Goal: Task Accomplishment & Management: Complete application form

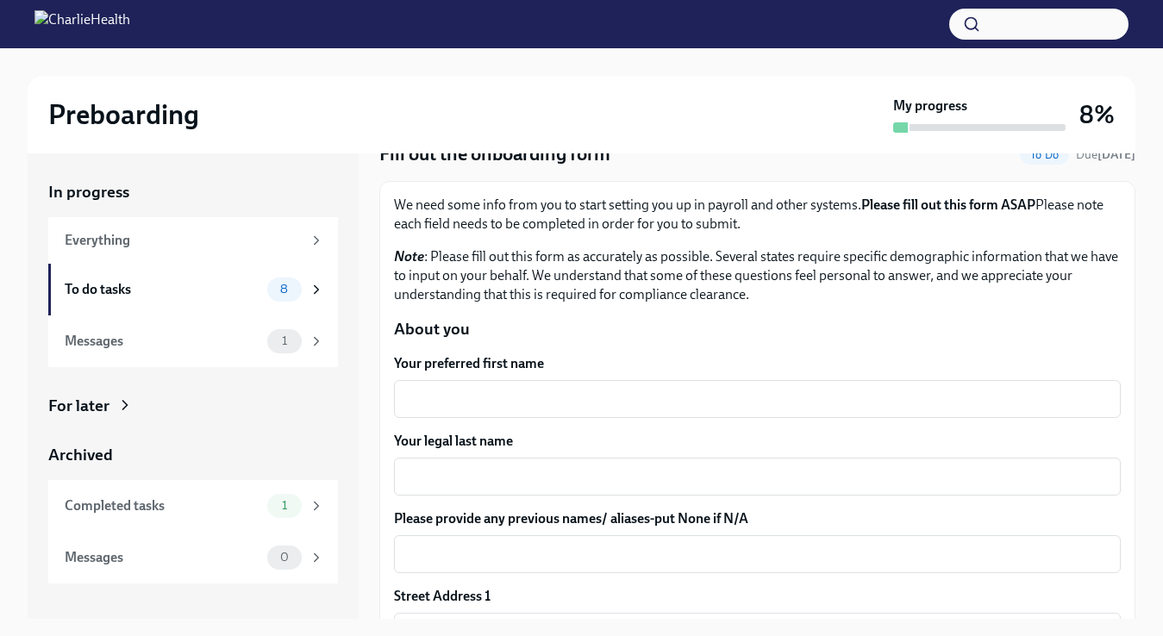
scroll to position [72, 0]
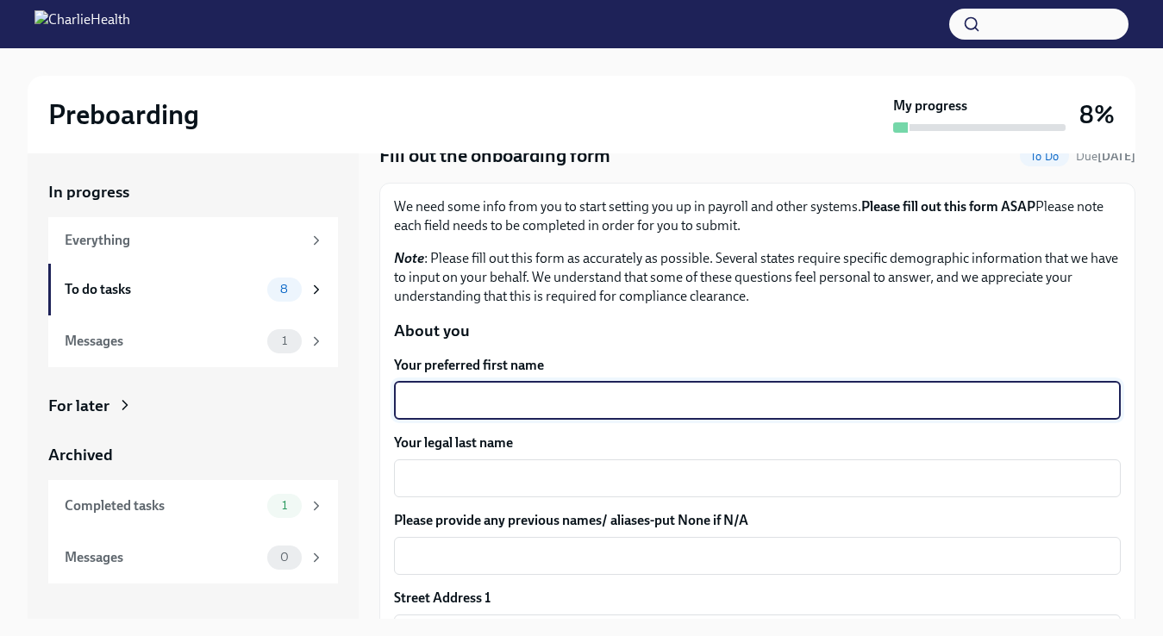
click at [508, 399] on textarea "Your preferred first name" at bounding box center [757, 401] width 706 height 21
type textarea "Victoria"
click at [516, 484] on textarea "Your legal last name" at bounding box center [757, 478] width 706 height 21
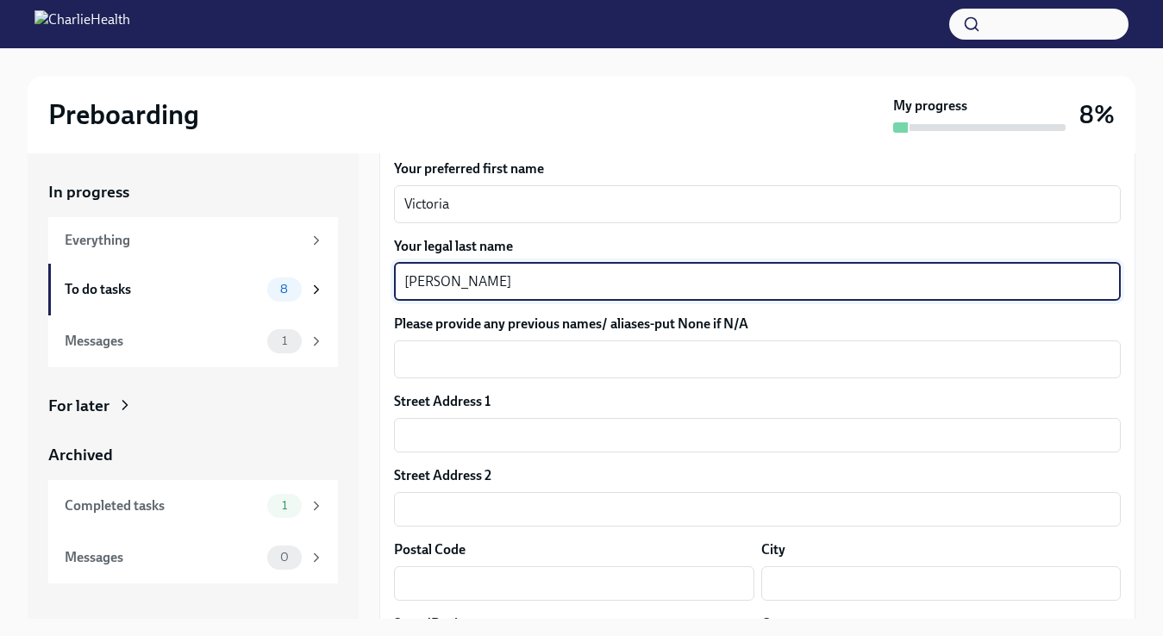
scroll to position [272, 0]
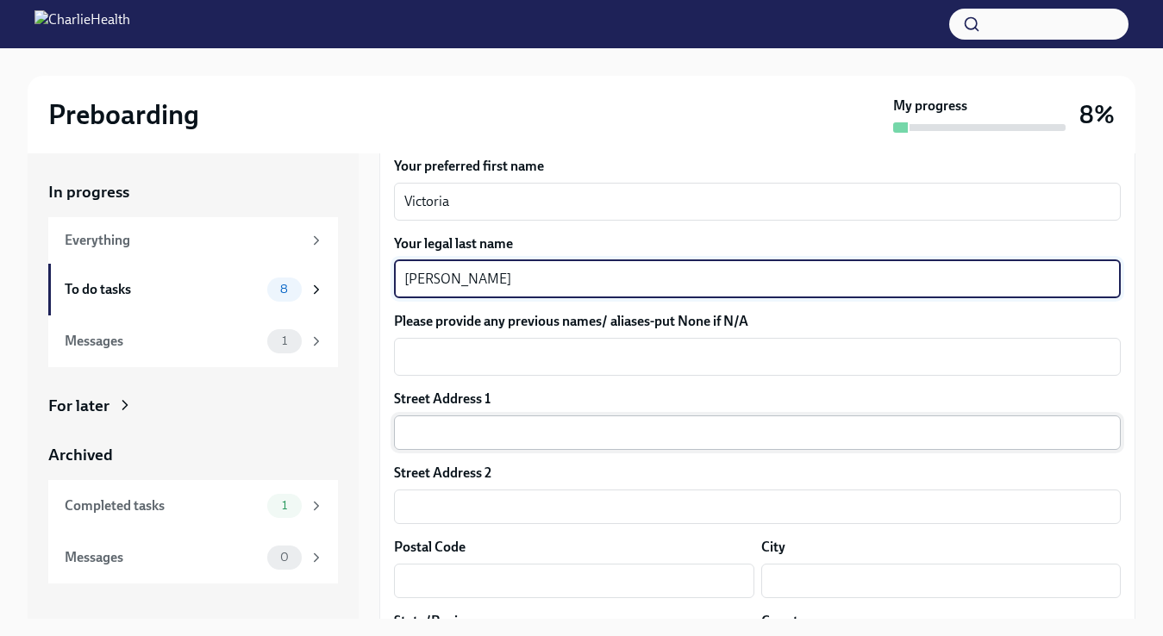
type textarea "[PERSON_NAME]"
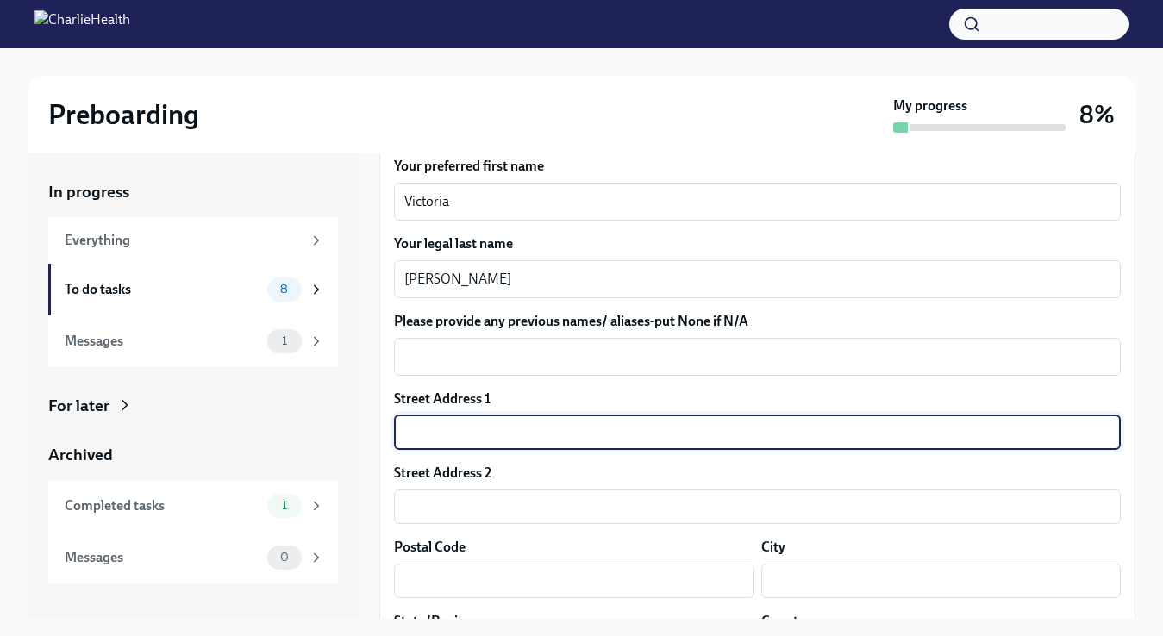
click at [496, 435] on input "text" at bounding box center [757, 433] width 727 height 34
type input "[STREET_ADDRESS]"
type input "97756"
type input "[PERSON_NAME]"
type input "[US_STATE]"
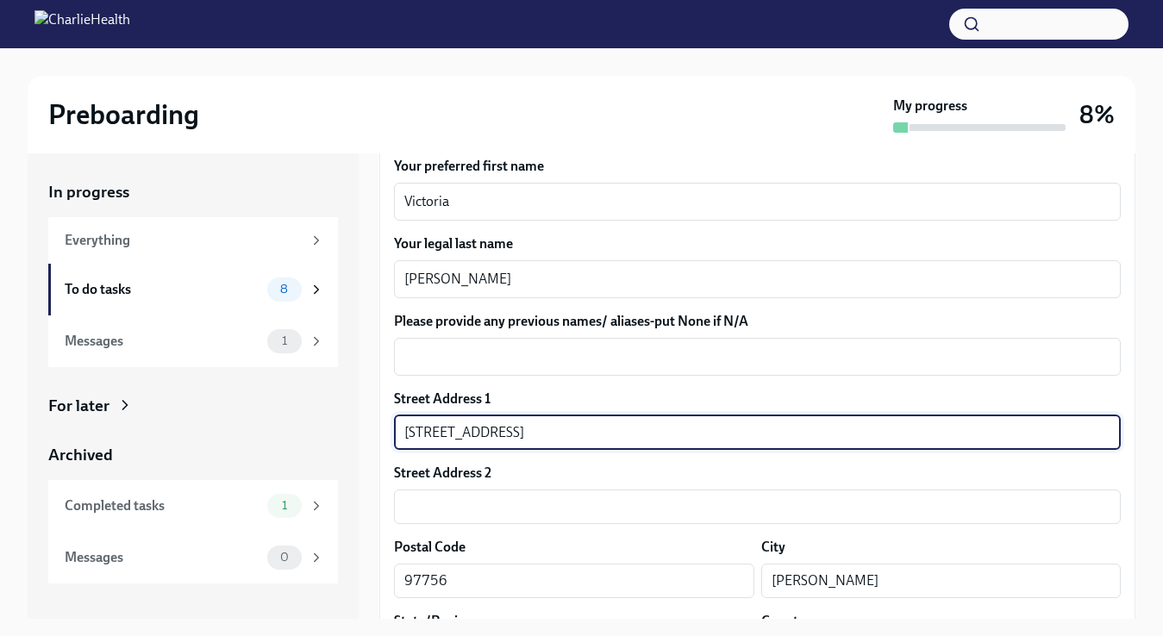
type input "US"
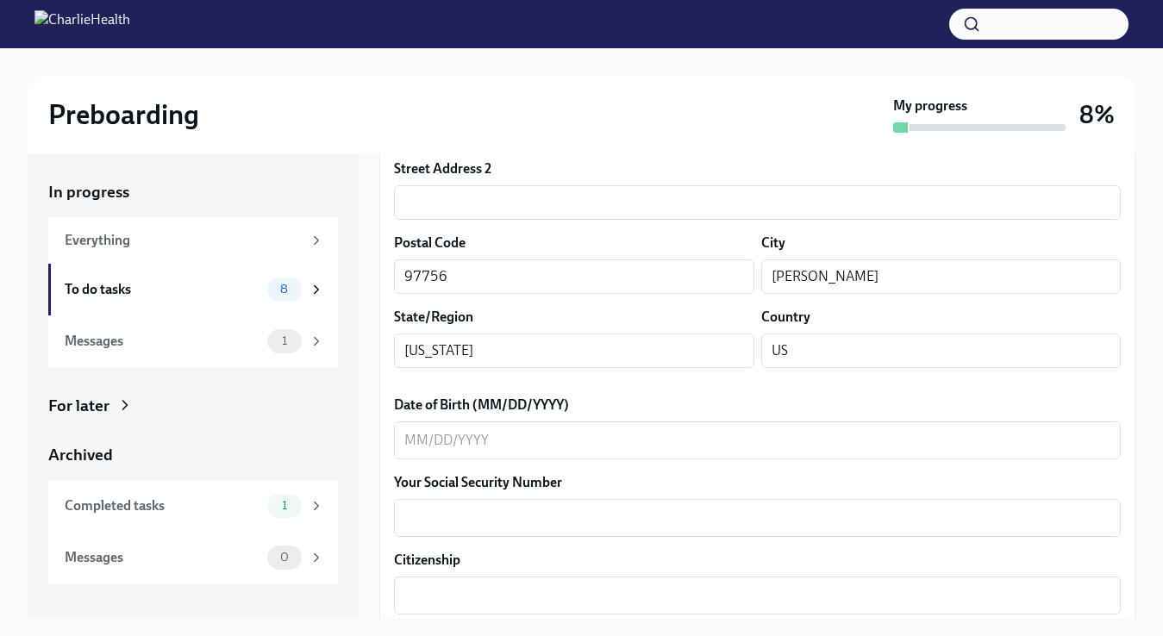
scroll to position [582, 0]
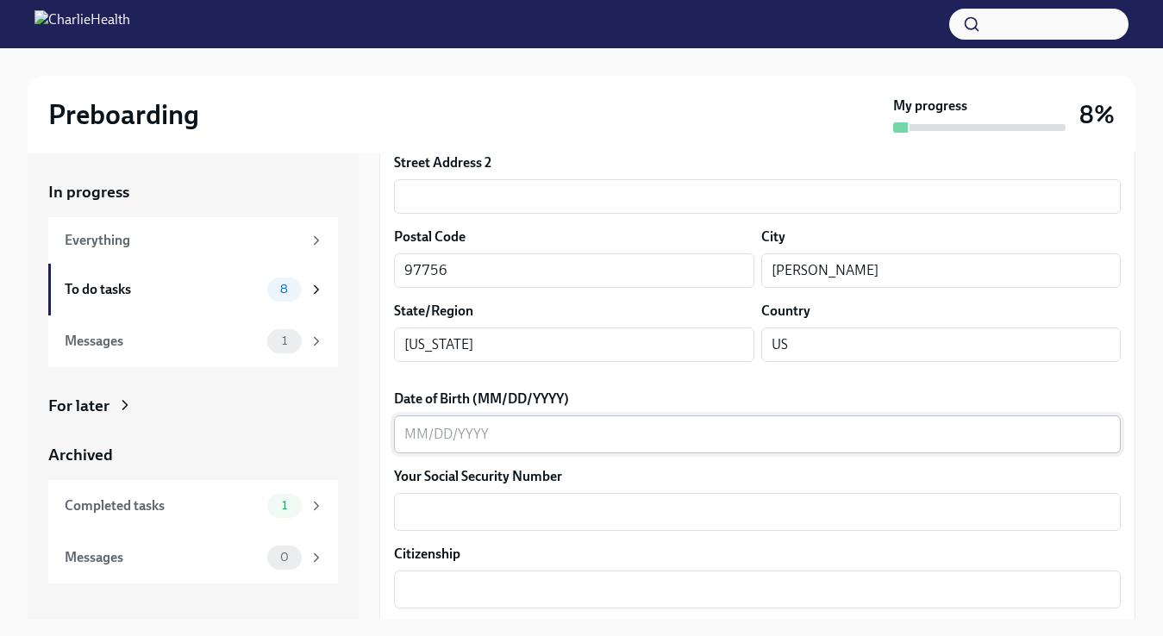
click at [554, 428] on textarea "Date of Birth (MM/DD/YYYY)" at bounding box center [757, 434] width 706 height 21
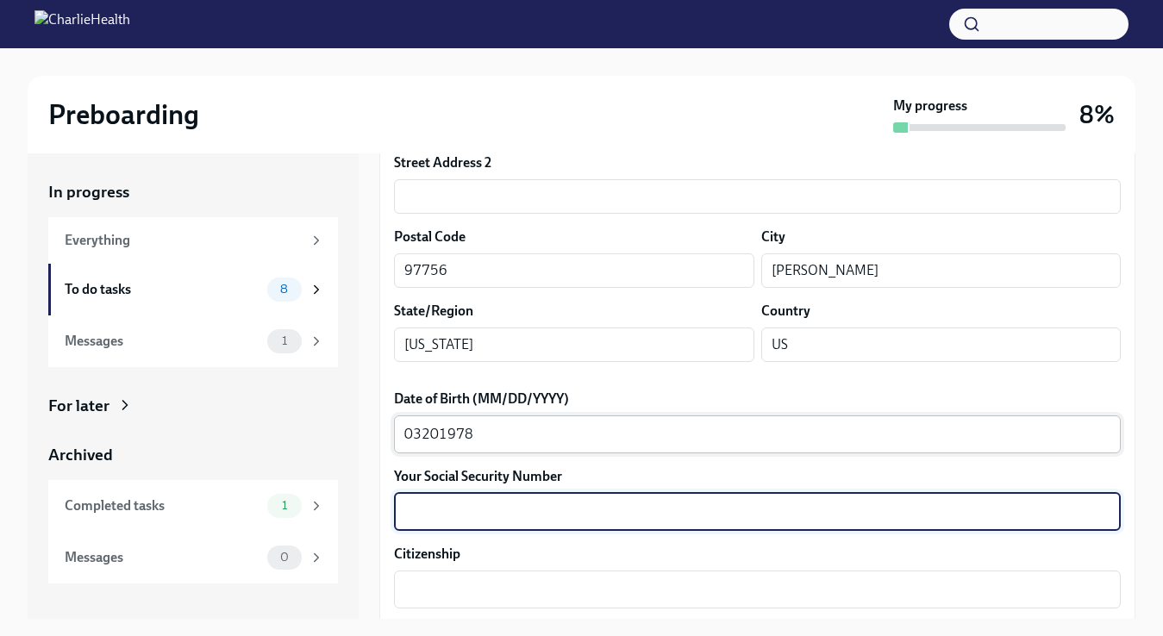
click at [419, 435] on textarea "03201978" at bounding box center [757, 434] width 706 height 21
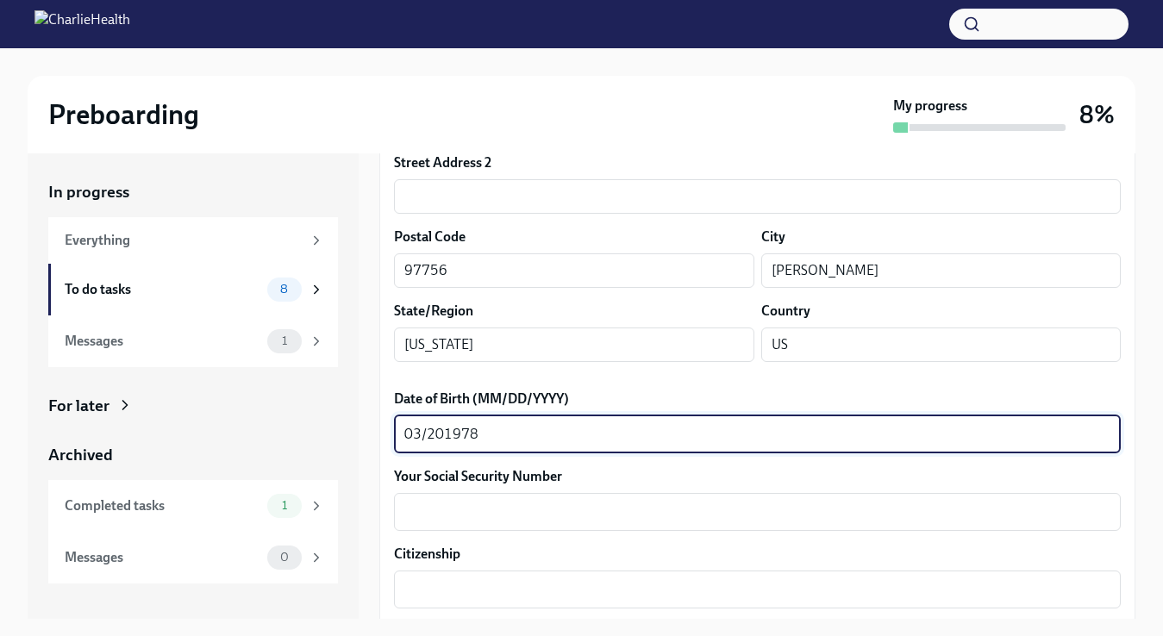
click at [444, 436] on textarea "03/201978" at bounding box center [757, 434] width 706 height 21
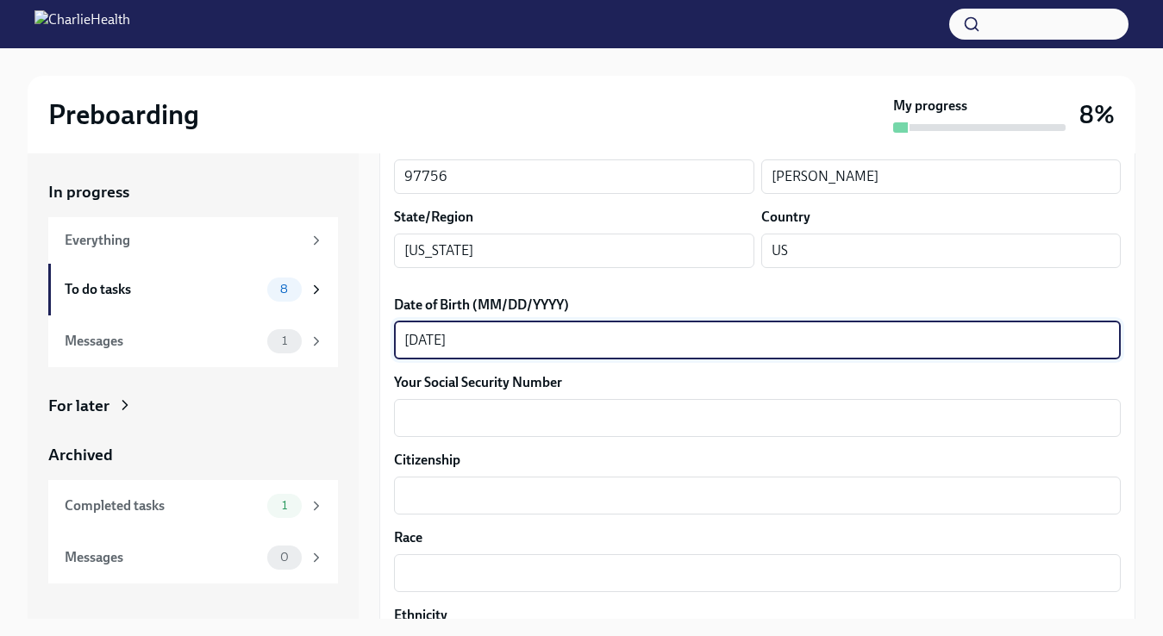
scroll to position [712, 0]
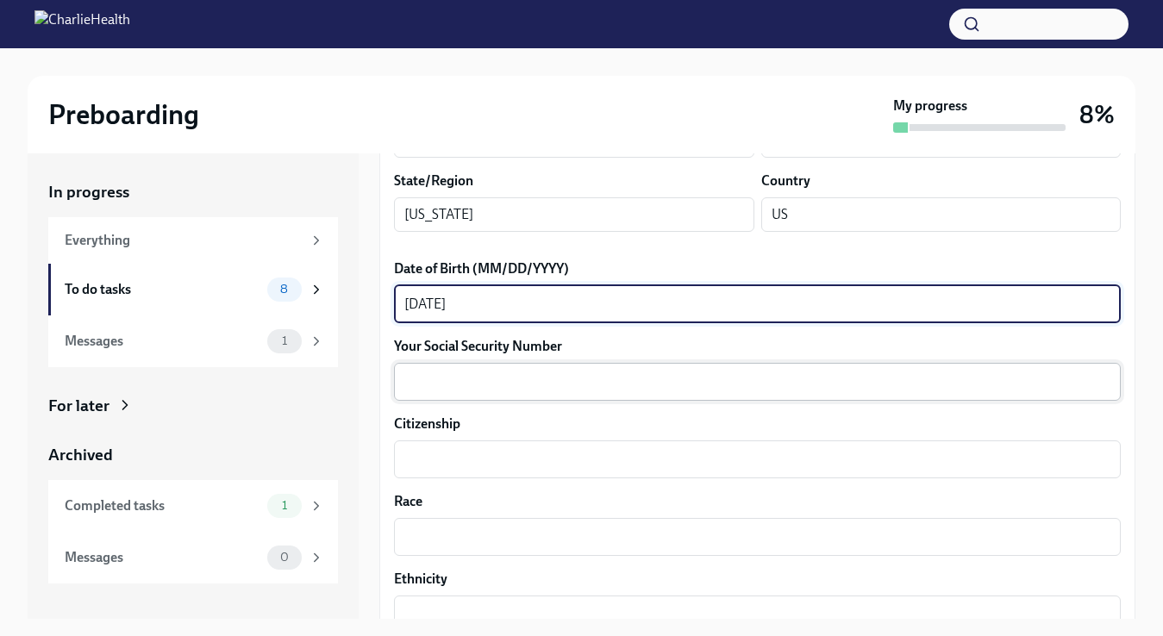
type textarea "[DATE]"
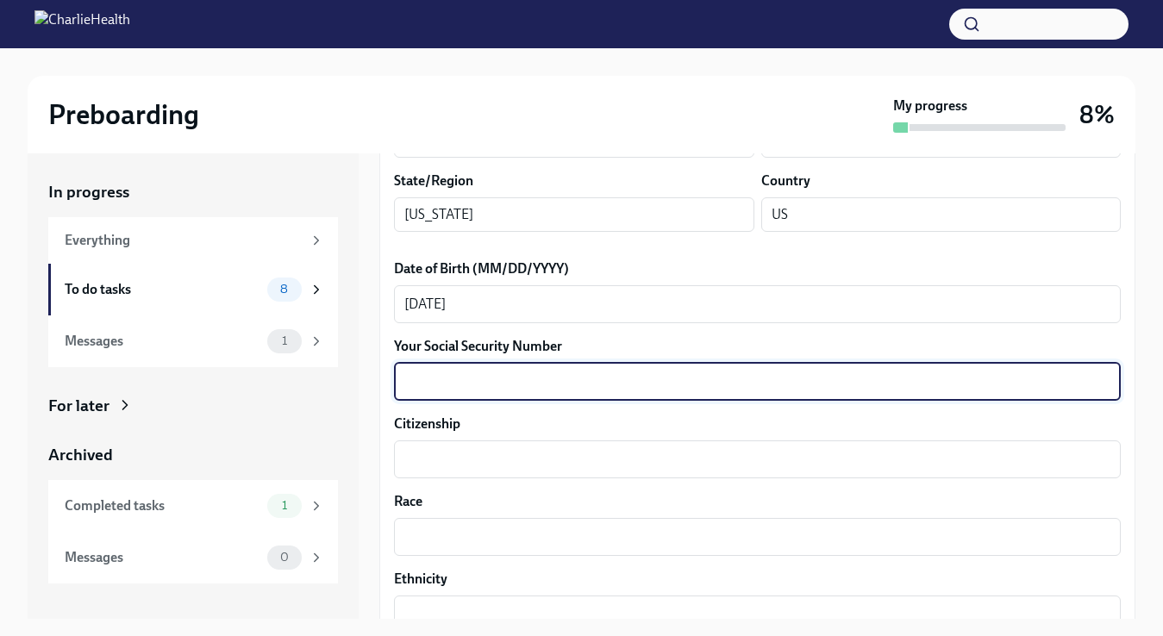
click at [458, 372] on textarea "Your Social Security Number" at bounding box center [757, 382] width 706 height 21
click at [428, 381] on textarea "56851" at bounding box center [757, 382] width 706 height 21
click at [448, 382] on textarea "568-51" at bounding box center [757, 382] width 706 height 21
type textarea "568-51-0162"
click at [462, 467] on textarea "Citizenship" at bounding box center [757, 459] width 706 height 21
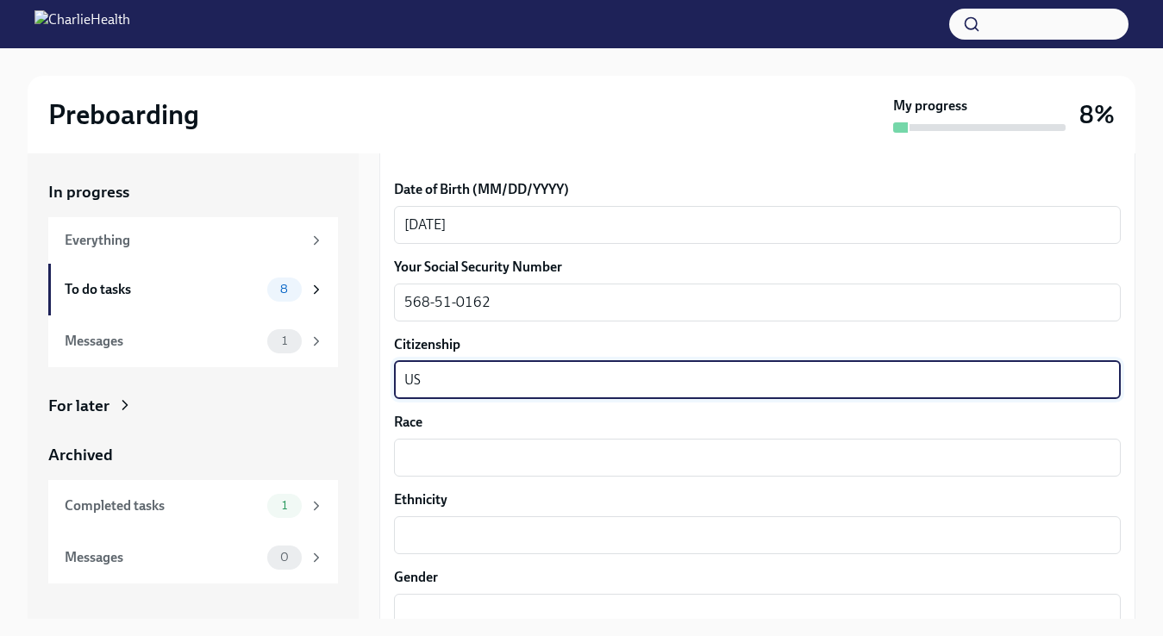
scroll to position [803, 0]
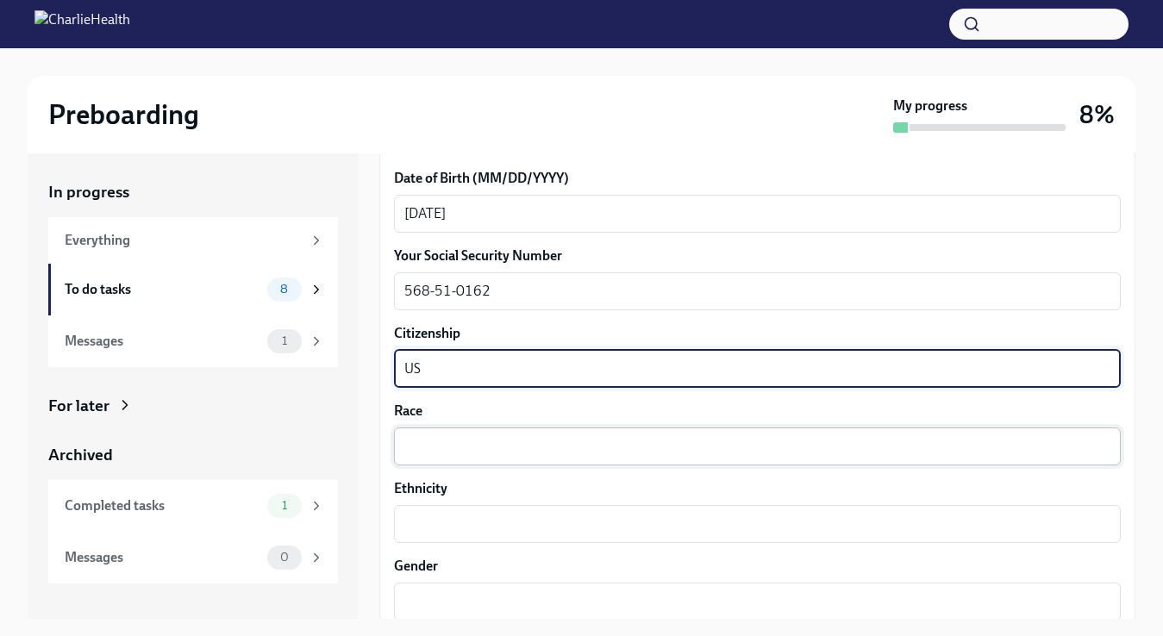
type textarea "US"
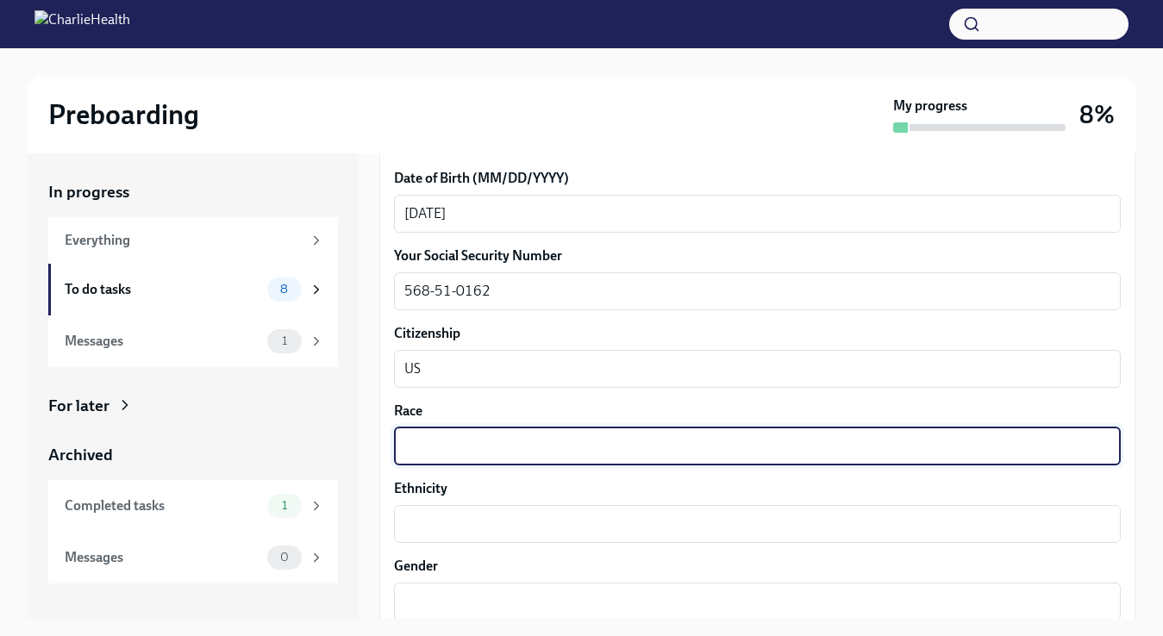
click at [492, 446] on textarea "Race" at bounding box center [757, 446] width 706 height 21
type textarea "white"
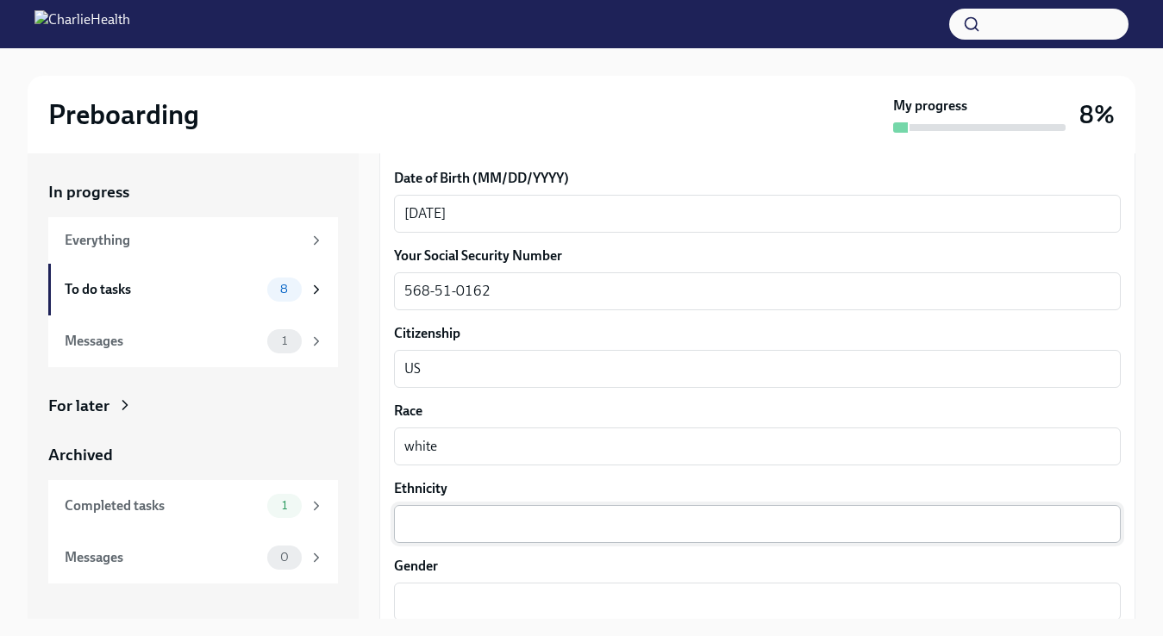
click at [463, 536] on div "x ​" at bounding box center [757, 524] width 727 height 38
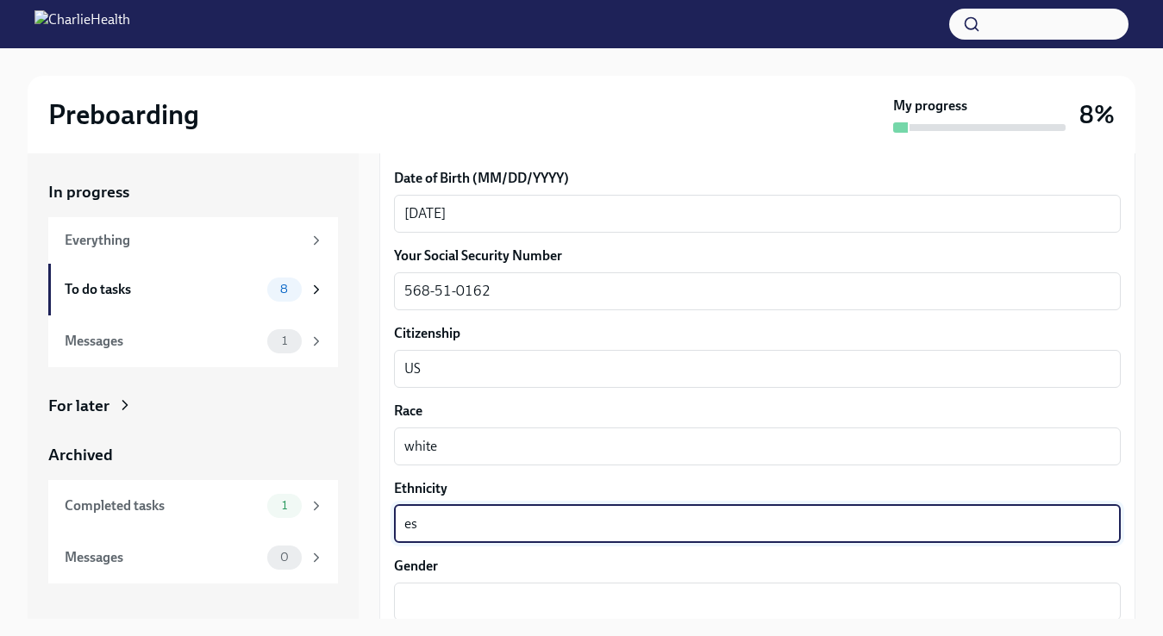
type textarea "e"
click at [431, 529] on textarea "Ethnicity" at bounding box center [757, 524] width 706 height 21
type textarea "e"
type textarea "European"
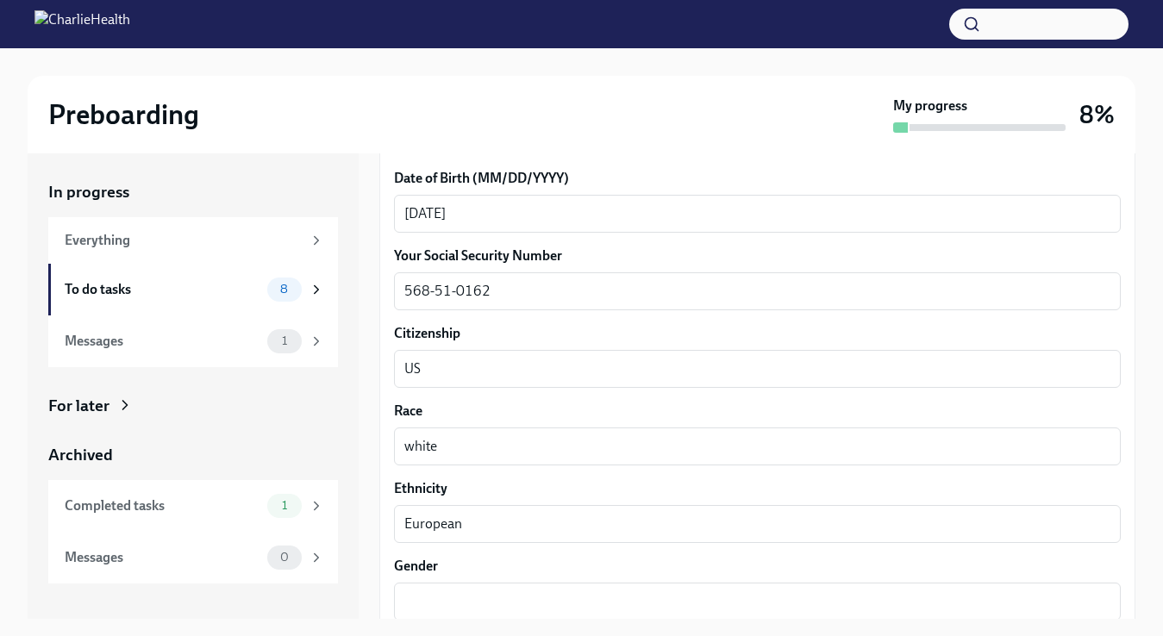
click at [470, 562] on label "Gender" at bounding box center [757, 566] width 727 height 19
click at [470, 592] on textarea "Gender" at bounding box center [757, 602] width 706 height 21
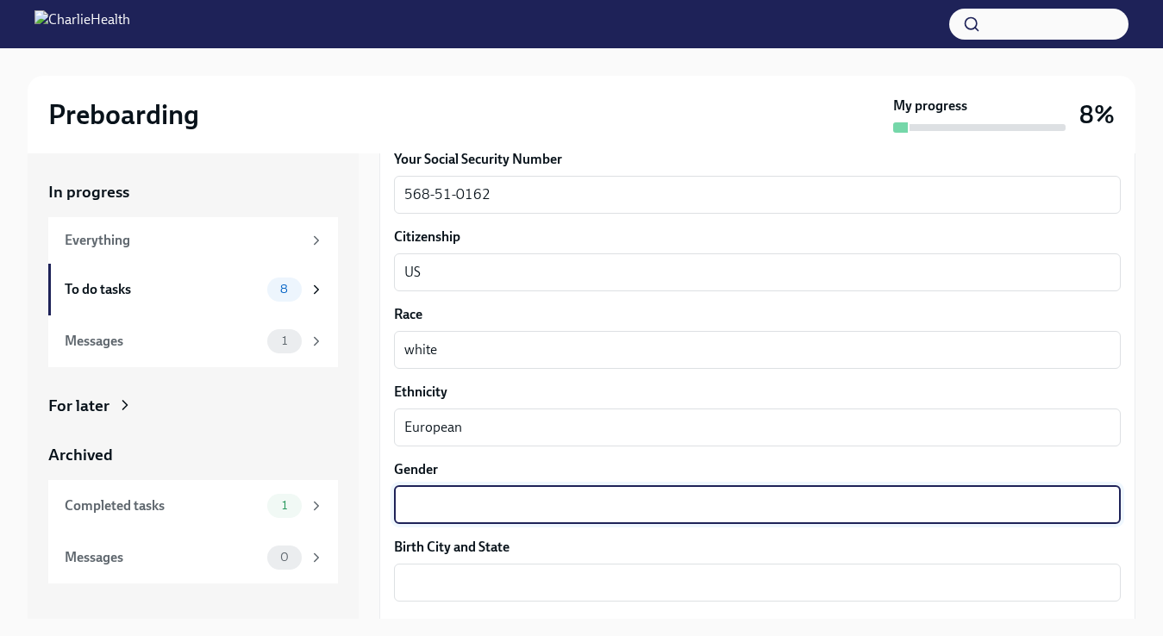
scroll to position [921, 0]
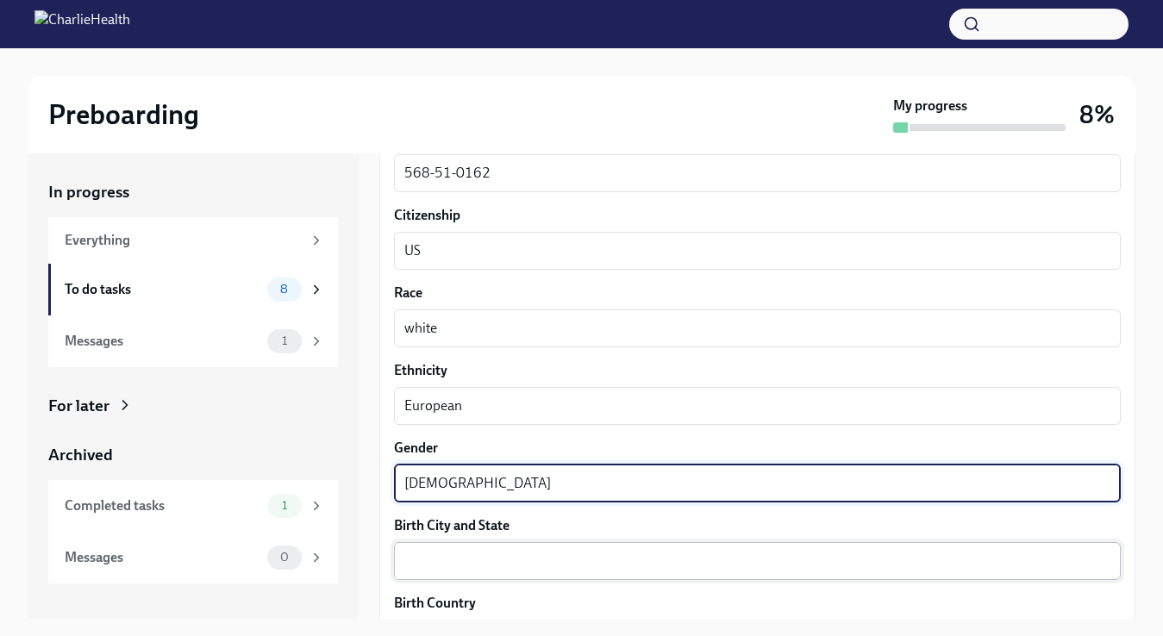
type textarea "[DEMOGRAPHIC_DATA]"
click at [498, 560] on textarea "Birth City and State" at bounding box center [757, 561] width 706 height 21
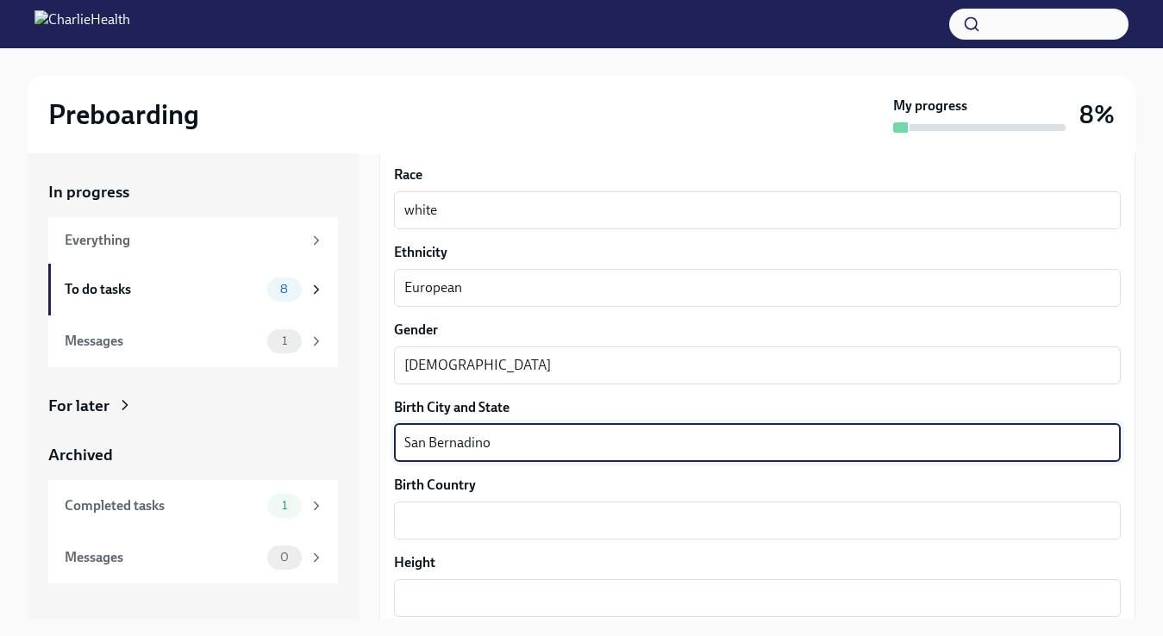
scroll to position [1040, 0]
click at [473, 448] on textarea "San Bernadino" at bounding box center [757, 442] width 706 height 21
click at [498, 518] on textarea "Birth Country" at bounding box center [757, 520] width 706 height 21
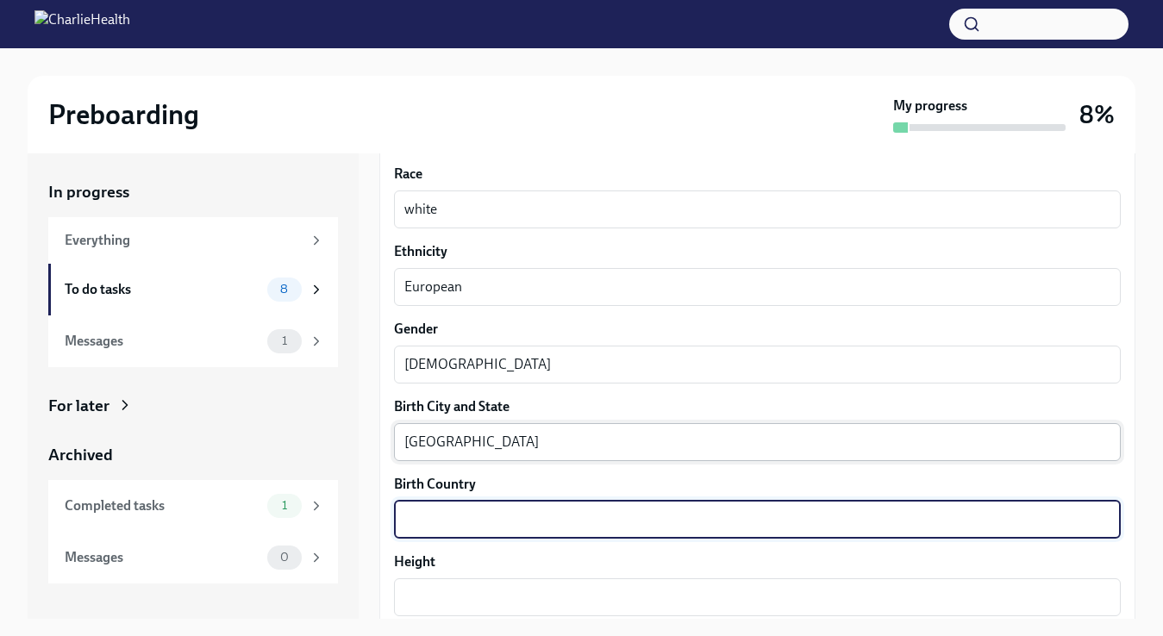
click at [494, 448] on textarea "[GEOGRAPHIC_DATA]" at bounding box center [757, 442] width 706 height 21
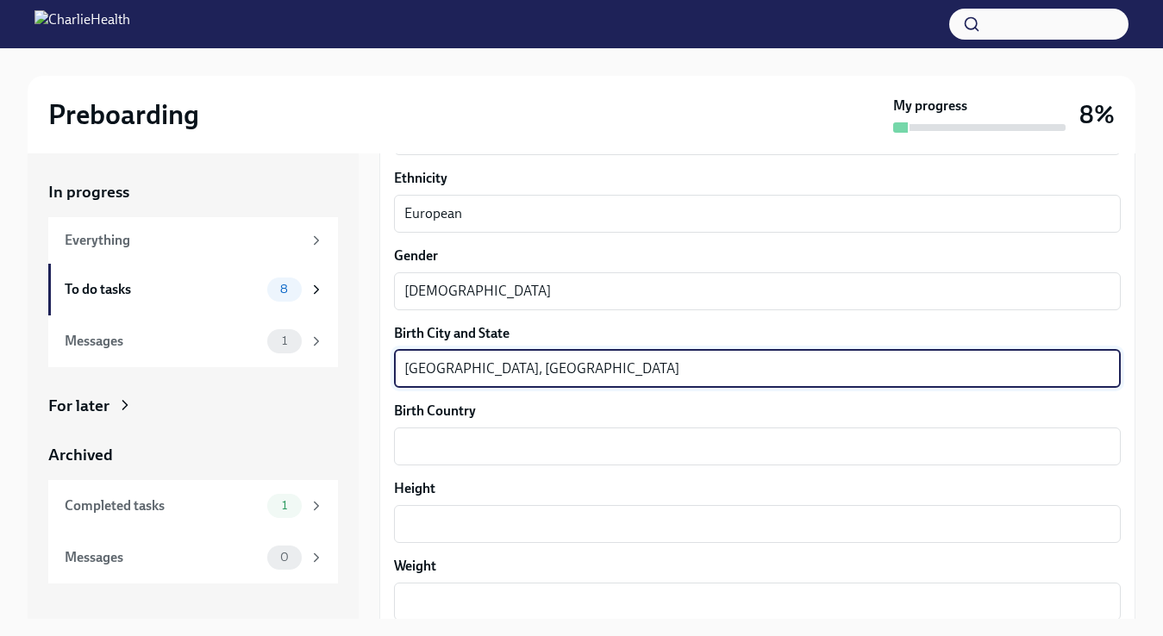
scroll to position [1128, 0]
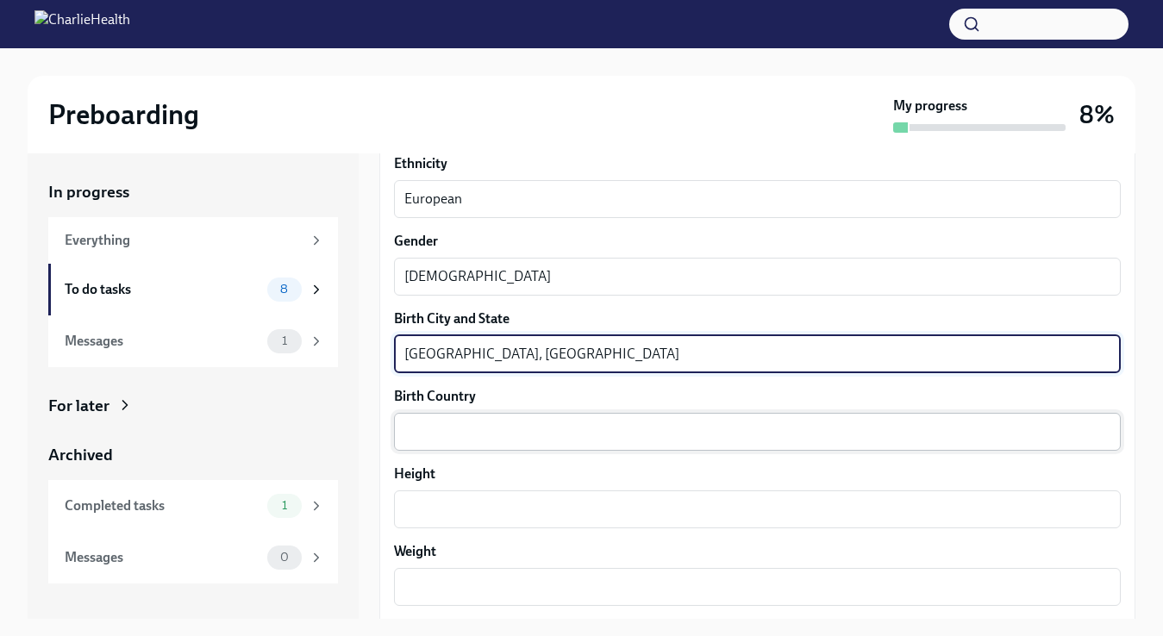
type textarea "[GEOGRAPHIC_DATA], [GEOGRAPHIC_DATA]"
click at [523, 428] on textarea "Birth Country" at bounding box center [757, 432] width 706 height 21
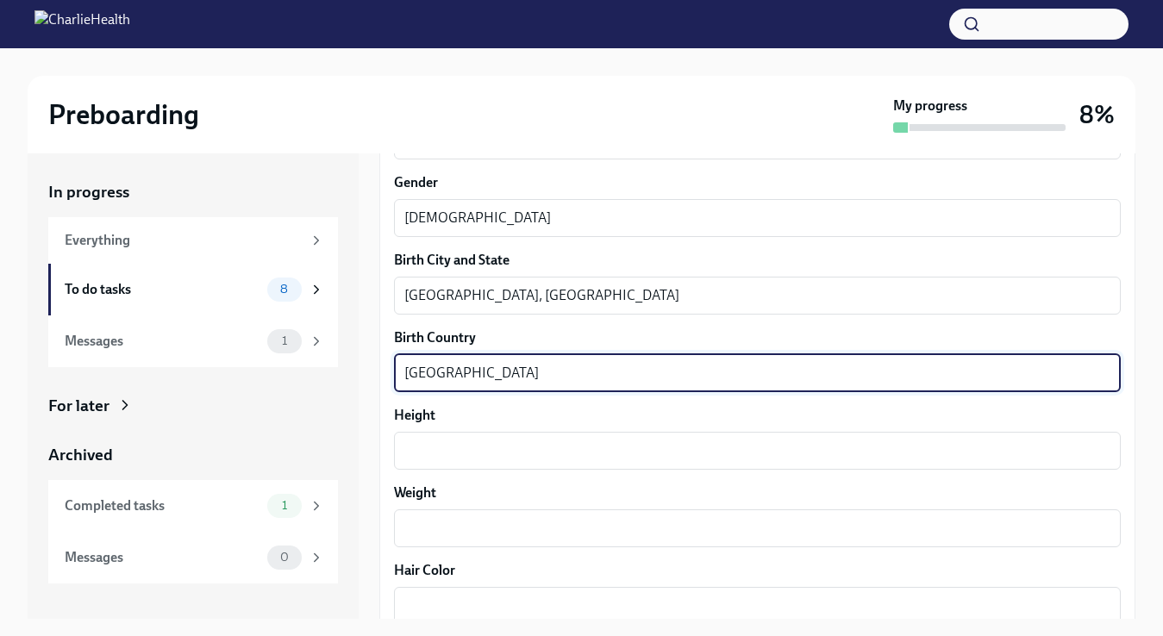
scroll to position [1188, 0]
type textarea "[GEOGRAPHIC_DATA]"
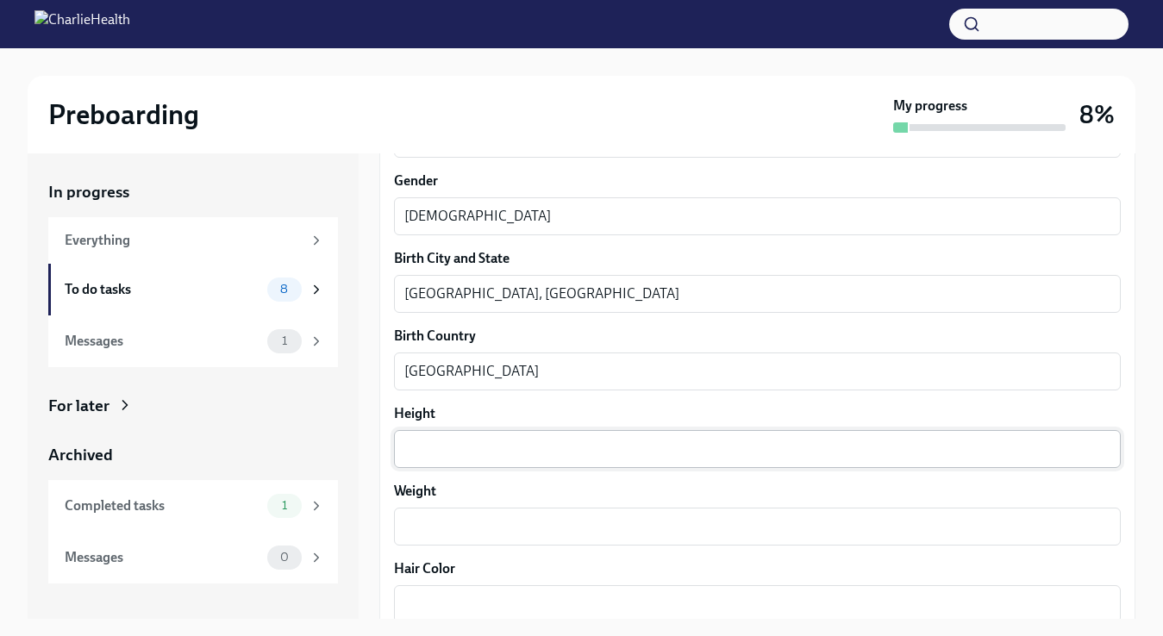
click at [507, 461] on div "x ​" at bounding box center [757, 449] width 727 height 38
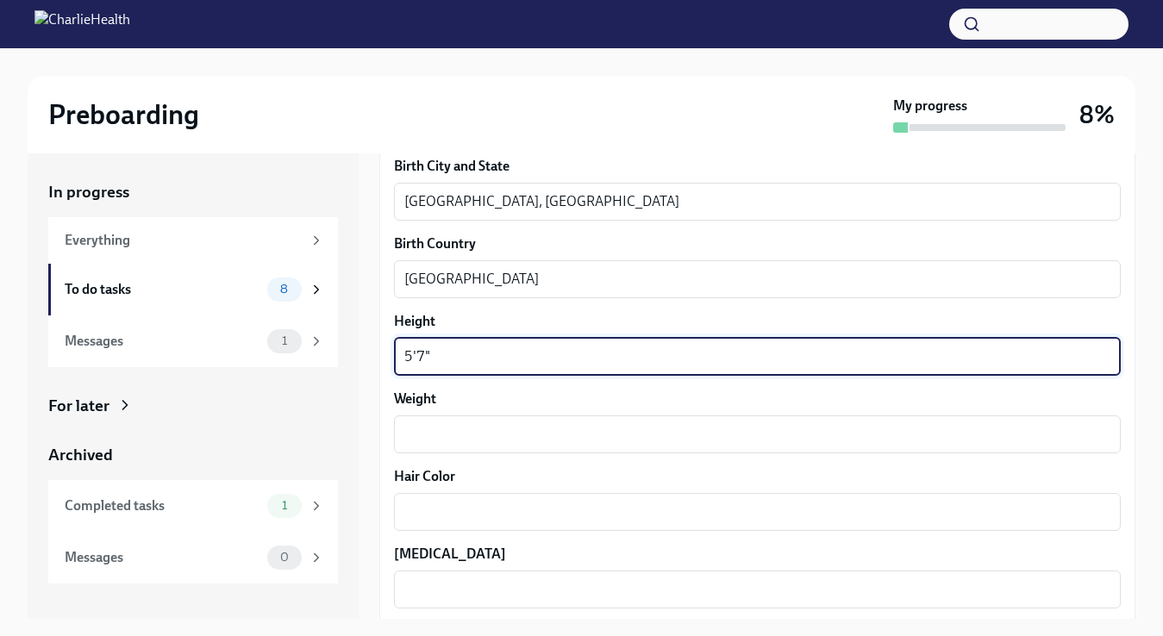
scroll to position [1285, 0]
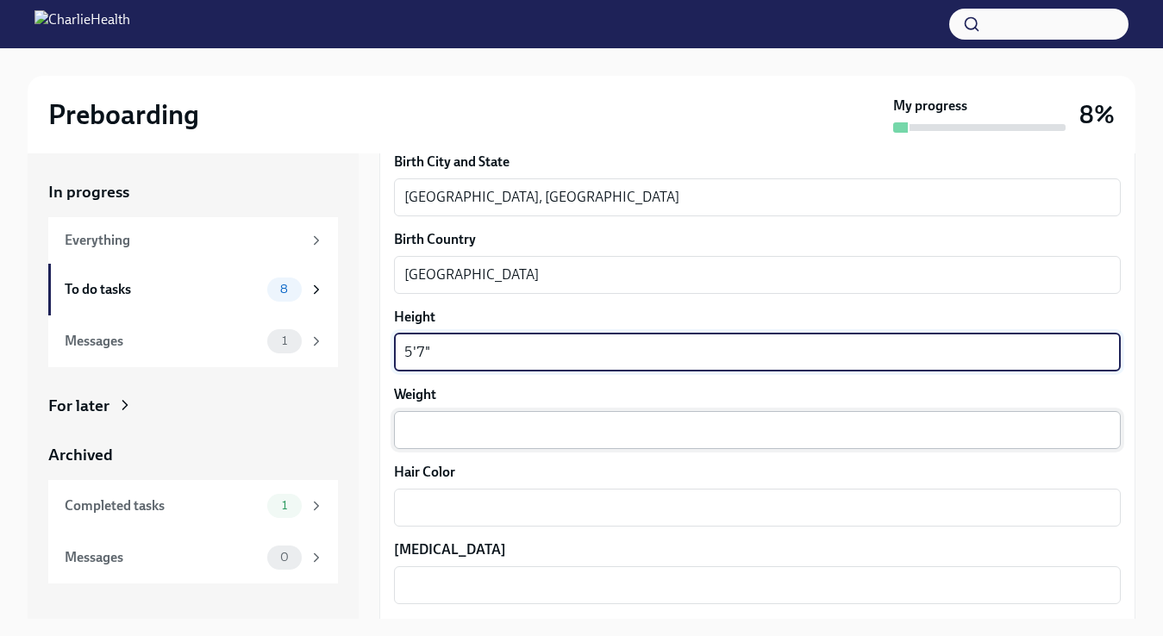
type textarea "5'7""
click at [501, 440] on textarea "Weight" at bounding box center [757, 430] width 706 height 21
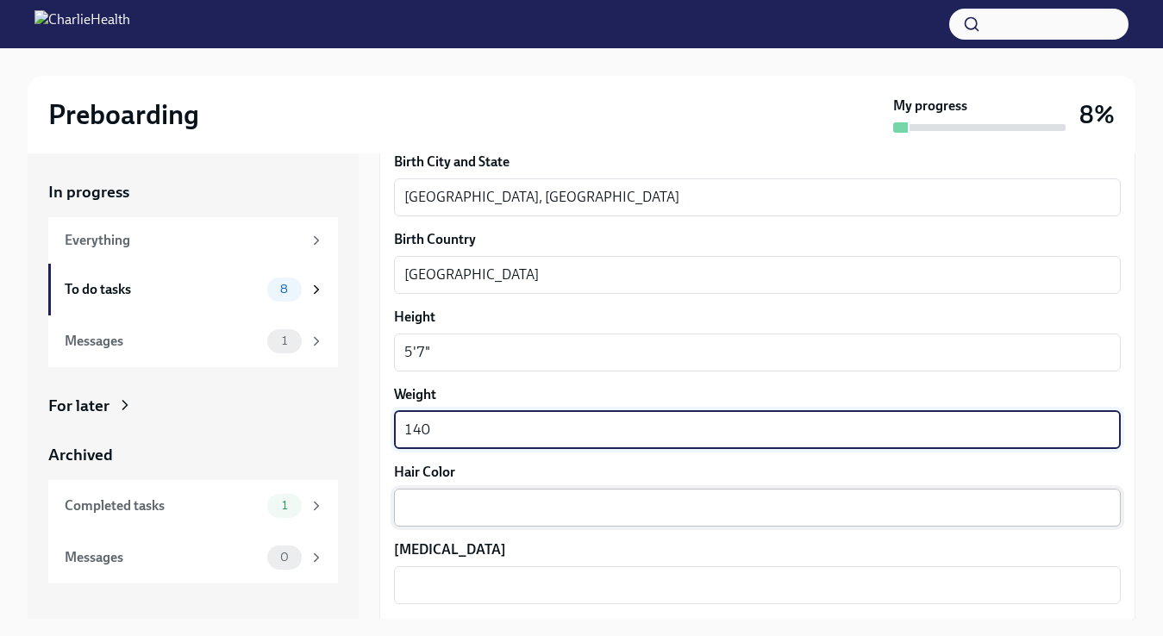
type textarea "140"
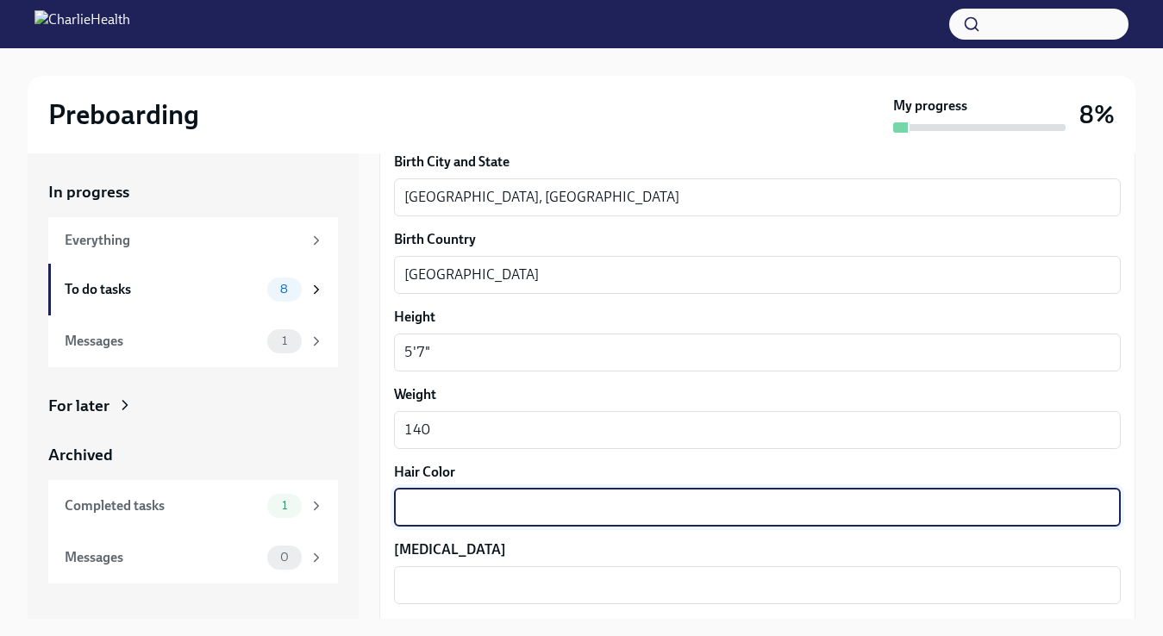
click at [485, 507] on textarea "Hair Color" at bounding box center [757, 508] width 706 height 21
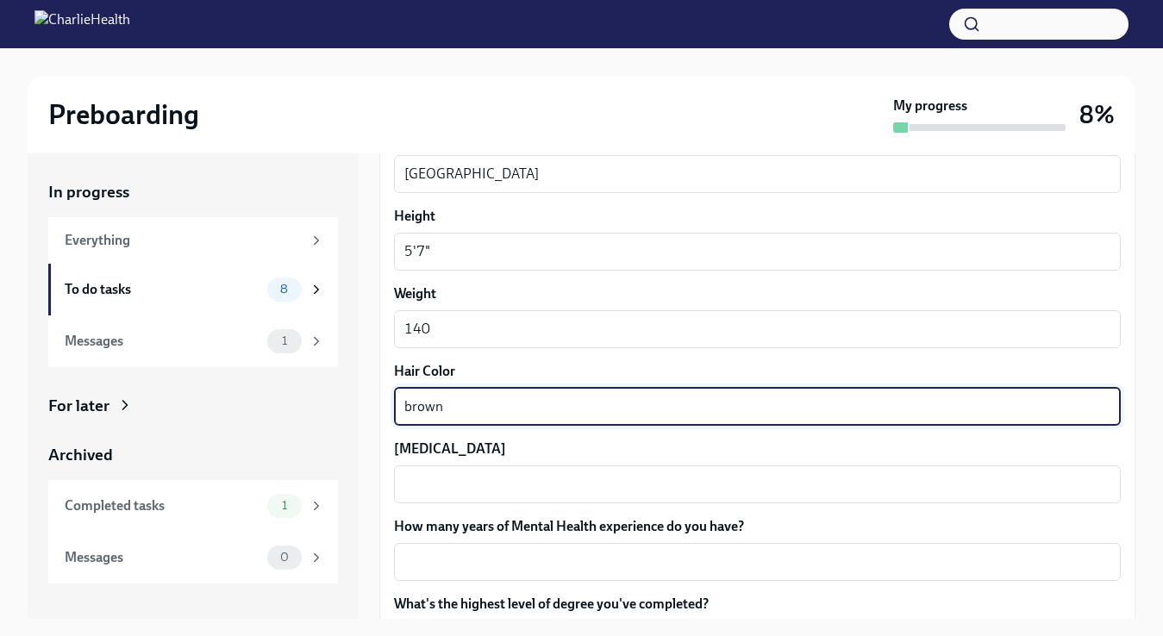
scroll to position [1400, 0]
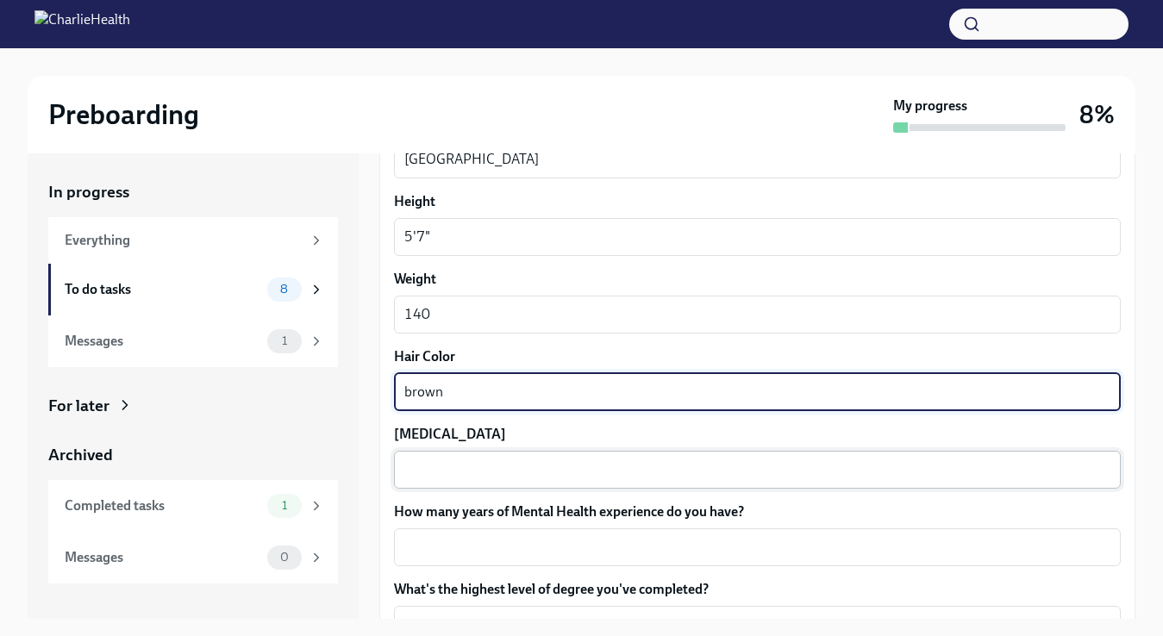
type textarea "brown"
click at [481, 479] on textarea "[MEDICAL_DATA]" at bounding box center [757, 470] width 706 height 21
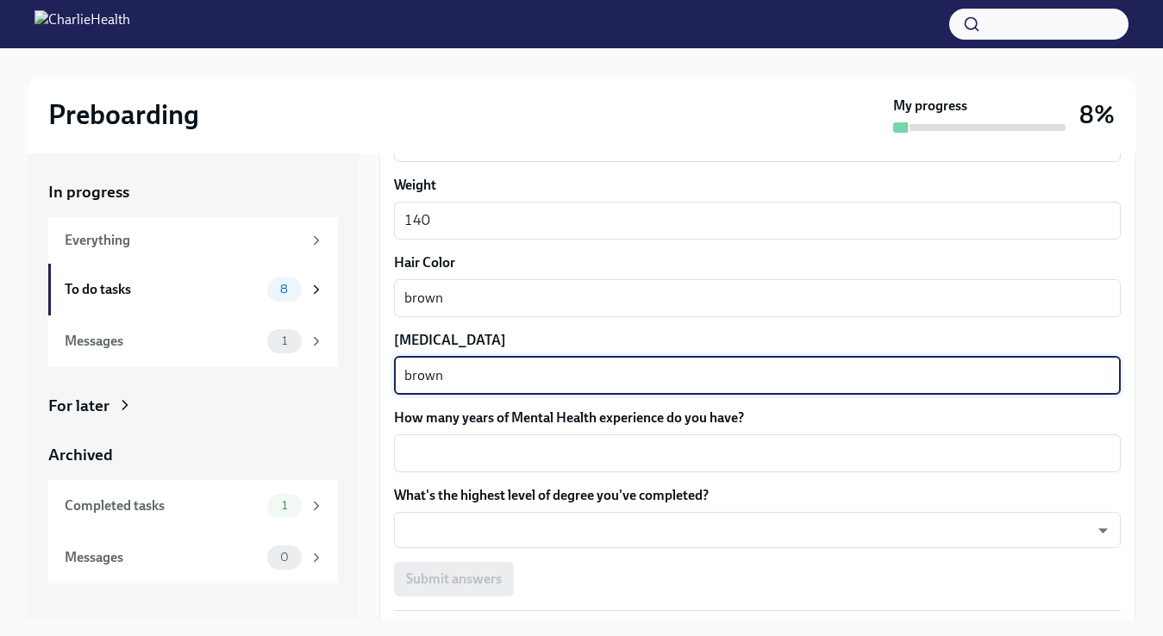
scroll to position [1498, 0]
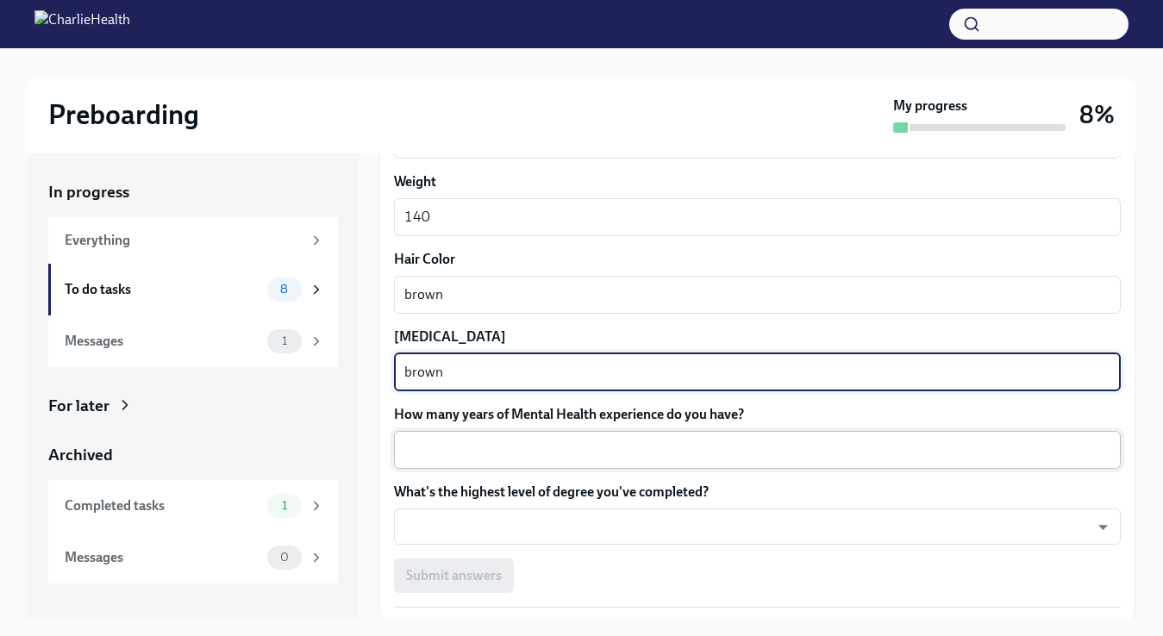
type textarea "brown"
click at [517, 461] on div "x ​" at bounding box center [757, 450] width 727 height 38
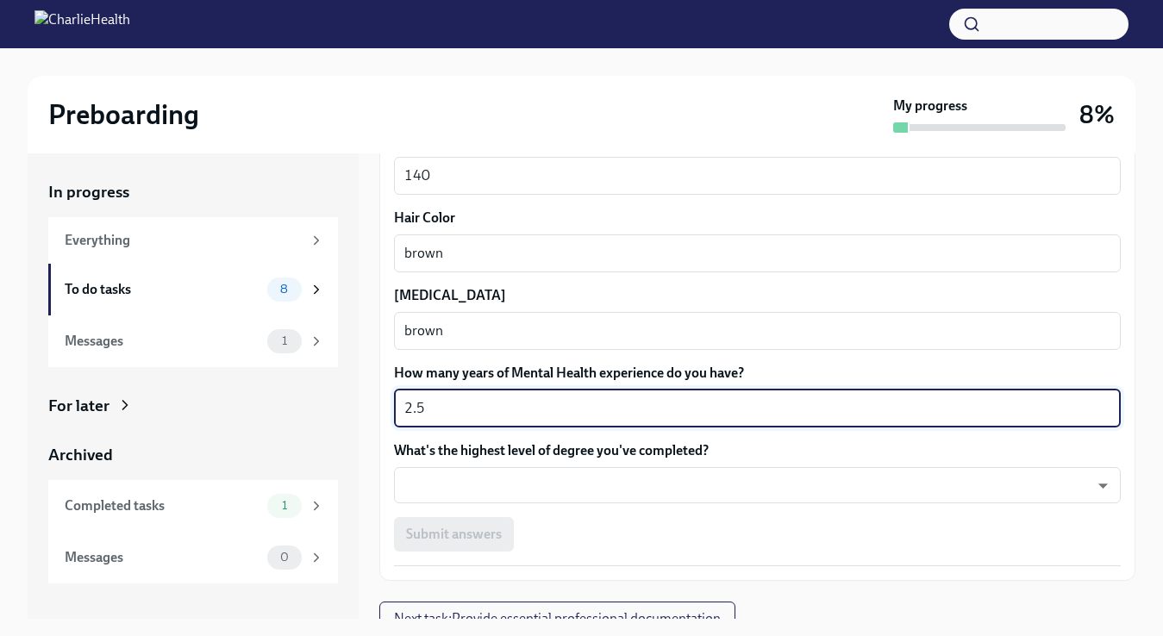
scroll to position [1544, 0]
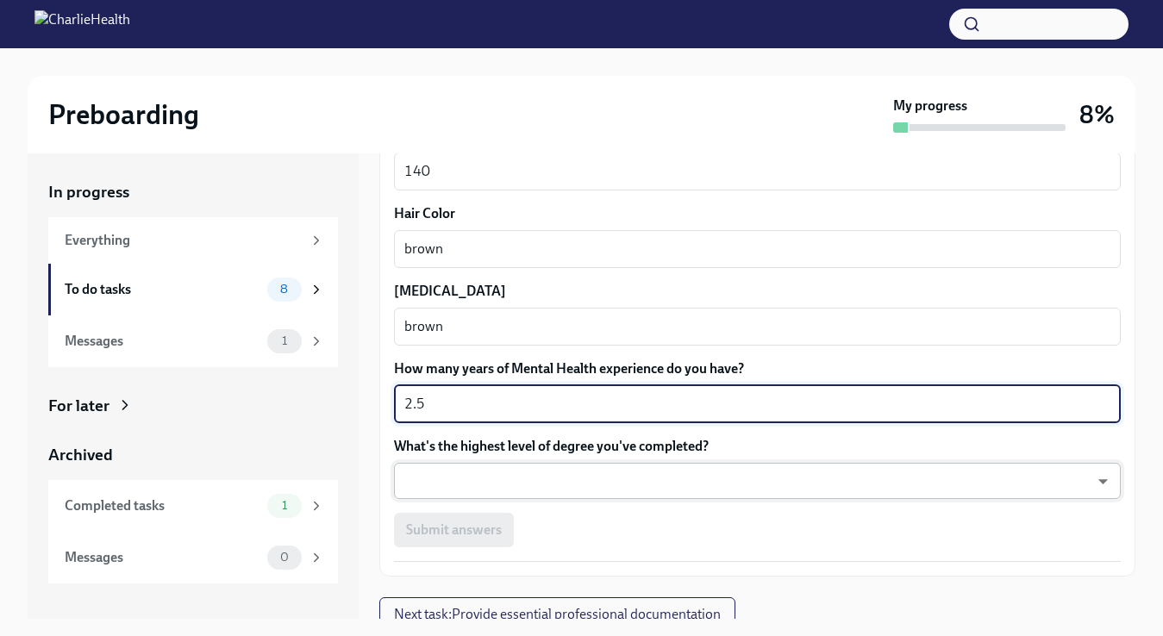
type textarea "2.5"
click at [515, 488] on body "Preboarding My progress 8% In progress Everything To do tasks 8 Messages 1 For …" at bounding box center [581, 333] width 1163 height 667
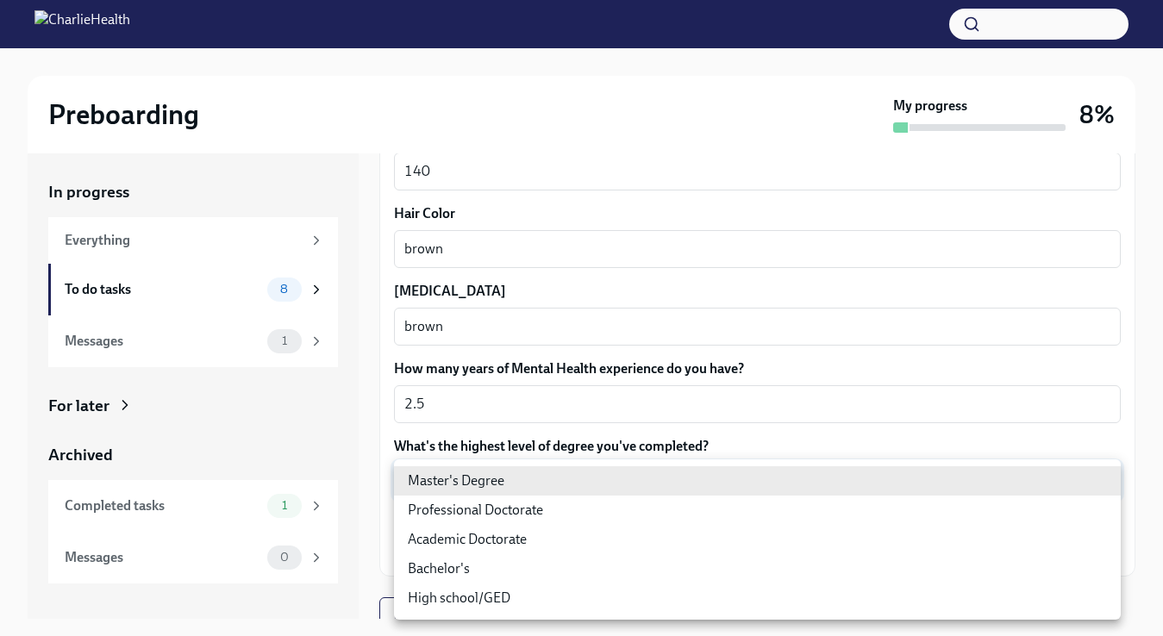
click at [515, 488] on li "Master's Degree" at bounding box center [757, 481] width 727 height 29
type input "2vBr-ghkD"
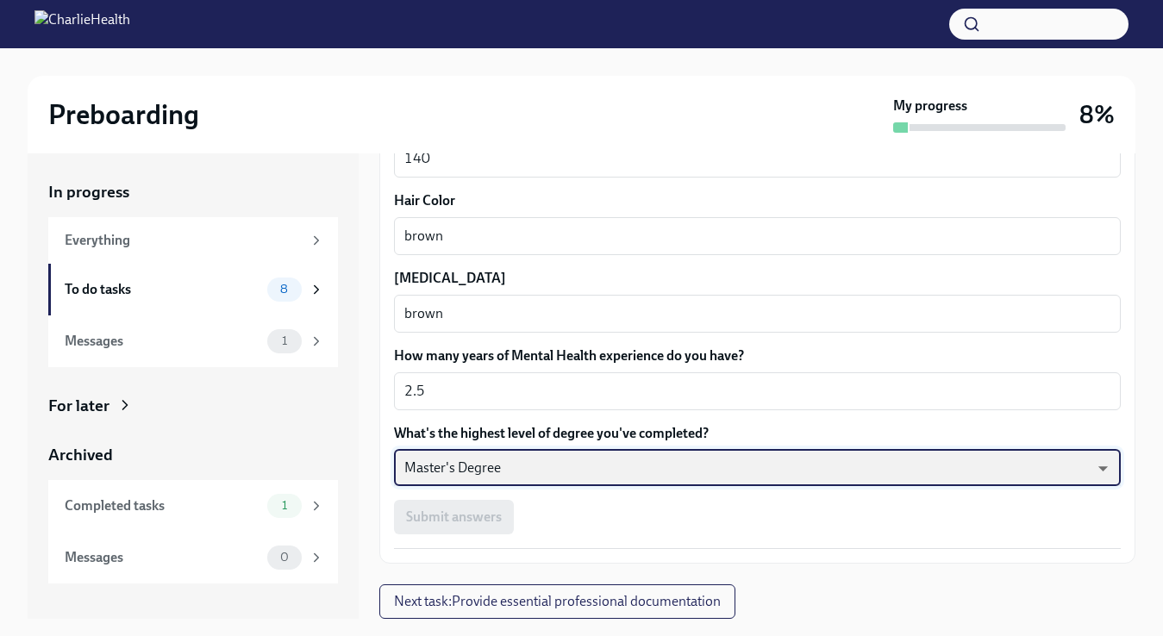
scroll to position [31, 0]
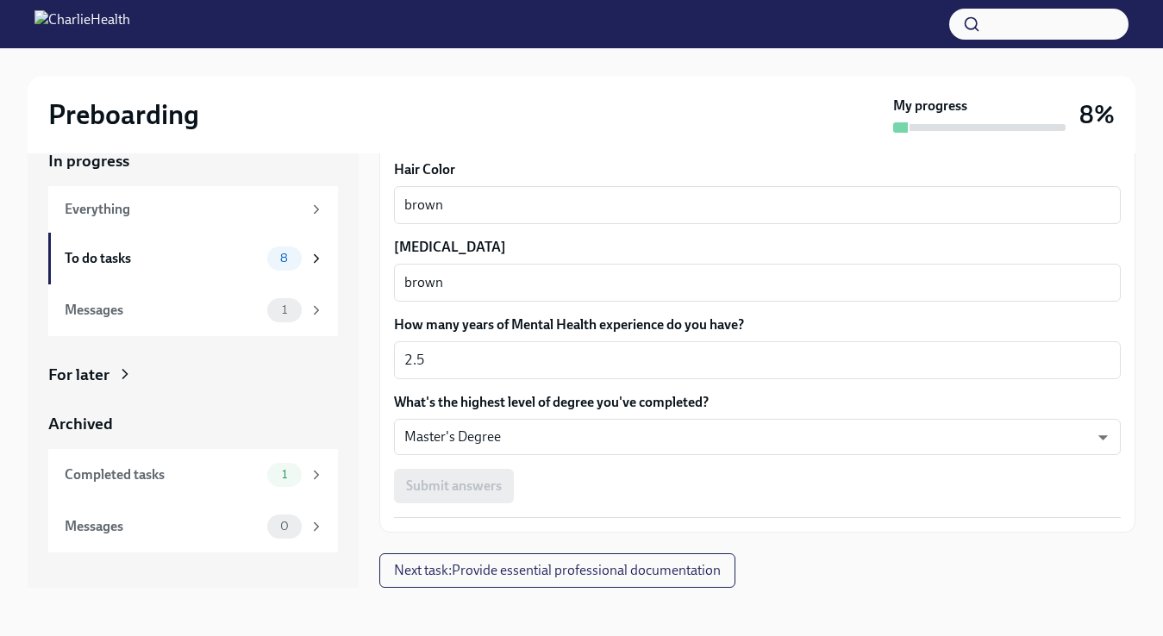
click at [492, 489] on div "Submit answers" at bounding box center [757, 486] width 727 height 34
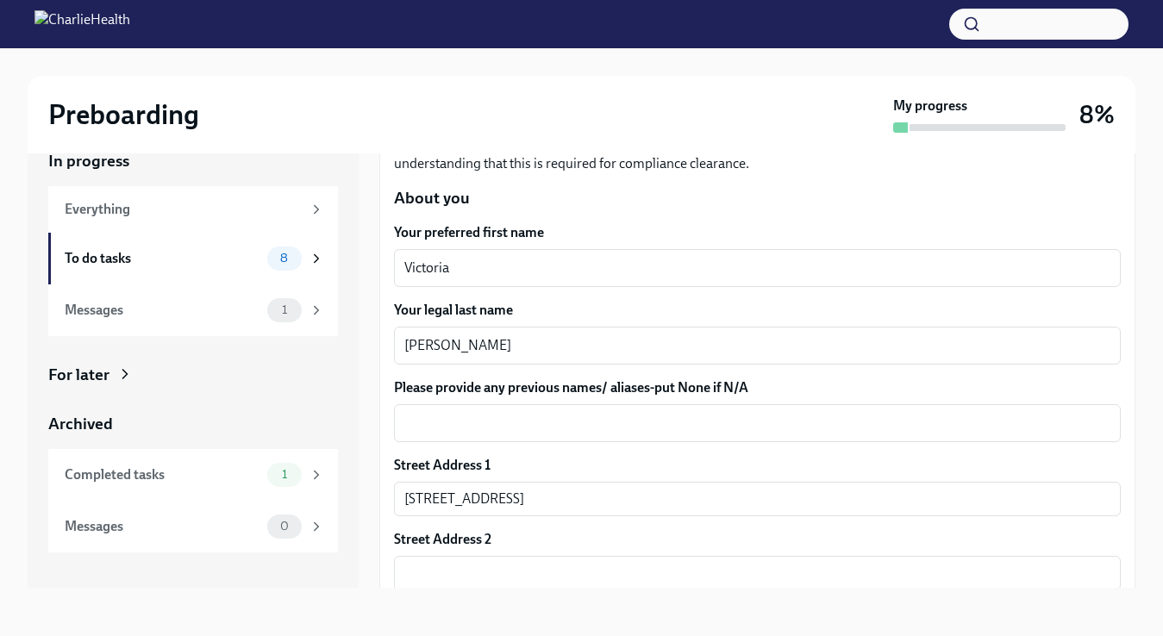
scroll to position [176, 0]
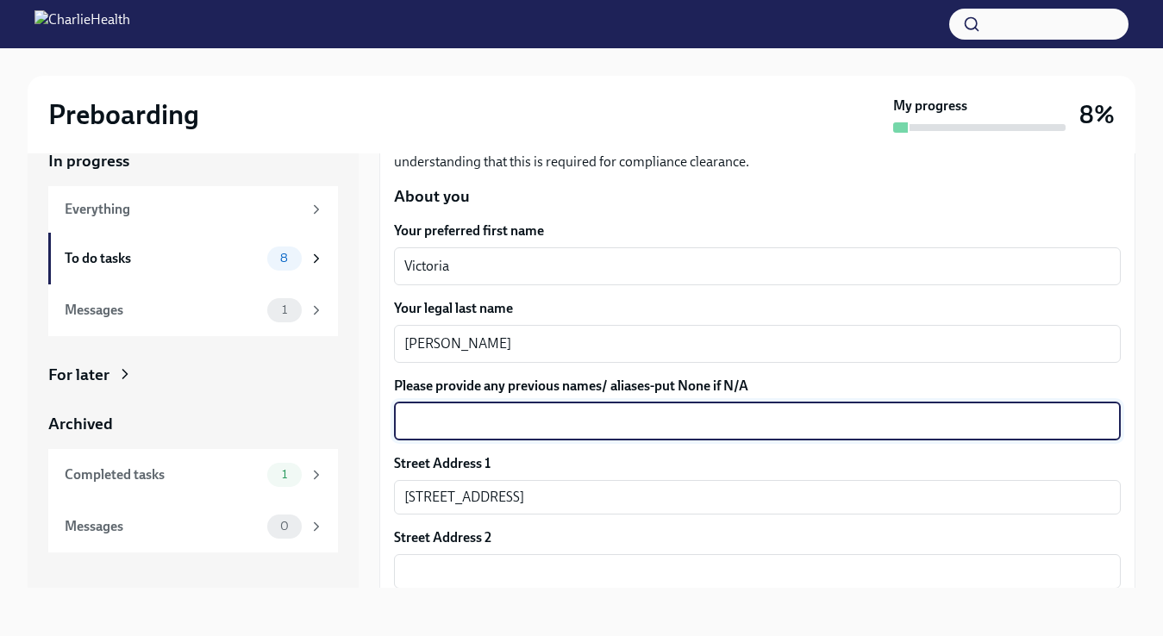
click at [589, 411] on textarea "Please provide any previous names/ aliases-put None if N/A" at bounding box center [757, 421] width 706 height 21
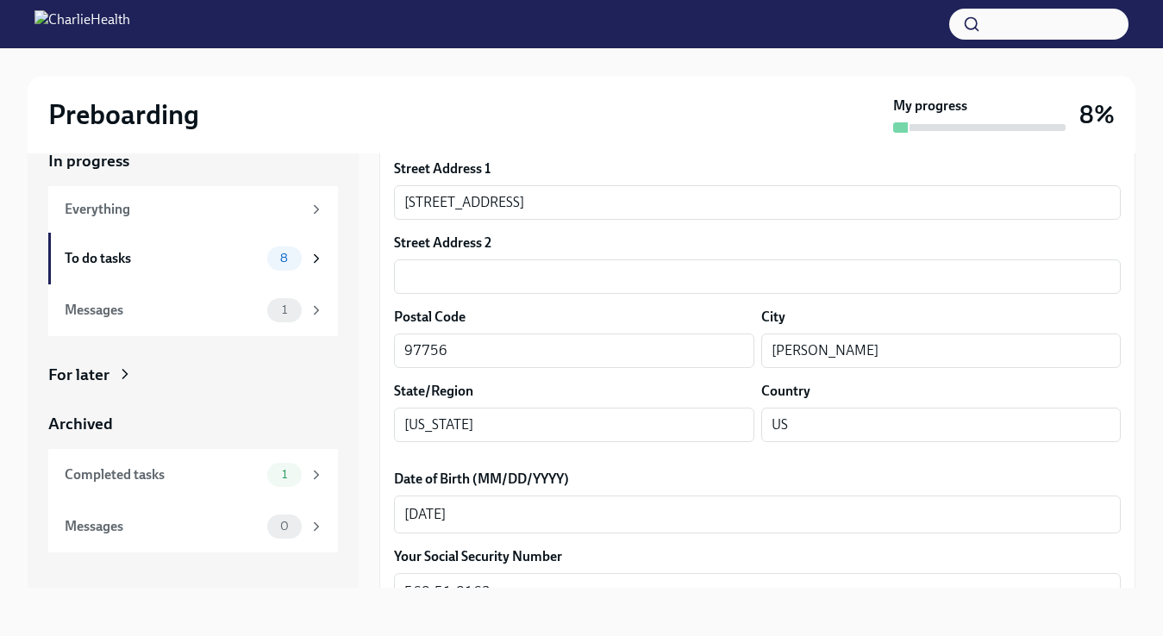
scroll to position [469, 0]
type textarea "n/a"
click at [661, 481] on label "Date of Birth (MM/DD/YYYY)" at bounding box center [757, 481] width 727 height 19
click at [661, 506] on textarea "[DATE]" at bounding box center [757, 516] width 706 height 21
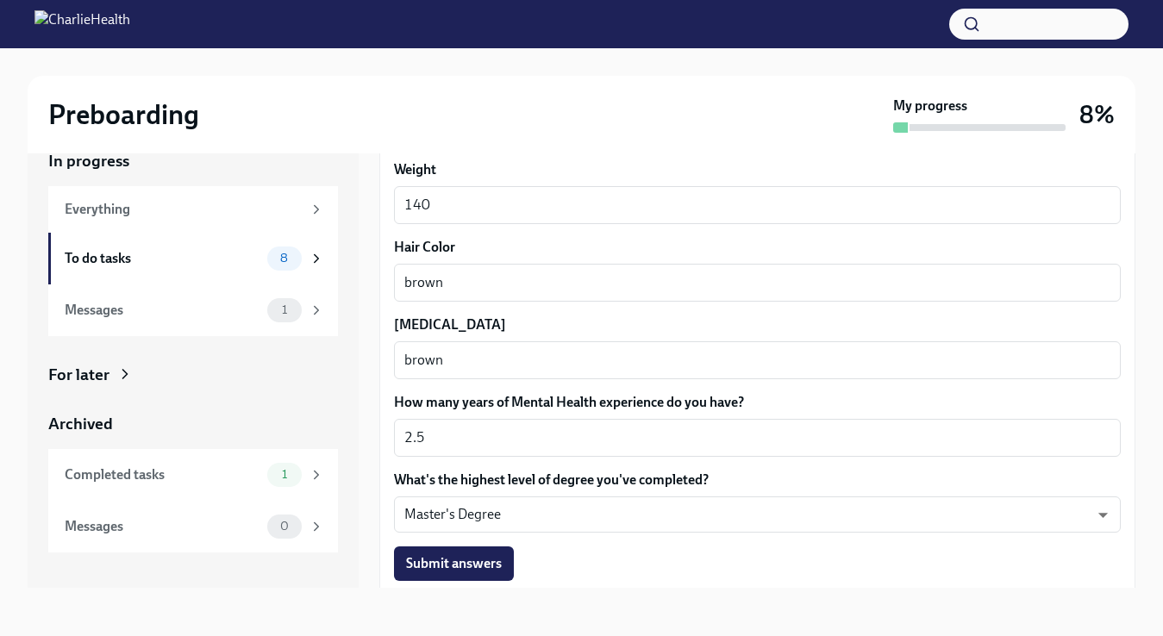
scroll to position [1557, 0]
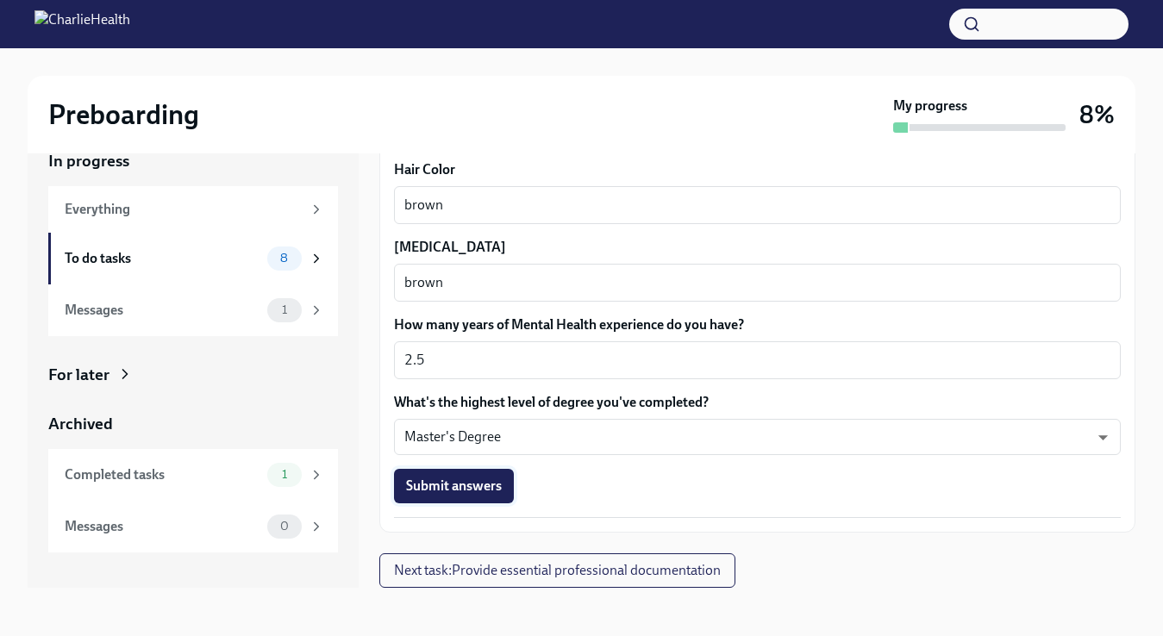
click at [479, 491] on span "Submit answers" at bounding box center [454, 486] width 96 height 17
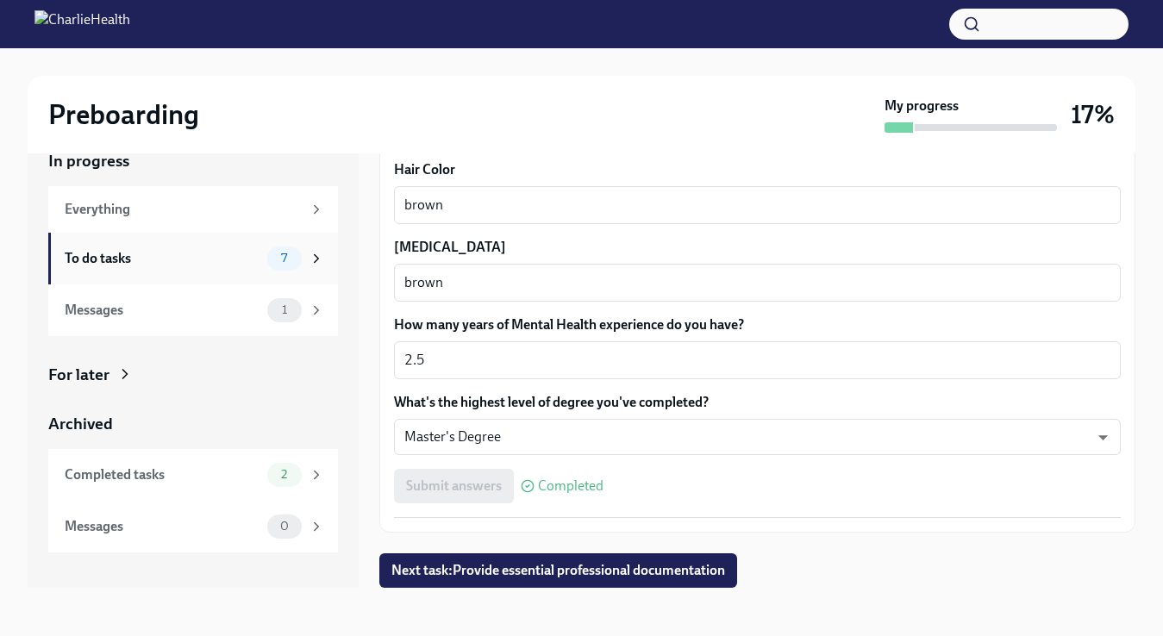
click at [319, 259] on icon at bounding box center [317, 259] width 16 height 16
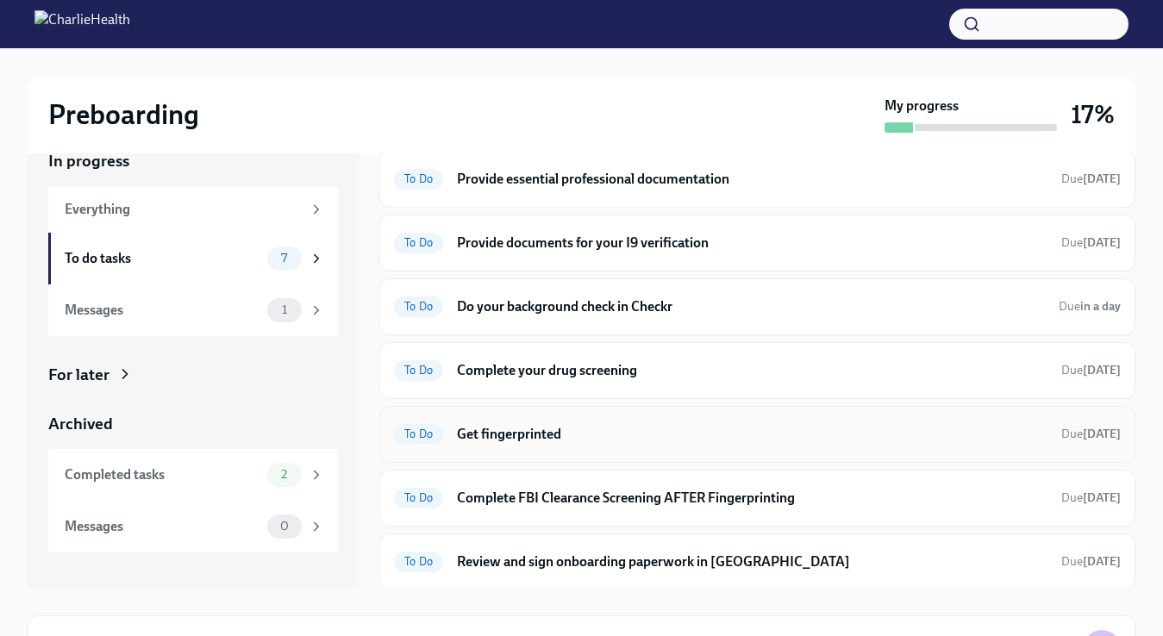
scroll to position [37, 0]
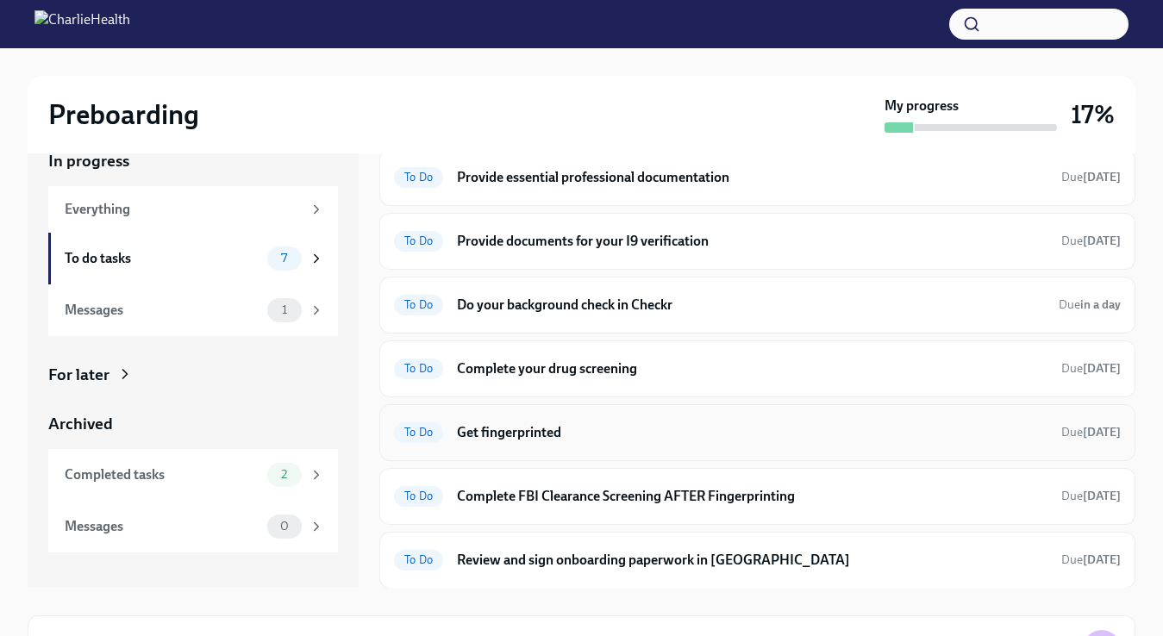
click at [523, 429] on h6 "Get fingerprinted" at bounding box center [752, 432] width 591 height 19
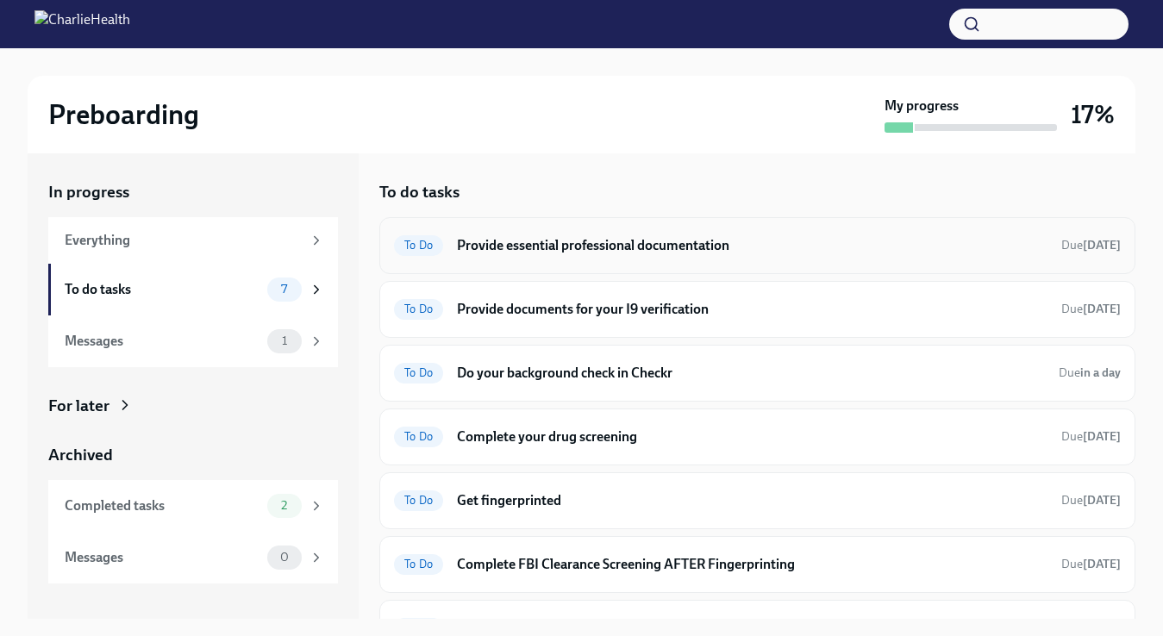
click at [559, 236] on h6 "Provide essential professional documentation" at bounding box center [752, 245] width 591 height 19
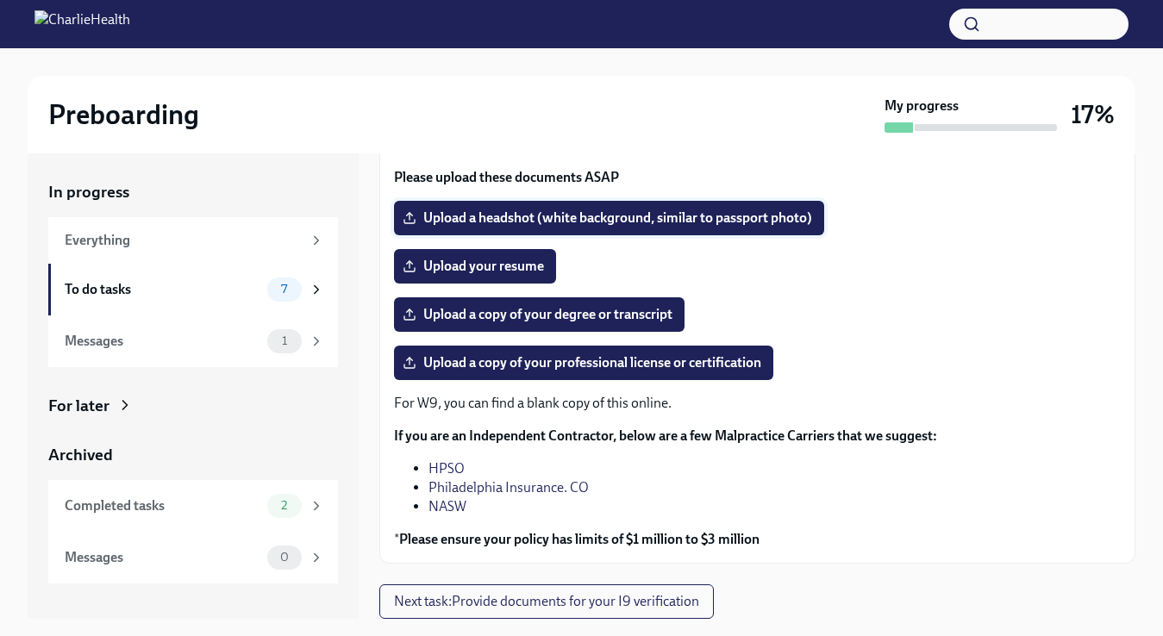
scroll to position [31, 0]
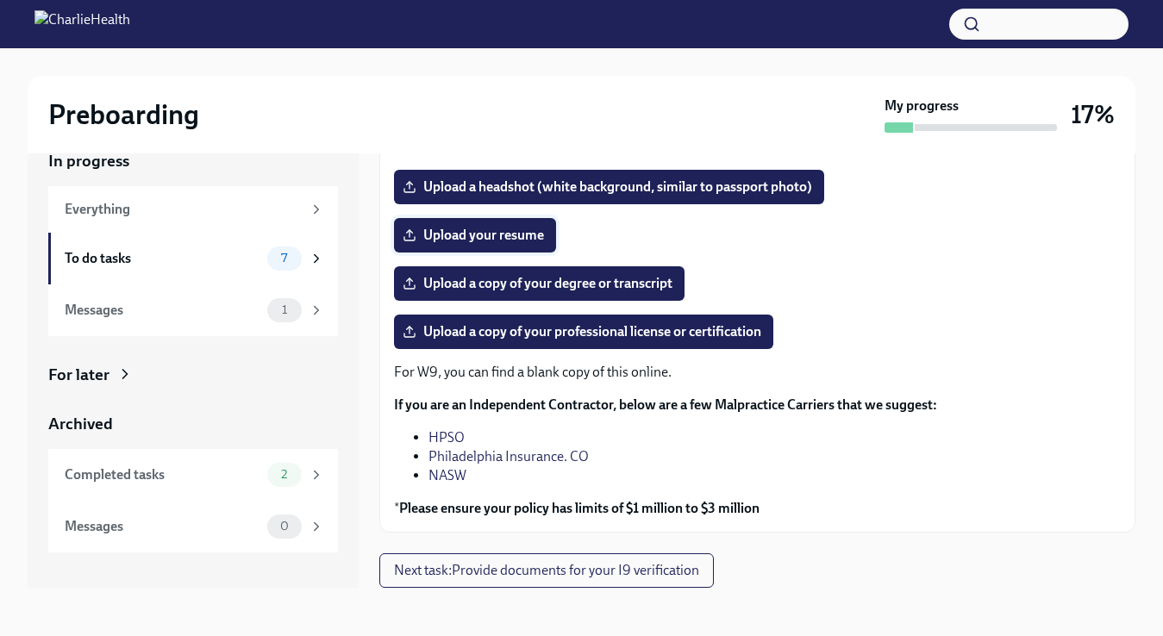
click at [535, 236] on span "Upload your resume" at bounding box center [475, 235] width 138 height 17
click at [0, 0] on input "Upload your resume" at bounding box center [0, 0] width 0 height 0
click at [495, 234] on span "Upload your resume" at bounding box center [475, 235] width 138 height 17
click at [0, 0] on input "Upload your resume" at bounding box center [0, 0] width 0 height 0
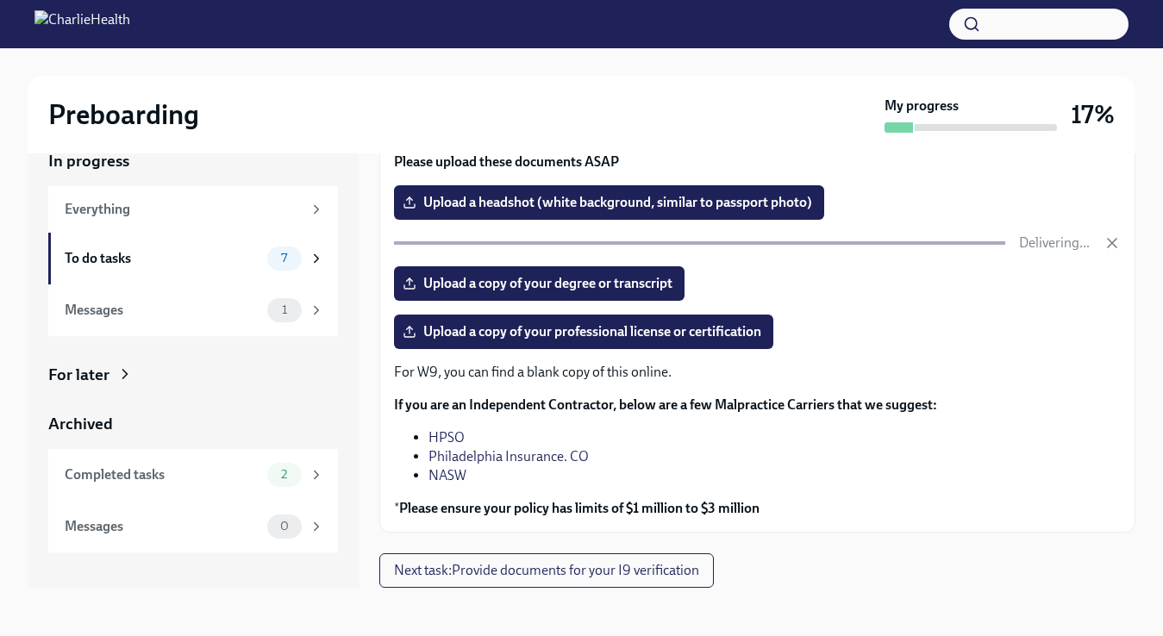
scroll to position [154, 0]
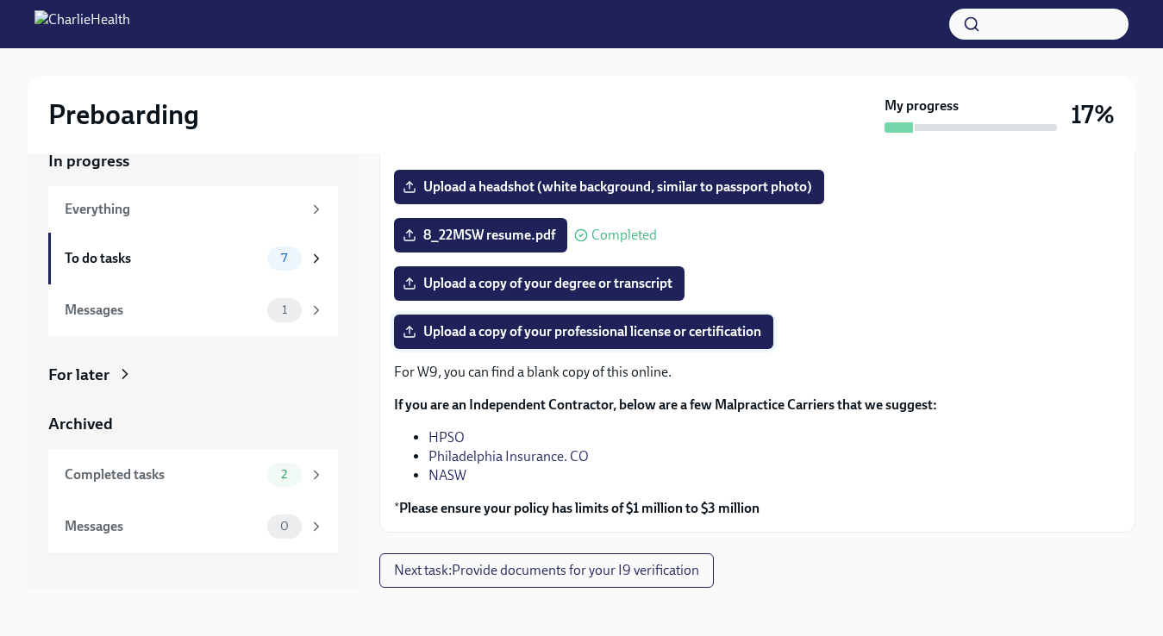
click at [526, 337] on span "Upload a copy of your professional license or certification" at bounding box center [583, 331] width 355 height 17
click at [0, 0] on input "Upload a copy of your professional license or certification" at bounding box center [0, 0] width 0 height 0
click at [605, 285] on span "Upload a copy of your degree or transcript" at bounding box center [539, 283] width 266 height 17
click at [0, 0] on input "Upload a copy of your degree or transcript" at bounding box center [0, 0] width 0 height 0
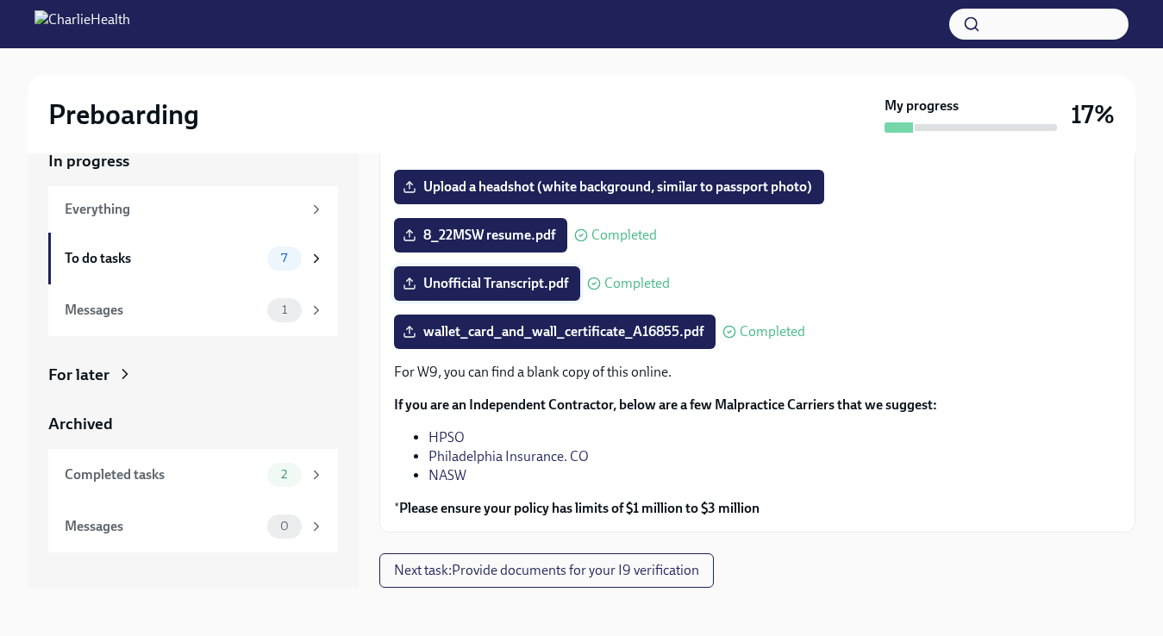
click at [565, 285] on span "Unofficial Transcript.pdf" at bounding box center [487, 283] width 162 height 17
click at [0, 0] on input "Unofficial Transcript.pdf" at bounding box center [0, 0] width 0 height 0
click at [411, 280] on polyline at bounding box center [410, 280] width 6 height 3
click at [0, 0] on input "Unofficial Transcript.pdf" at bounding box center [0, 0] width 0 height 0
click at [594, 285] on icon at bounding box center [593, 284] width 3 height 3
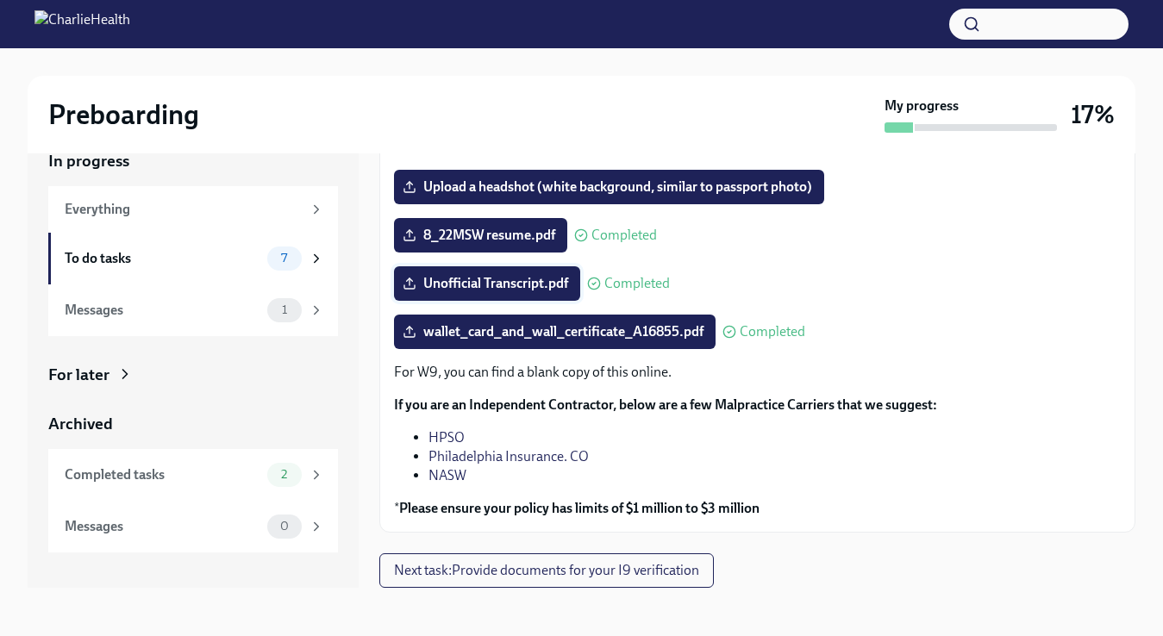
drag, startPoint x: 554, startPoint y: 284, endPoint x: 531, endPoint y: 283, distance: 22.4
click at [531, 283] on span "Unofficial Transcript.pdf" at bounding box center [487, 283] width 162 height 17
click at [0, 0] on input "Unofficial Transcript.pdf" at bounding box center [0, 0] width 0 height 0
click at [572, 574] on span "Next task : Provide documents for your I9 verification" at bounding box center [546, 570] width 305 height 17
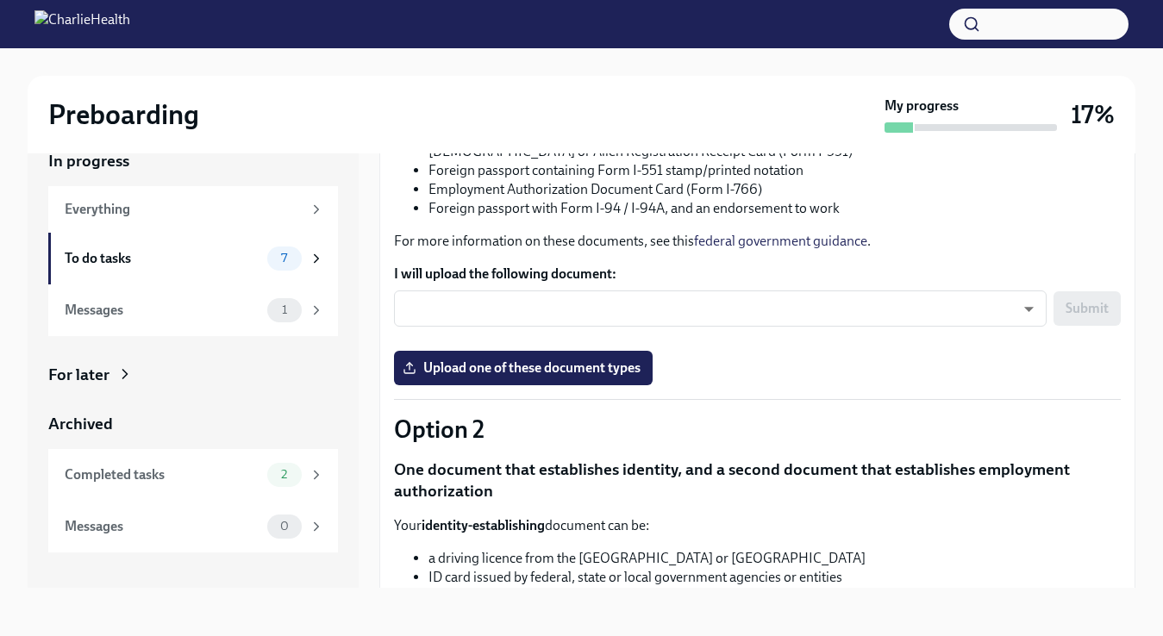
scroll to position [276, 0]
click at [1006, 305] on body "Preboarding My progress 17% In progress Everything To do tasks 7 Messages 1 For…" at bounding box center [581, 302] width 1163 height 667
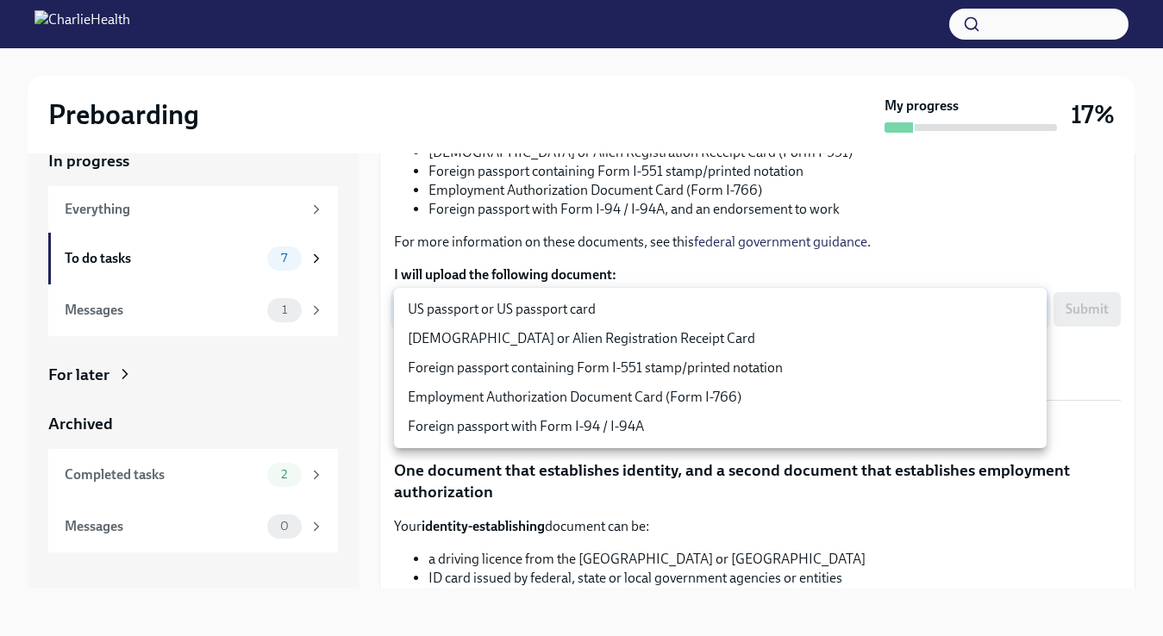
click at [754, 524] on div at bounding box center [581, 318] width 1163 height 636
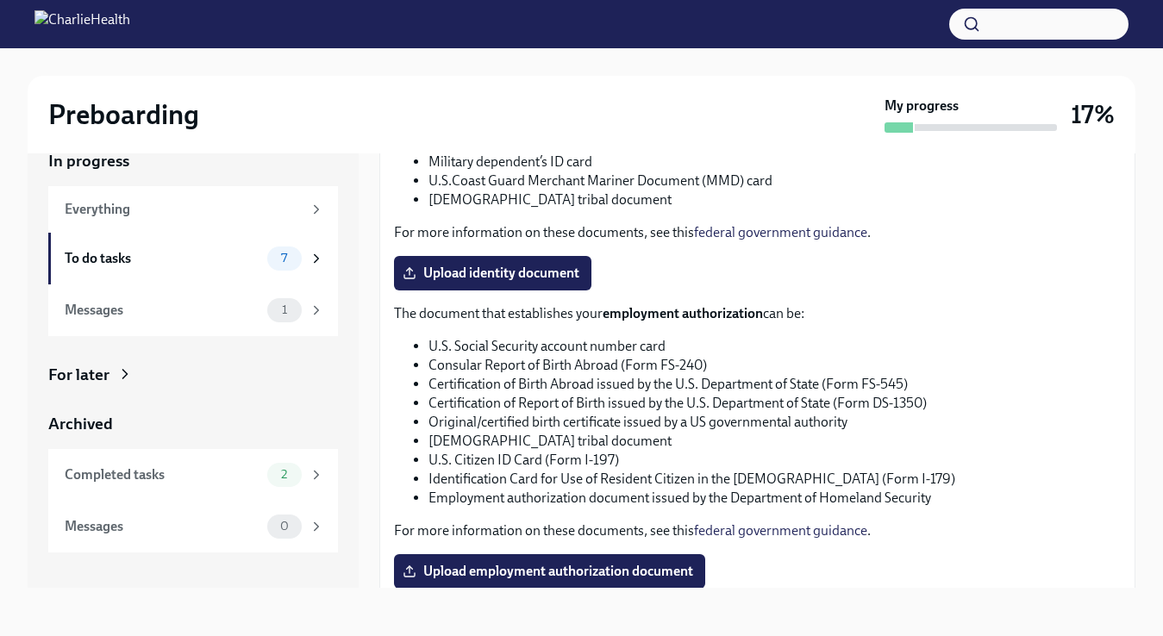
scroll to position [839, 0]
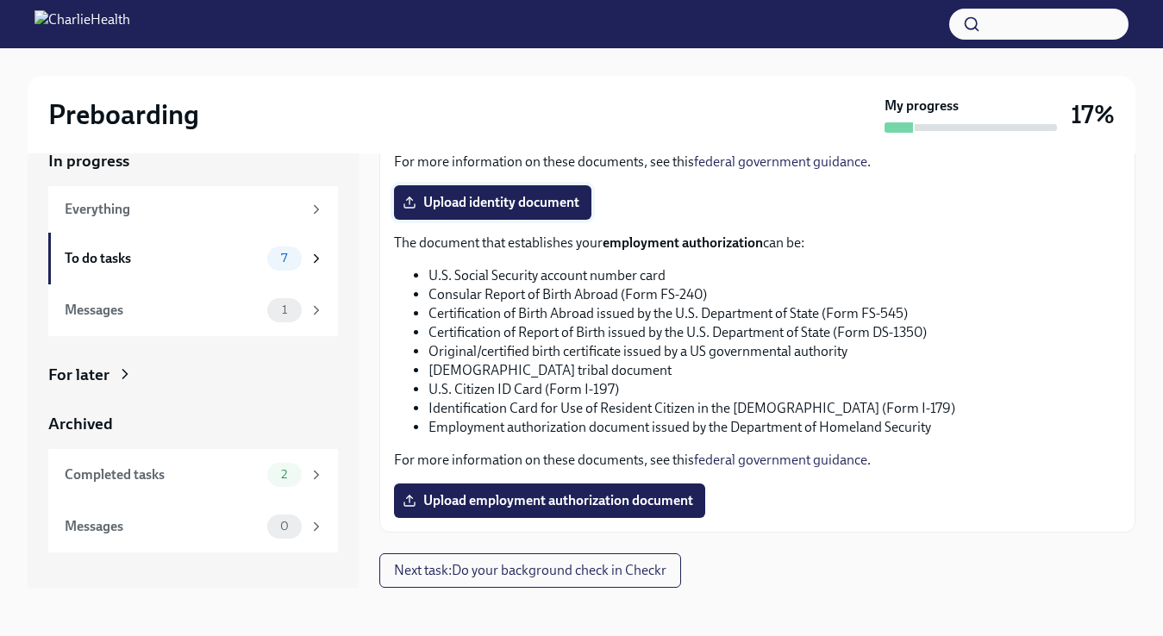
click at [542, 210] on span "Upload identity document" at bounding box center [492, 202] width 173 height 17
click at [0, 0] on input "Upload identity document" at bounding box center [0, 0] width 0 height 0
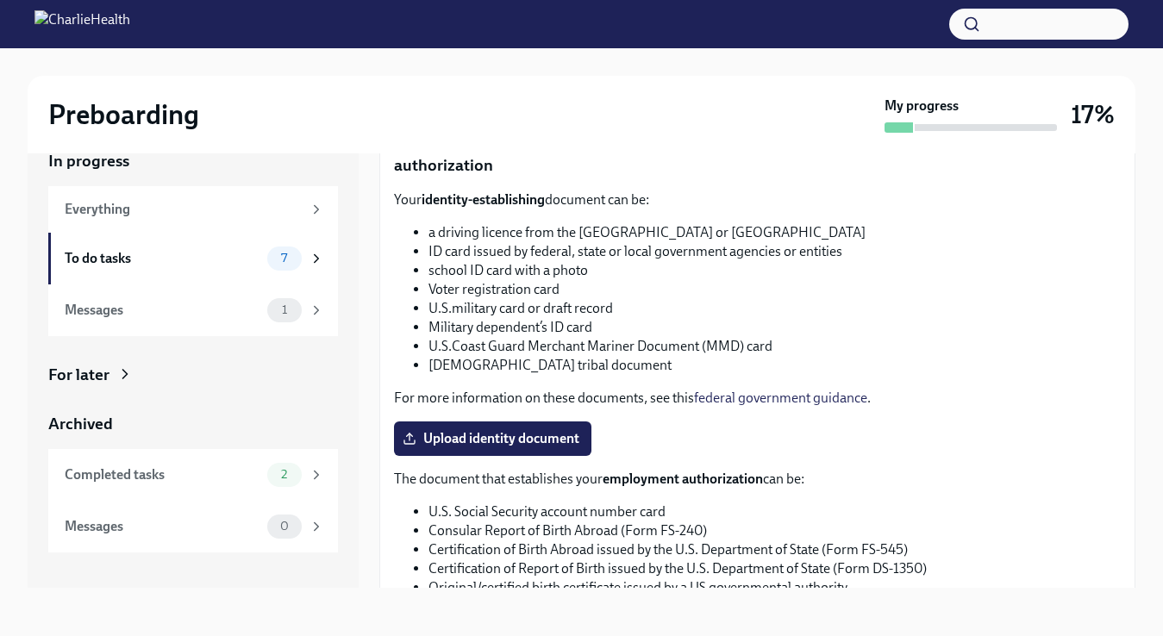
scroll to position [619, 0]
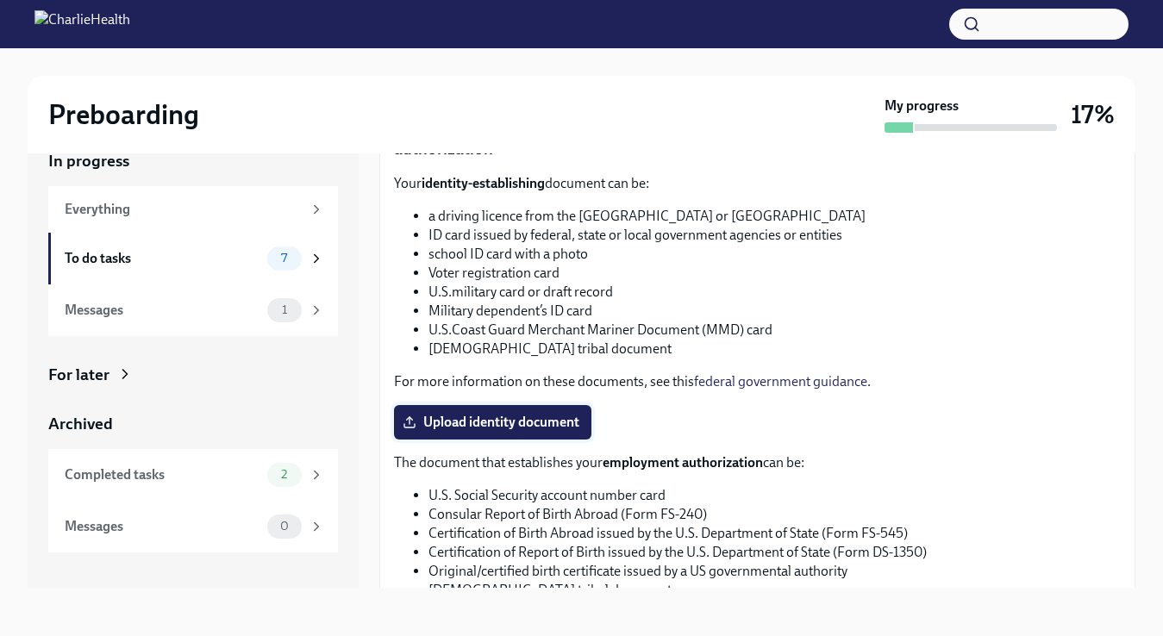
click at [555, 425] on span "Upload identity document" at bounding box center [492, 422] width 173 height 17
click at [0, 0] on input "Upload identity document" at bounding box center [0, 0] width 0 height 0
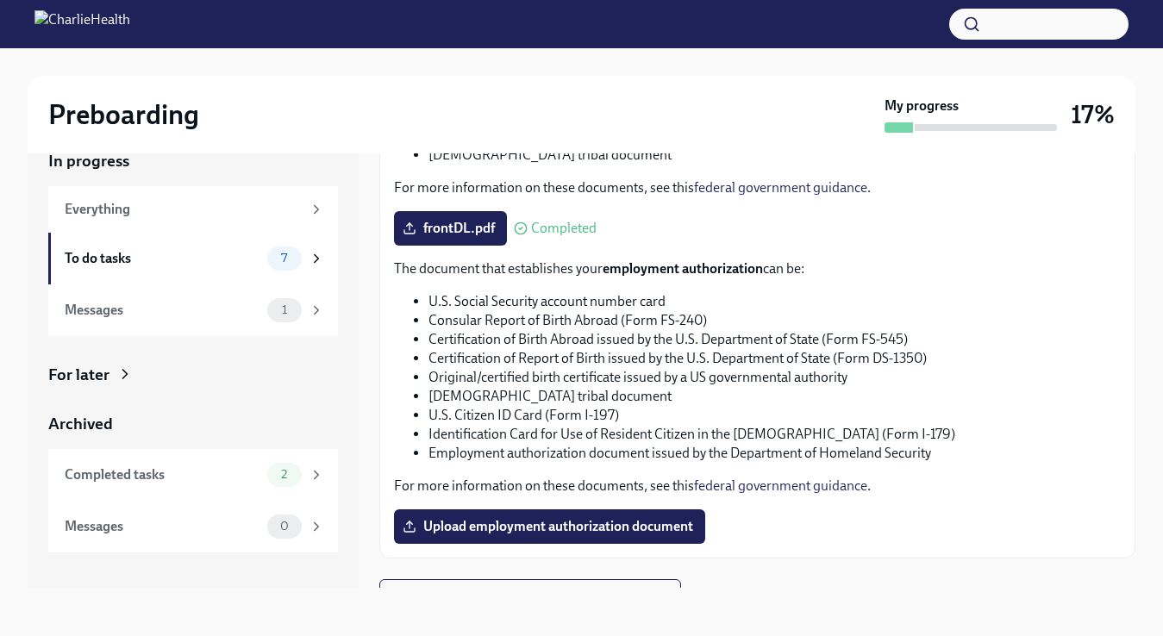
scroll to position [839, 0]
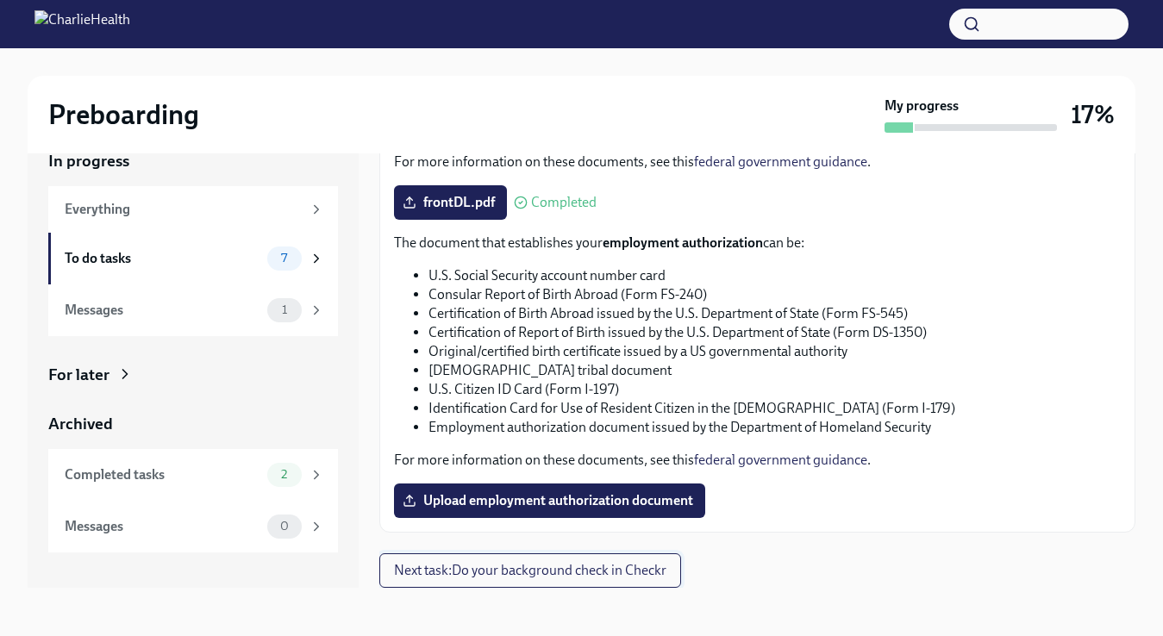
click at [586, 571] on span "Next task : Do your background check in Checkr" at bounding box center [530, 570] width 273 height 17
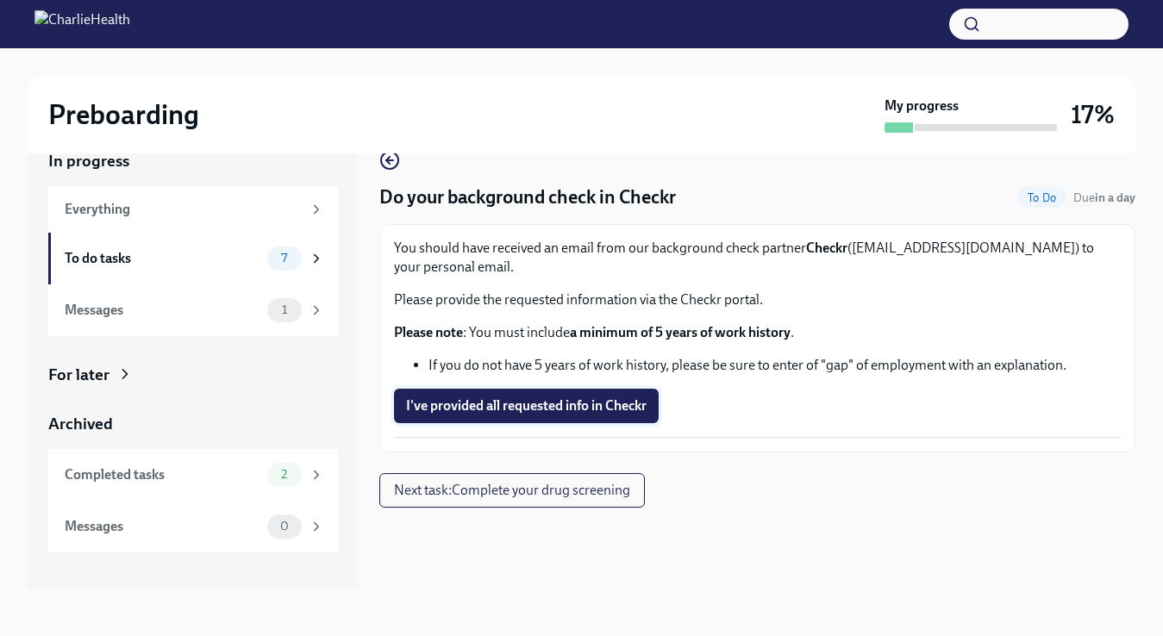
click at [580, 408] on span "I've provided all requested info in Checkr" at bounding box center [526, 406] width 241 height 17
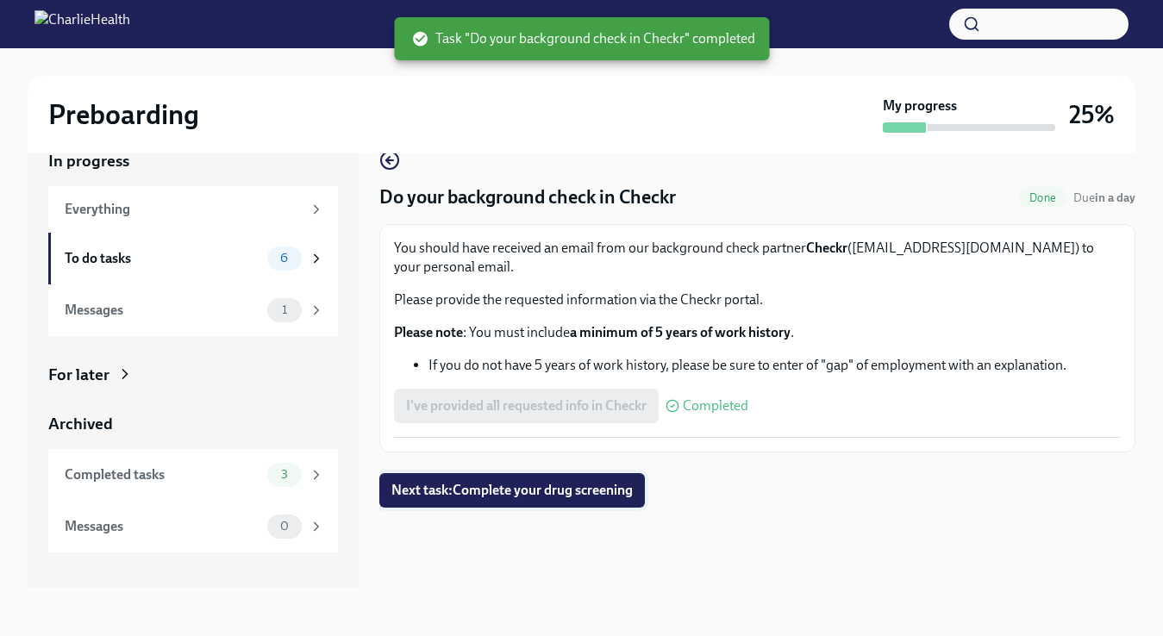
click at [552, 495] on span "Next task : Complete your drug screening" at bounding box center [512, 490] width 241 height 17
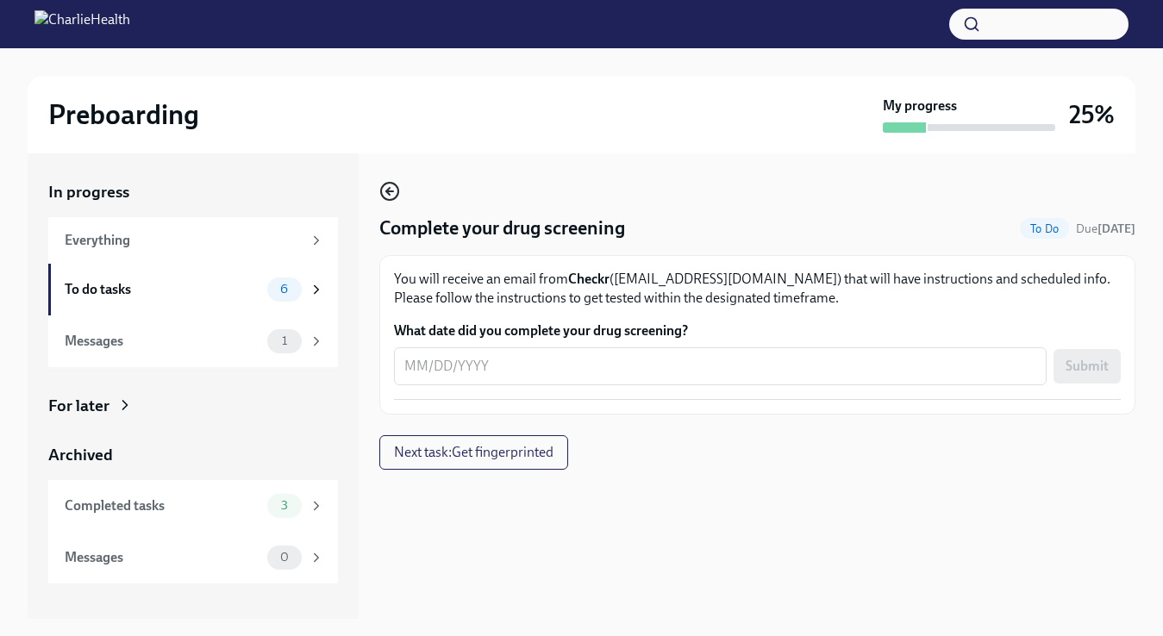
click at [385, 193] on icon "button" at bounding box center [389, 191] width 21 height 21
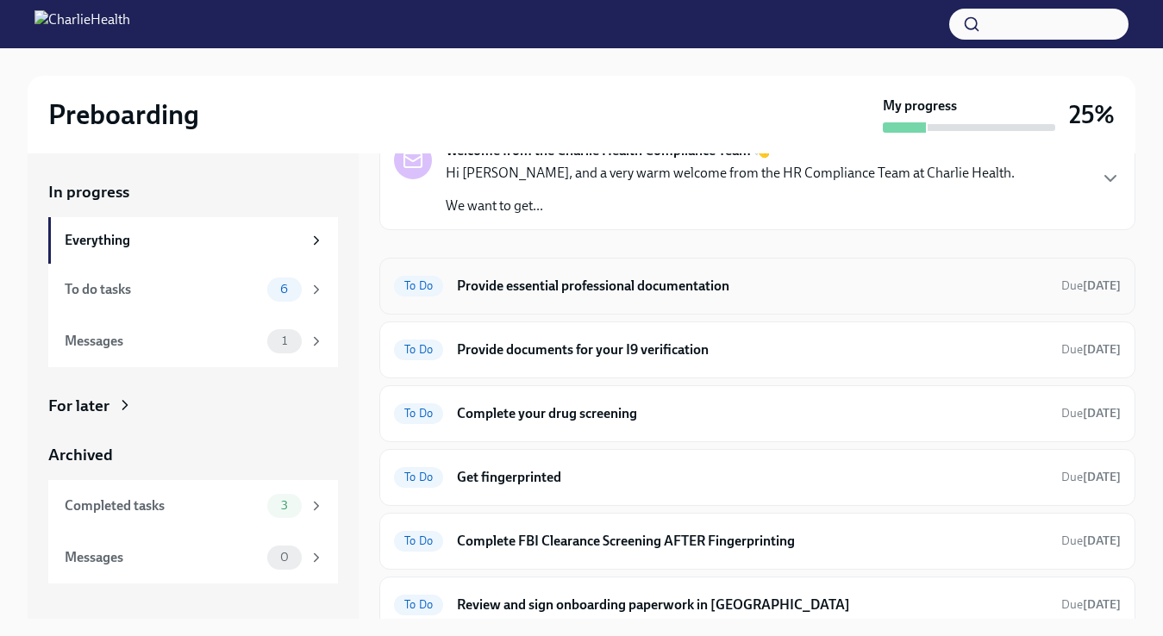
scroll to position [100, 0]
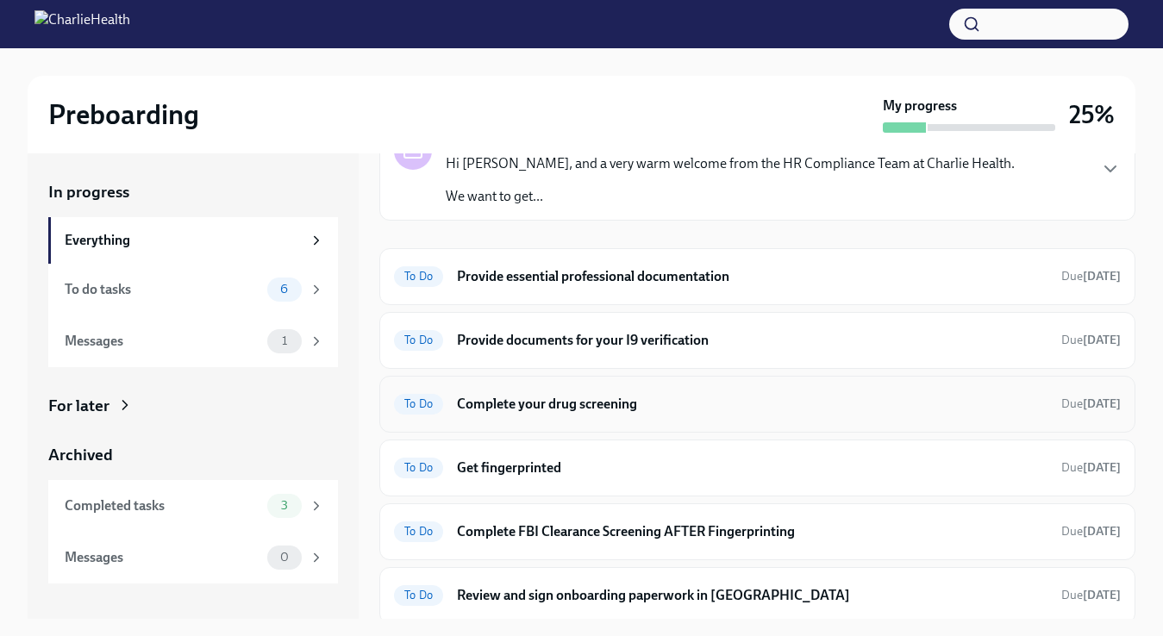
click at [521, 402] on h6 "Complete your drug screening" at bounding box center [752, 404] width 591 height 19
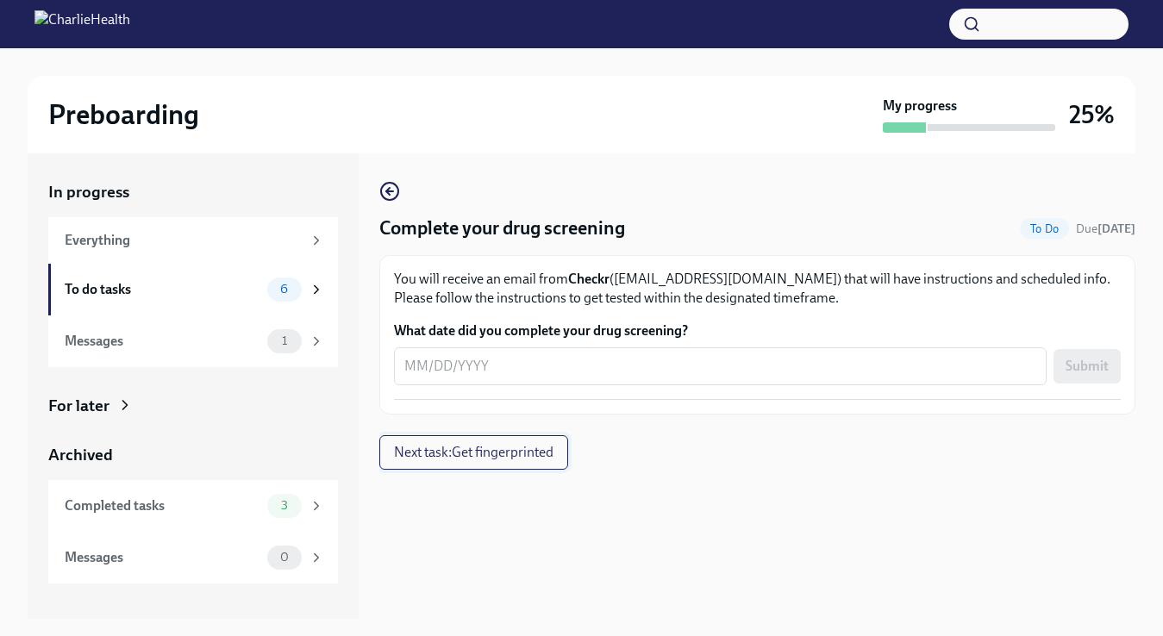
click at [529, 452] on span "Next task : Get fingerprinted" at bounding box center [474, 452] width 160 height 17
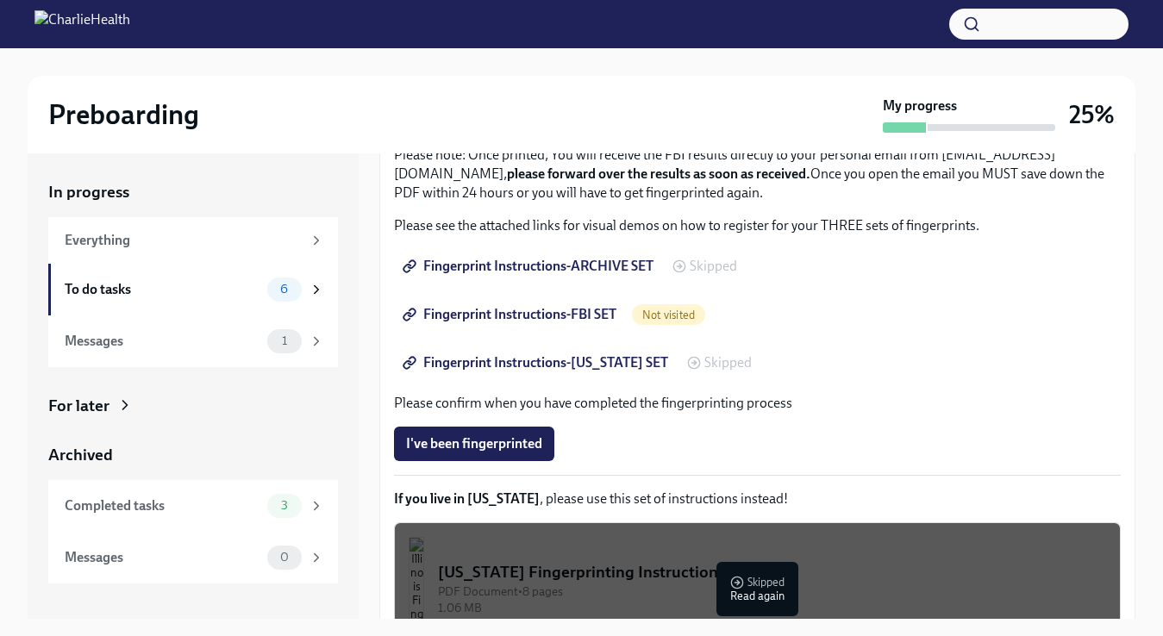
scroll to position [213, 0]
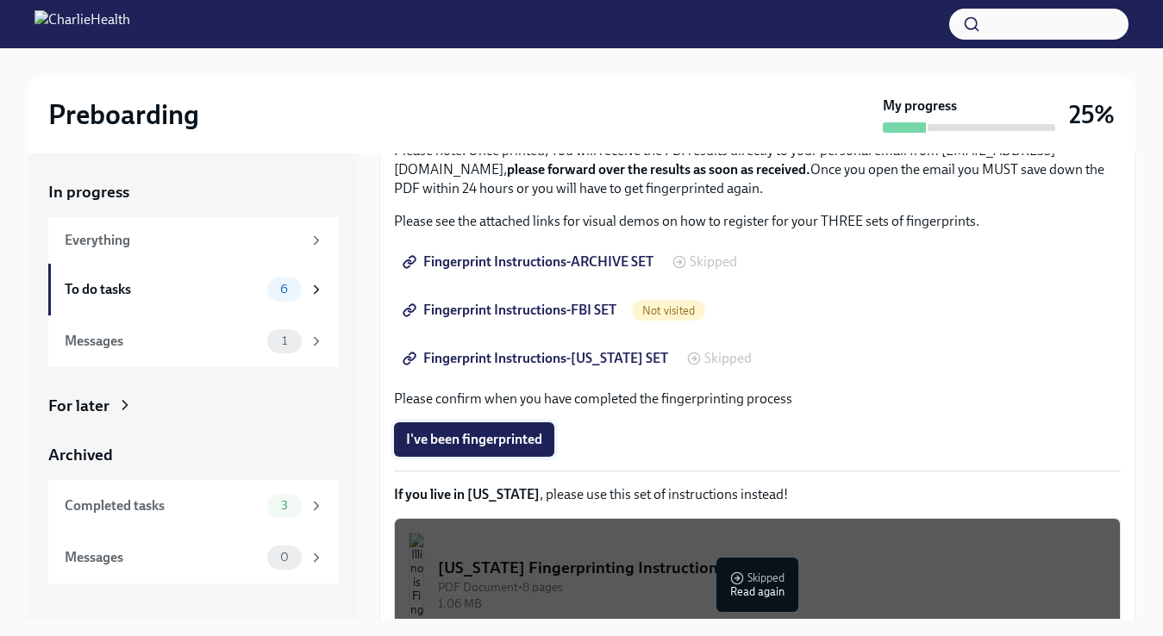
click at [490, 435] on span "I've been fingerprinted" at bounding box center [474, 439] width 136 height 17
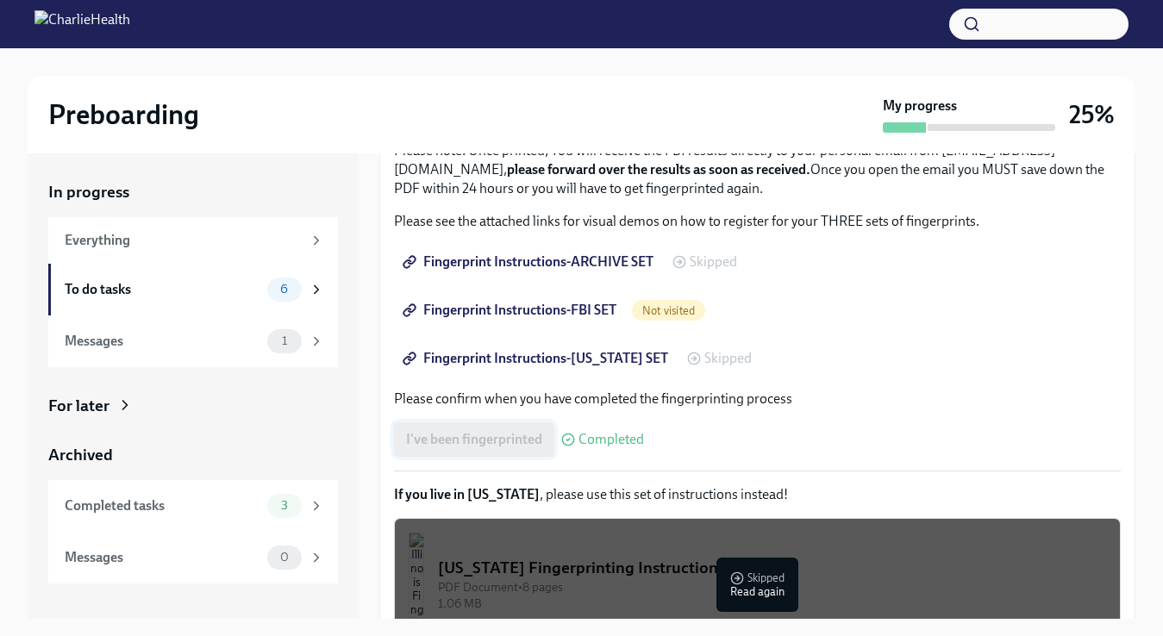
scroll to position [315, 0]
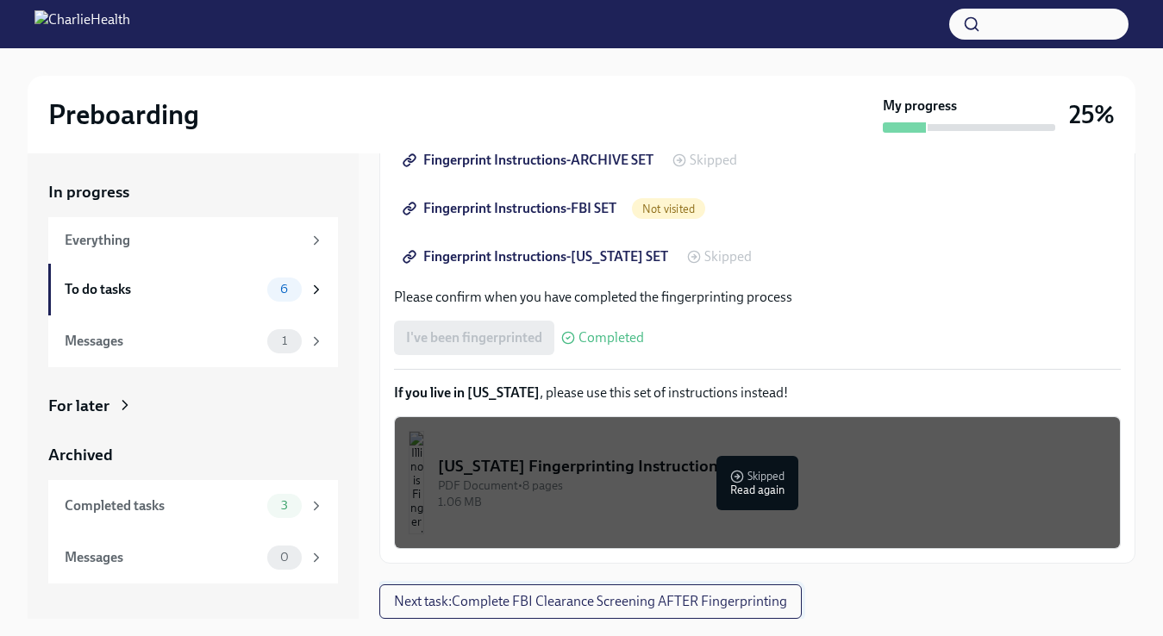
click at [525, 602] on span "Next task : Complete FBI Clearance Screening AFTER Fingerprinting" at bounding box center [590, 601] width 393 height 17
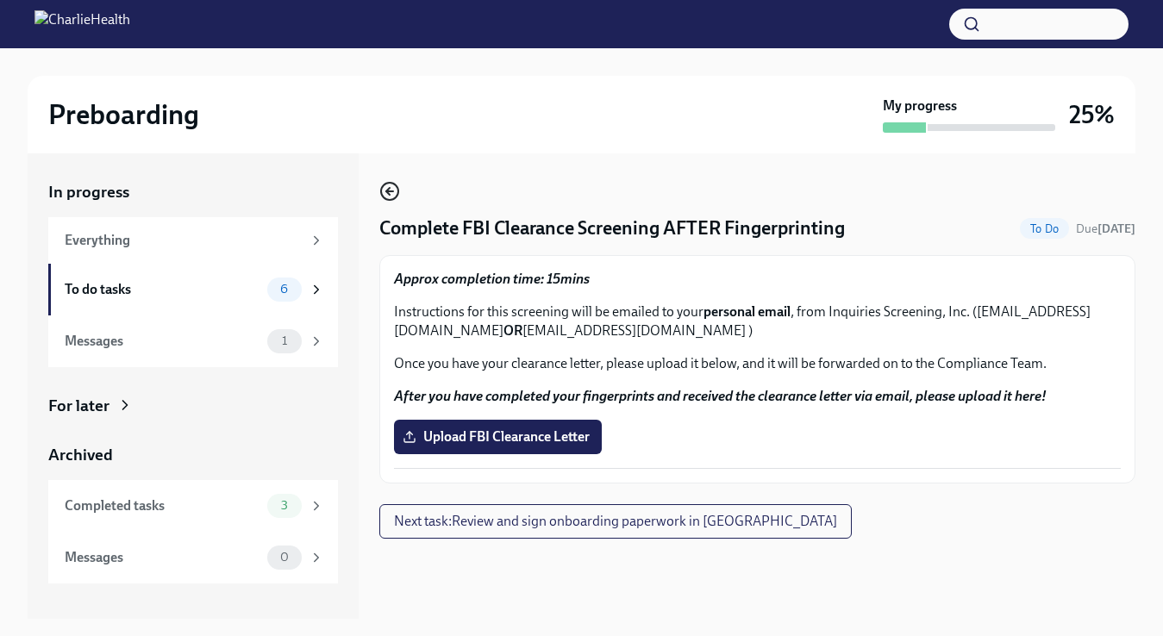
click at [392, 185] on icon "button" at bounding box center [389, 191] width 21 height 21
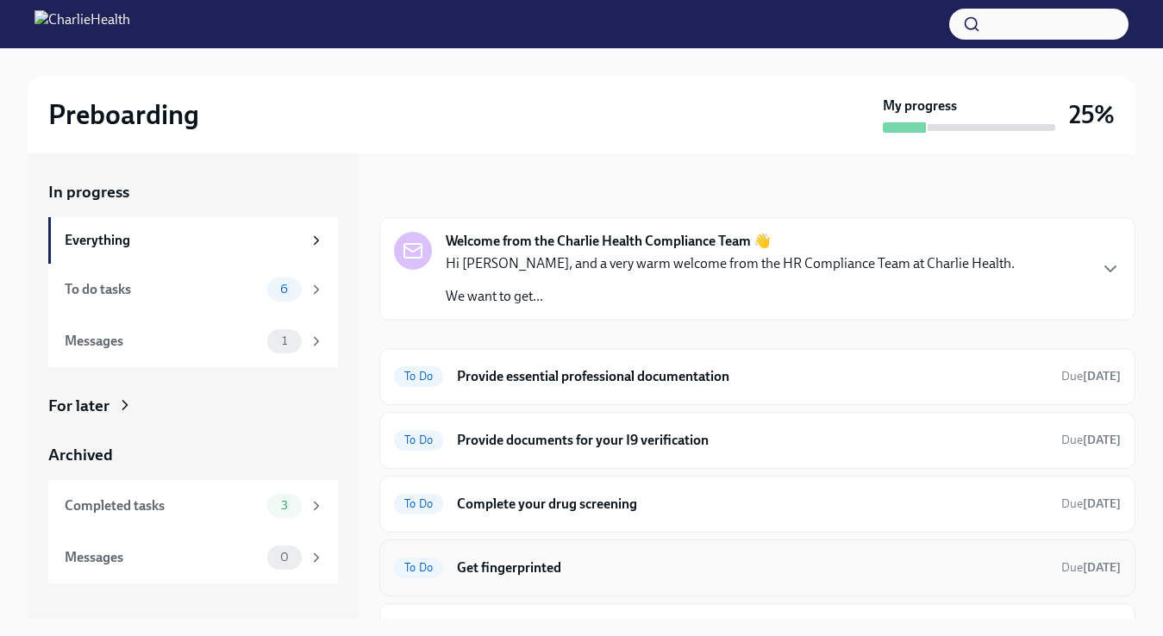
click at [530, 565] on h6 "Get fingerprinted" at bounding box center [752, 568] width 591 height 19
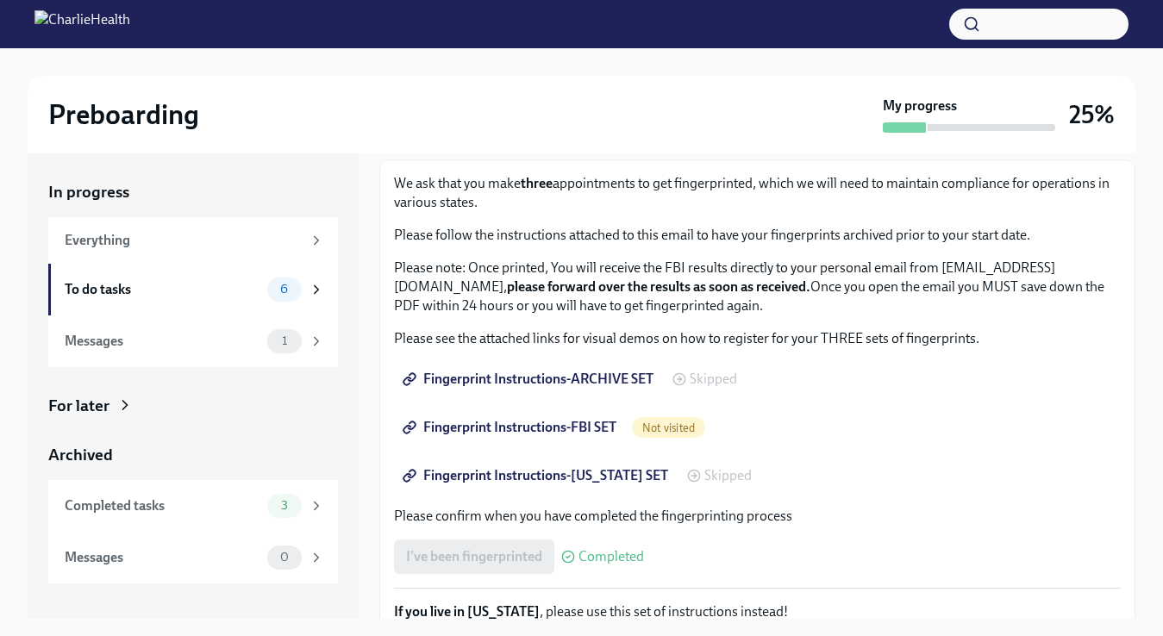
scroll to position [100, 0]
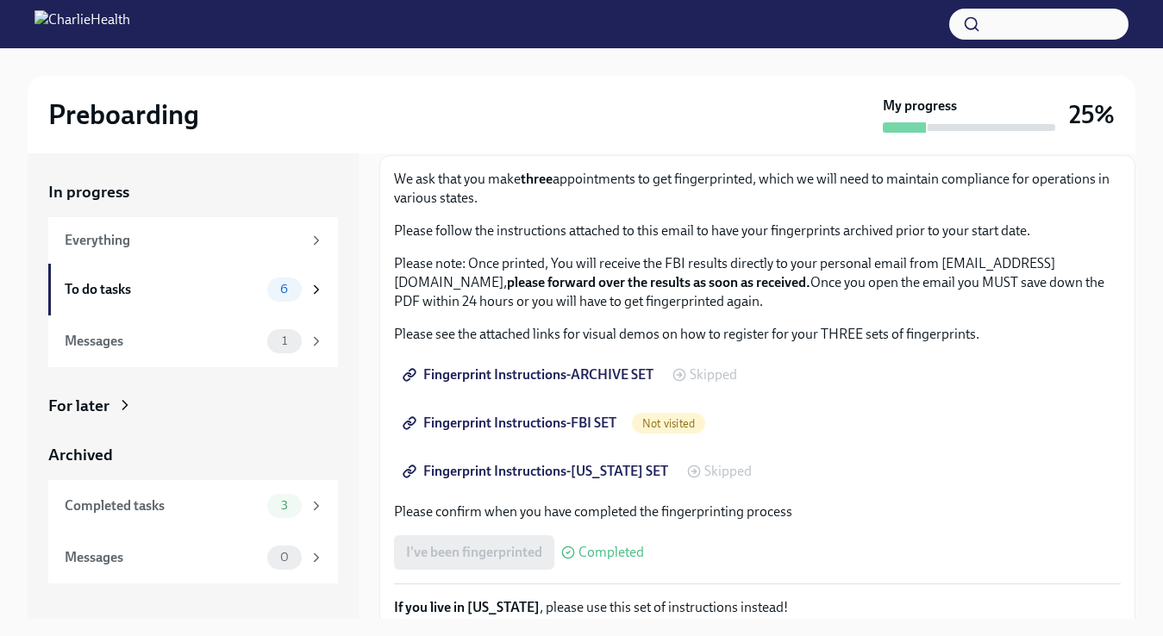
click at [560, 427] on span "Fingerprint Instructions-FBI SET" at bounding box center [511, 423] width 210 height 17
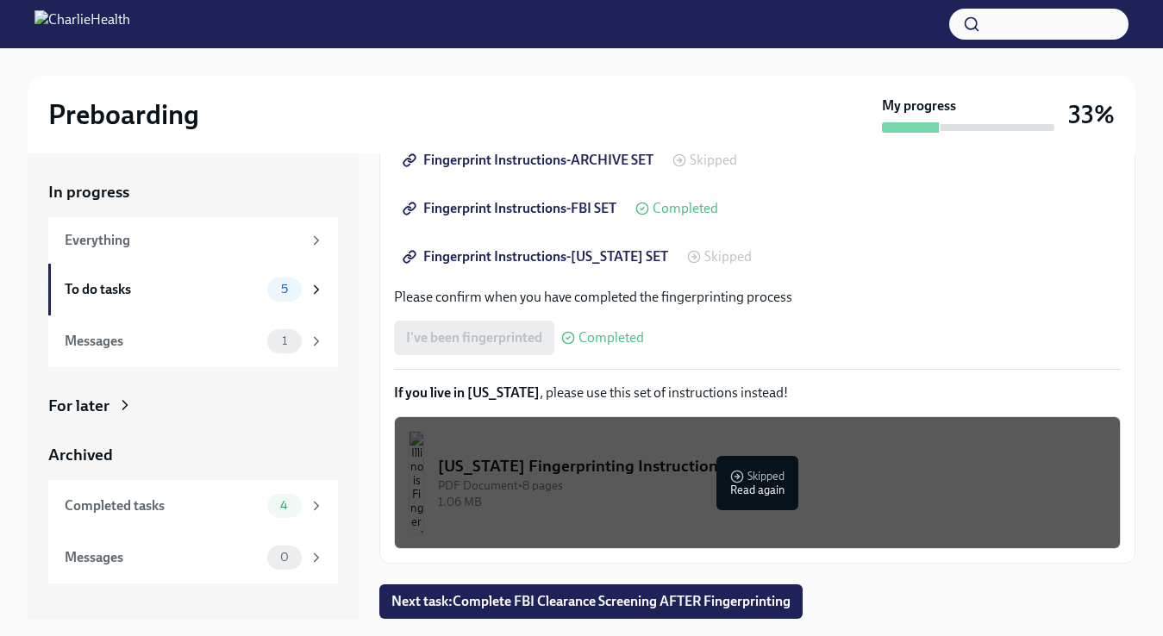
scroll to position [31, 0]
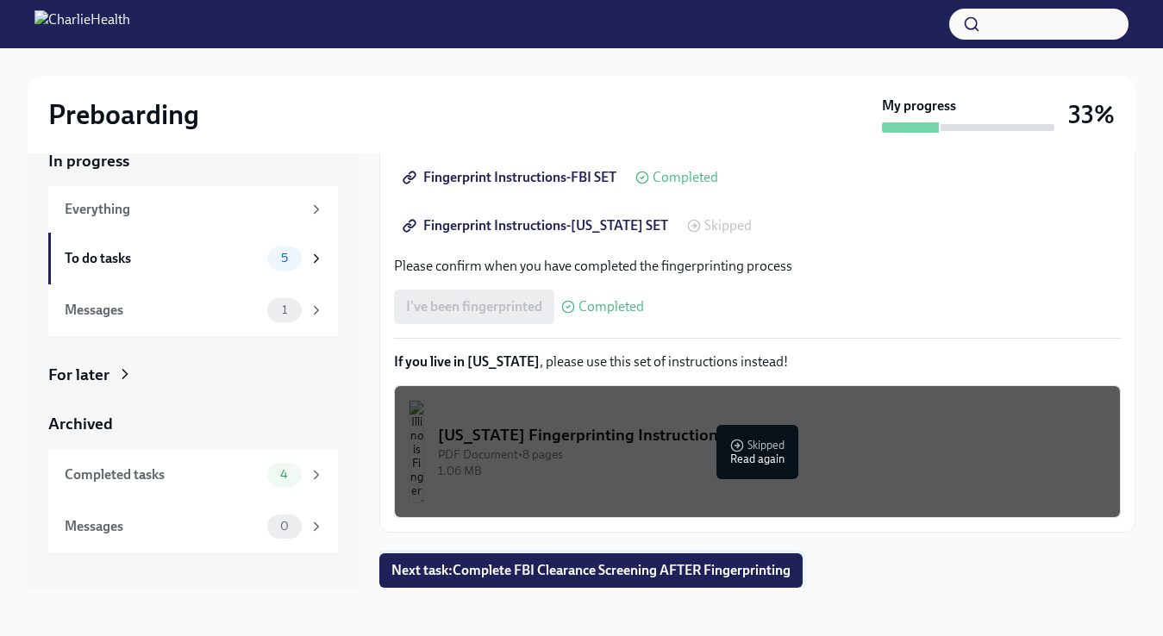
click at [614, 568] on span "Next task : Complete FBI Clearance Screening AFTER Fingerprinting" at bounding box center [591, 570] width 399 height 17
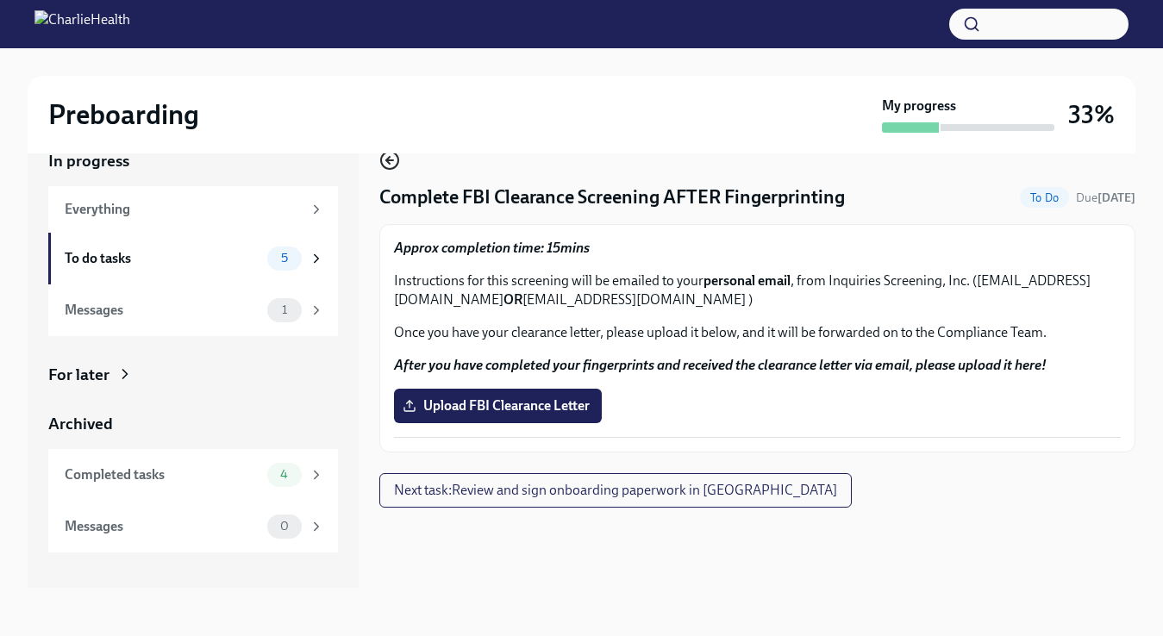
click at [385, 159] on icon "button" at bounding box center [389, 160] width 21 height 21
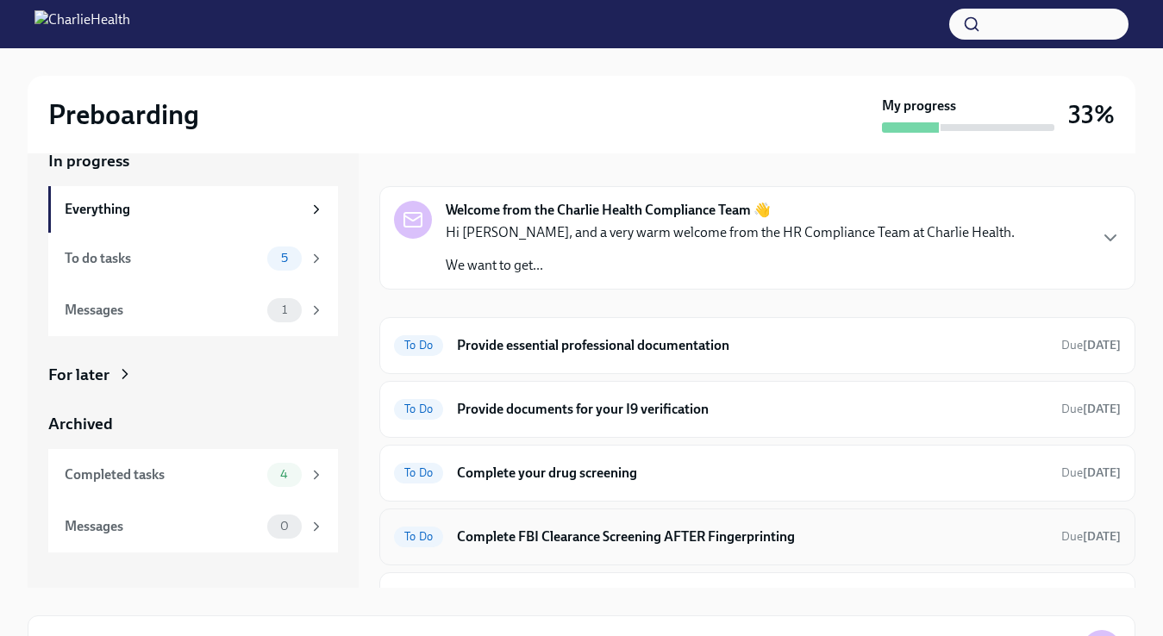
click at [575, 534] on h6 "Complete FBI Clearance Screening AFTER Fingerprinting" at bounding box center [752, 537] width 591 height 19
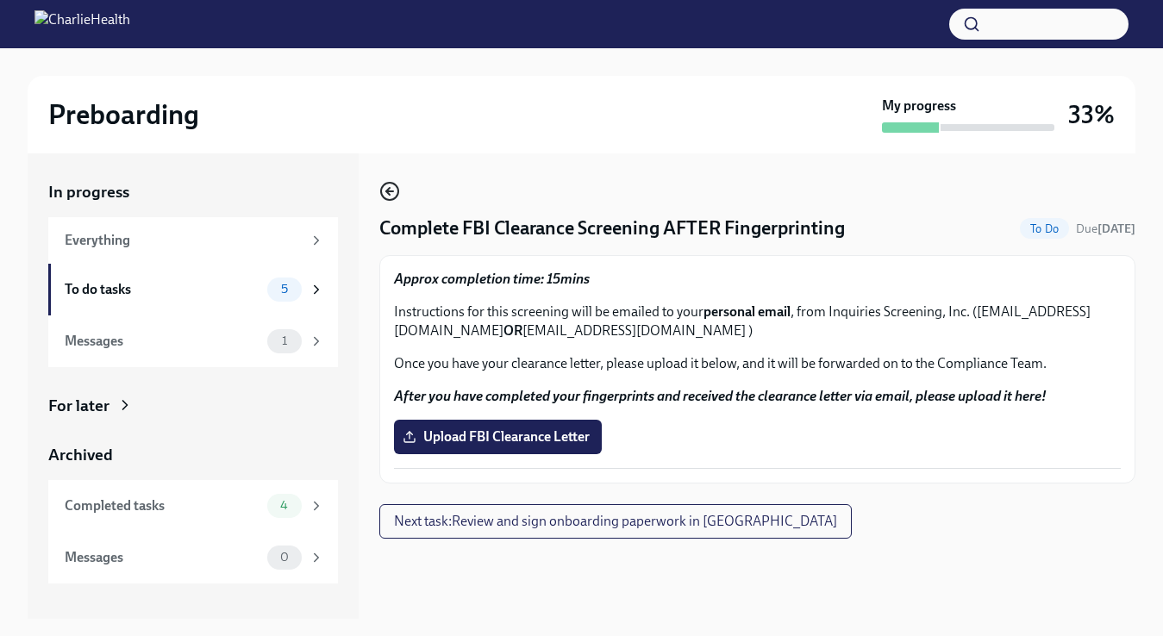
click at [391, 194] on icon "button" at bounding box center [389, 191] width 21 height 21
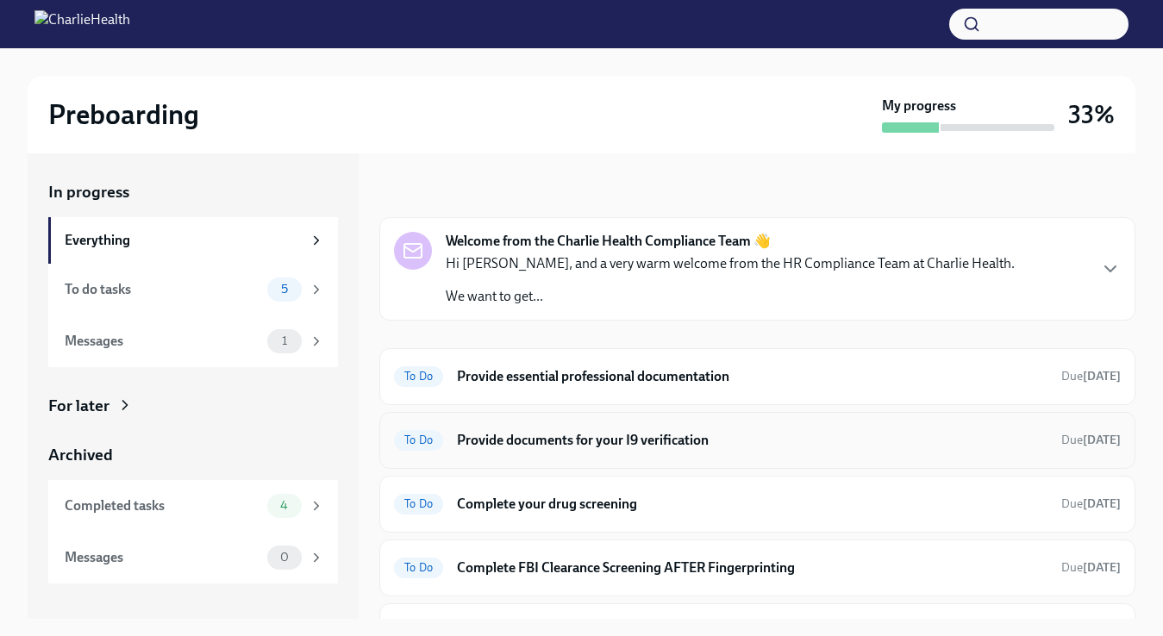
scroll to position [41, 0]
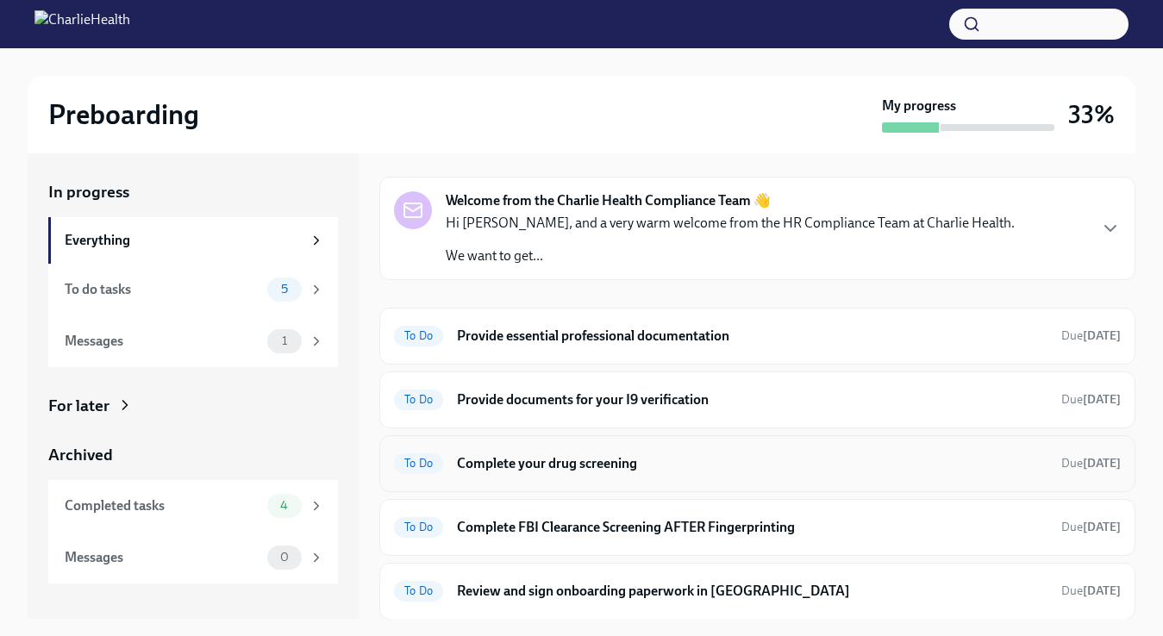
click at [597, 464] on h6 "Complete your drug screening" at bounding box center [752, 463] width 591 height 19
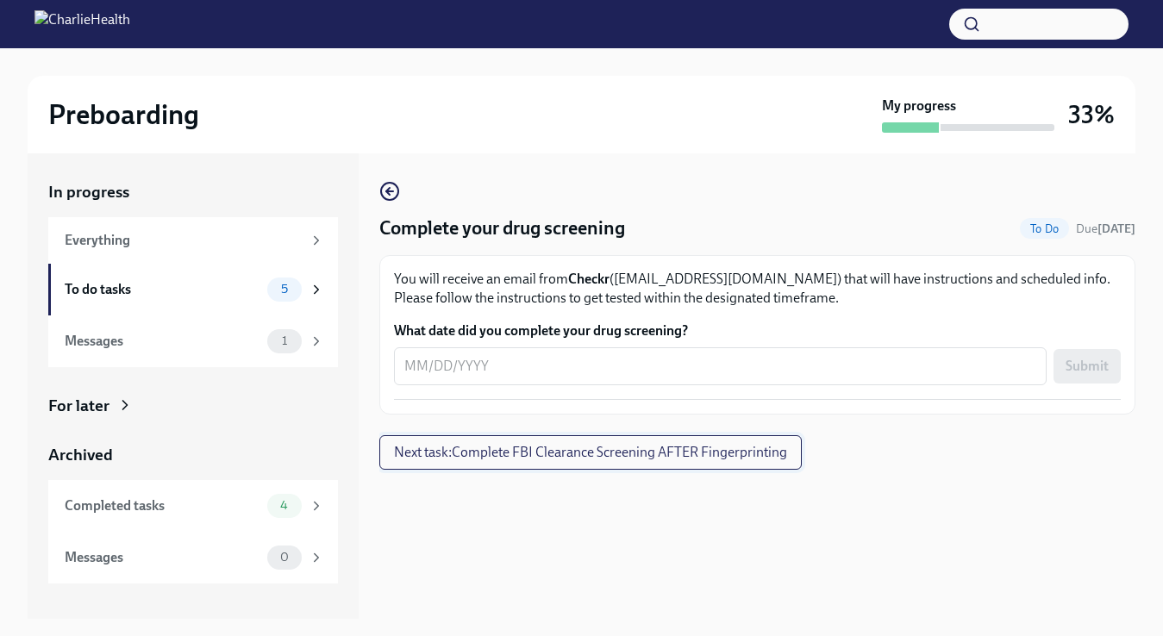
click at [516, 456] on span "Next task : Complete FBI Clearance Screening AFTER Fingerprinting" at bounding box center [590, 452] width 393 height 17
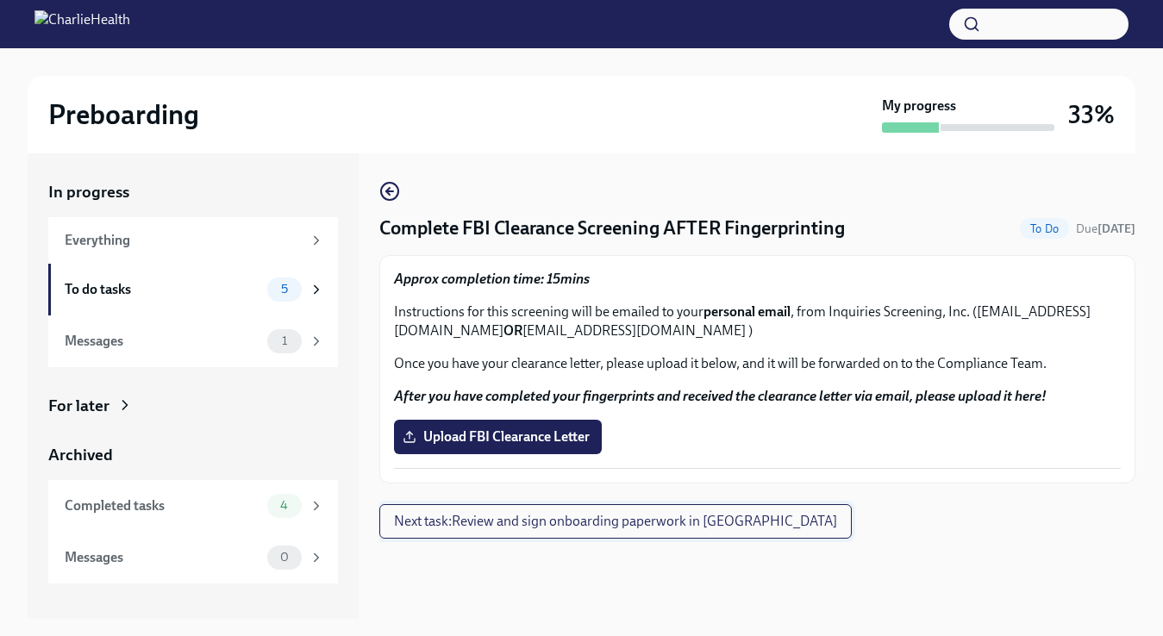
click at [528, 527] on span "Next task : Review and sign onboarding paperwork in [GEOGRAPHIC_DATA]" at bounding box center [615, 521] width 443 height 17
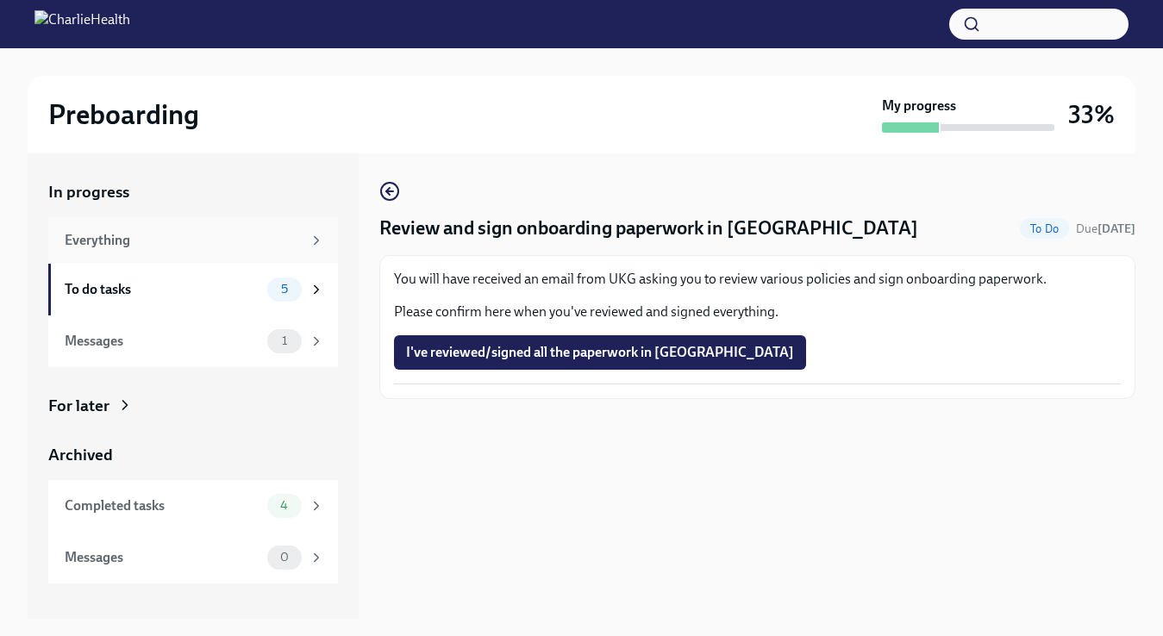
click at [136, 241] on div "Everything" at bounding box center [183, 240] width 237 height 19
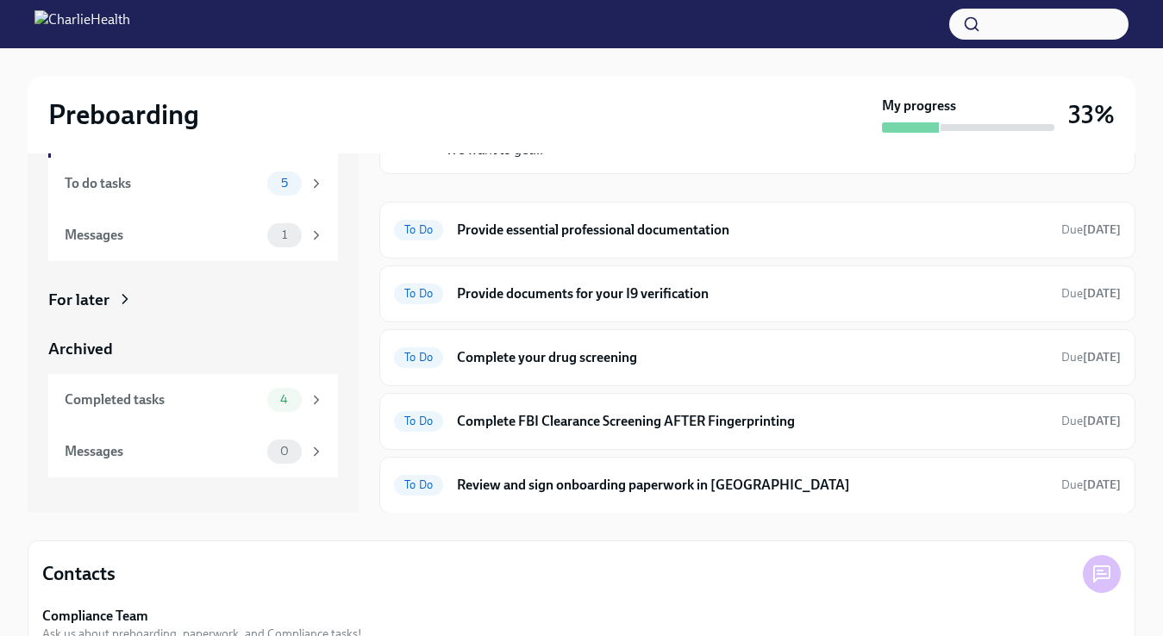
scroll to position [98, 0]
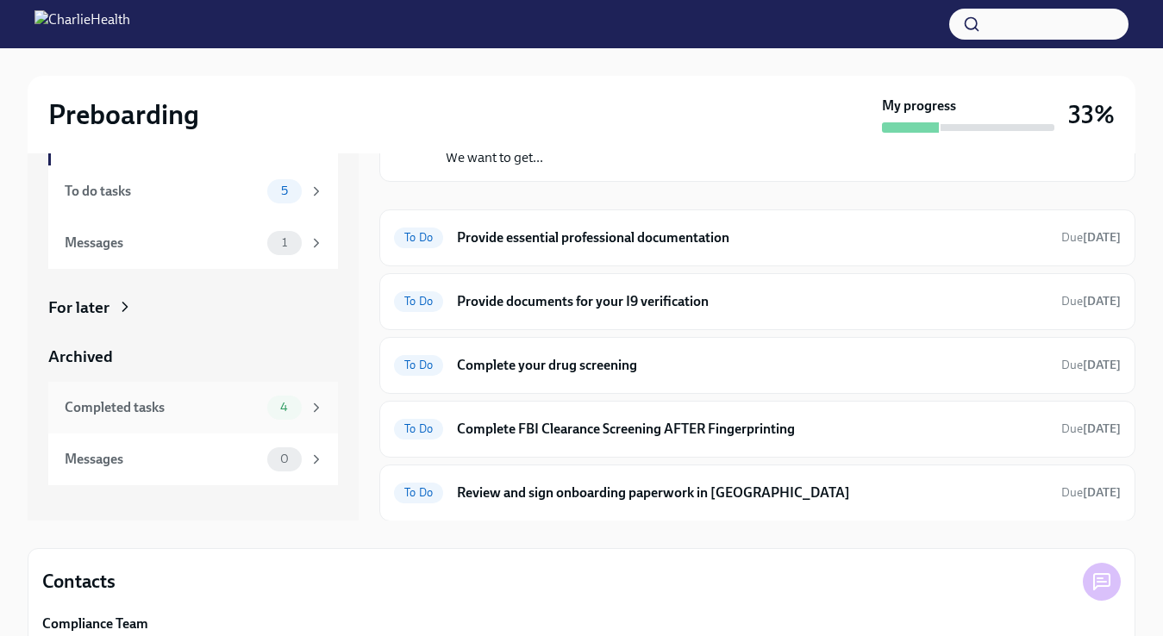
click at [283, 411] on span "4" at bounding box center [284, 407] width 28 height 13
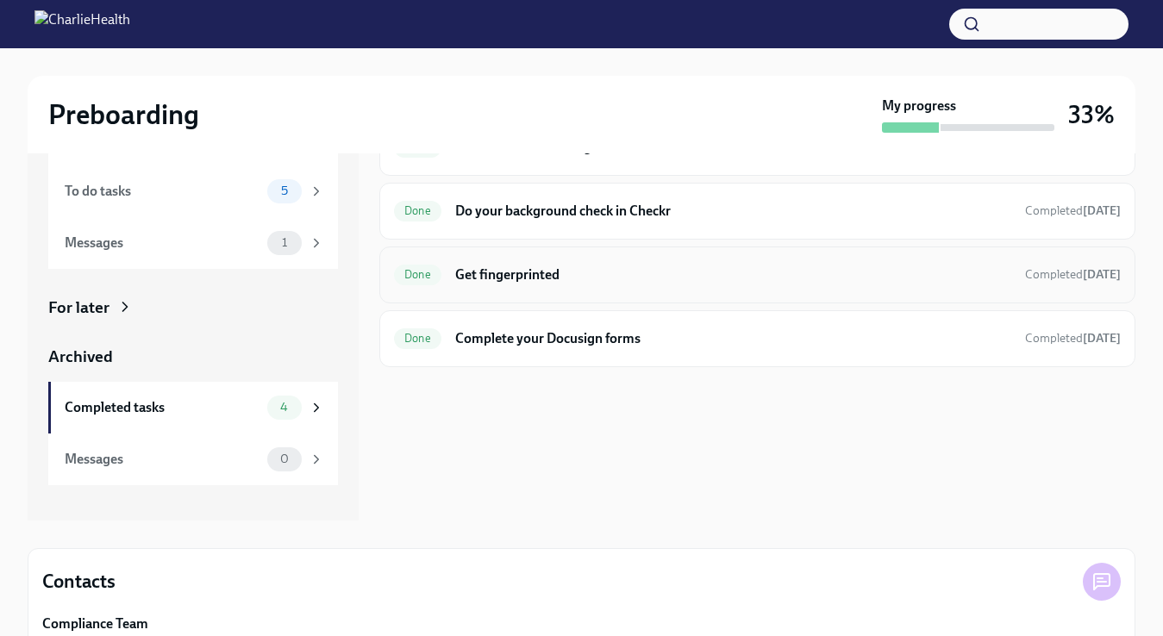
click at [501, 277] on h6 "Get fingerprinted" at bounding box center [733, 275] width 556 height 19
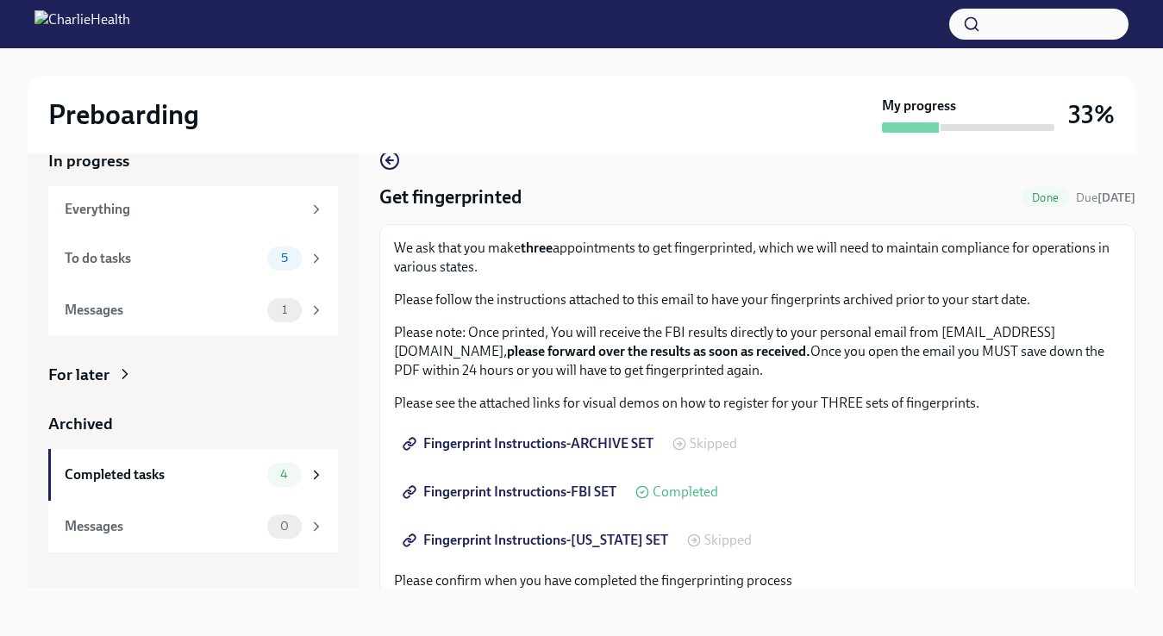
click at [679, 494] on span "Completed" at bounding box center [686, 493] width 66 height 14
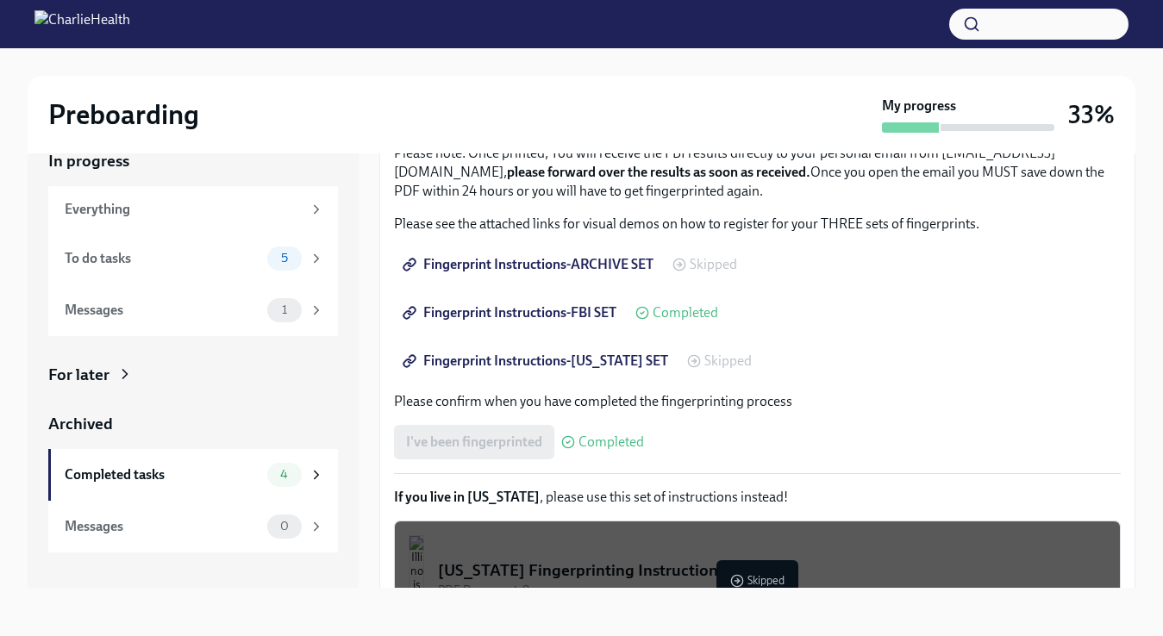
scroll to position [14, 0]
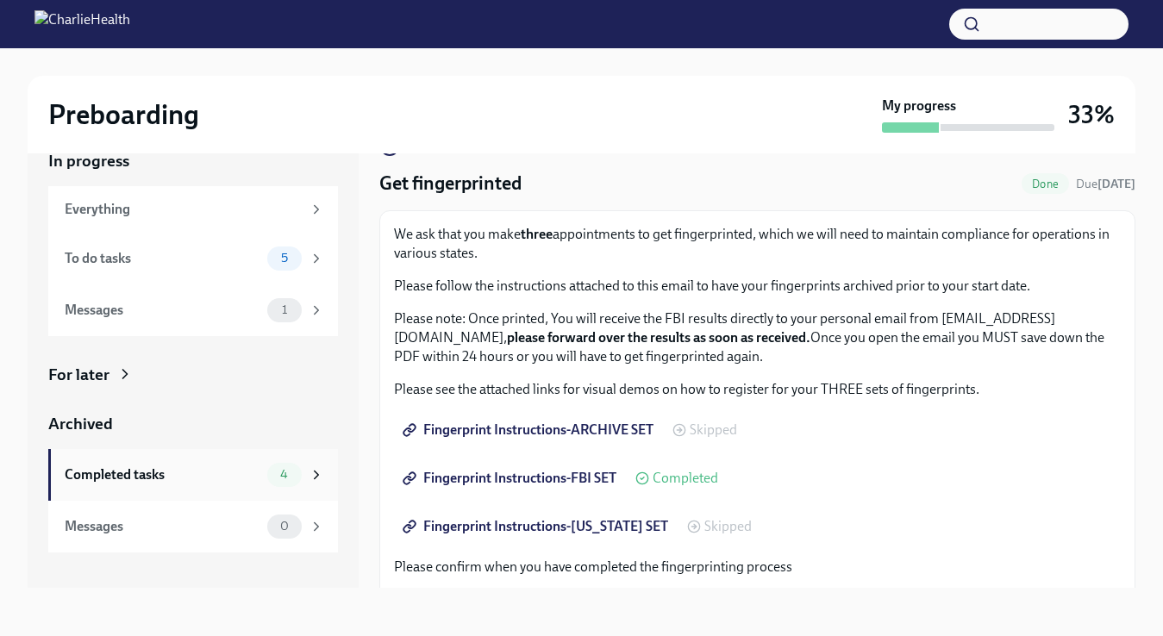
click at [160, 480] on div "Completed tasks" at bounding box center [163, 475] width 196 height 19
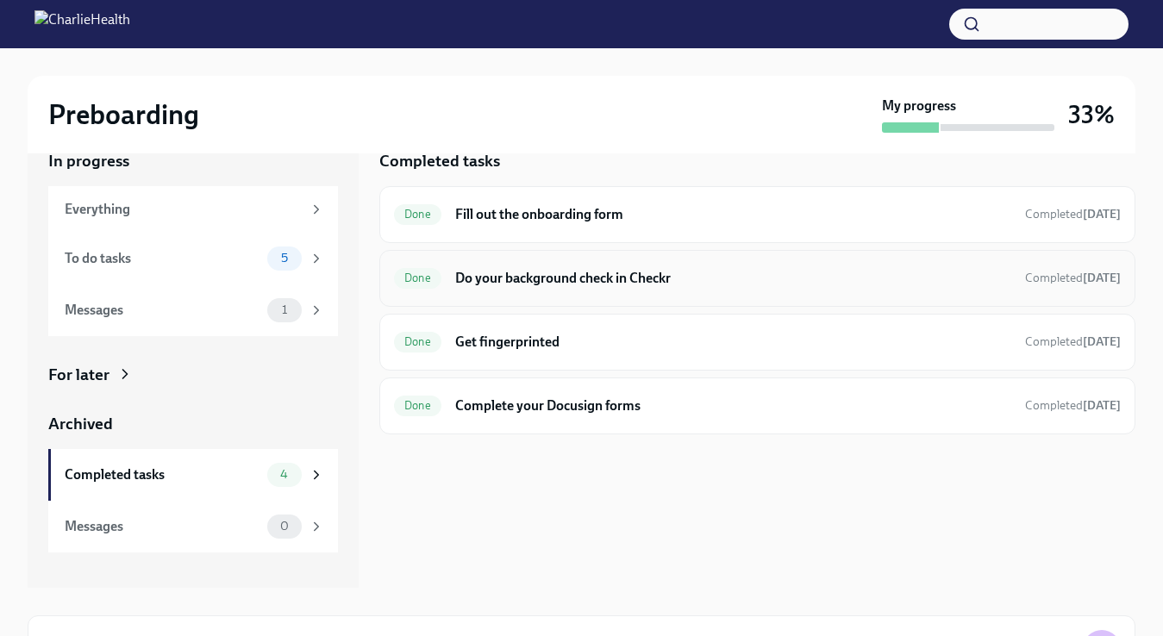
click at [539, 281] on h6 "Do your background check in Checkr" at bounding box center [733, 278] width 556 height 19
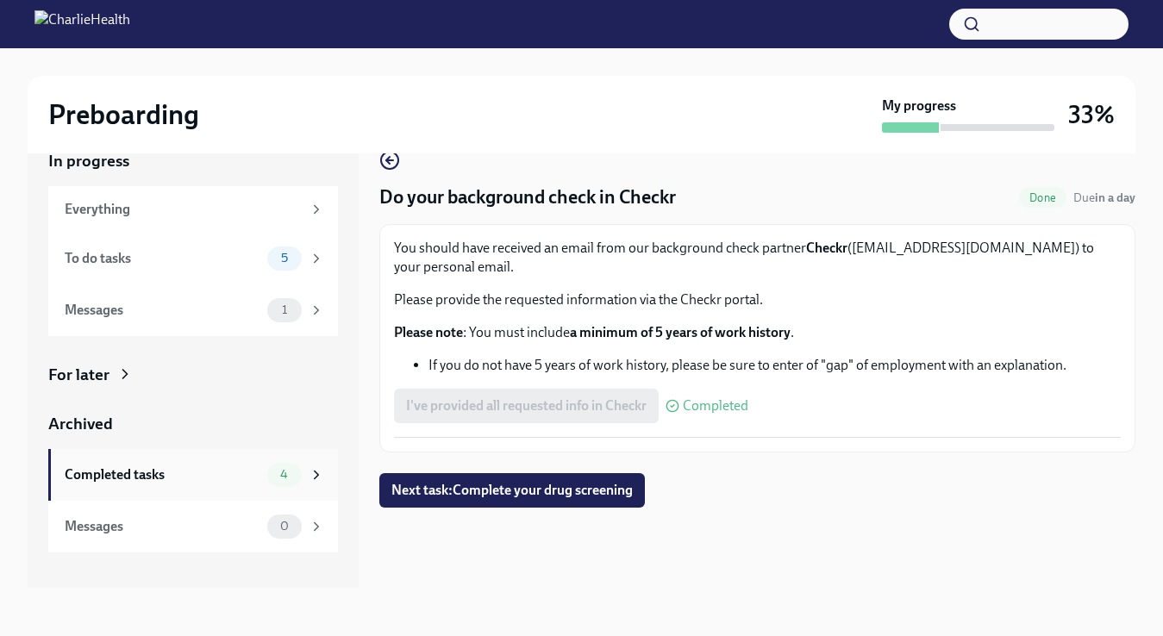
click at [201, 477] on div "Completed tasks" at bounding box center [163, 475] width 196 height 19
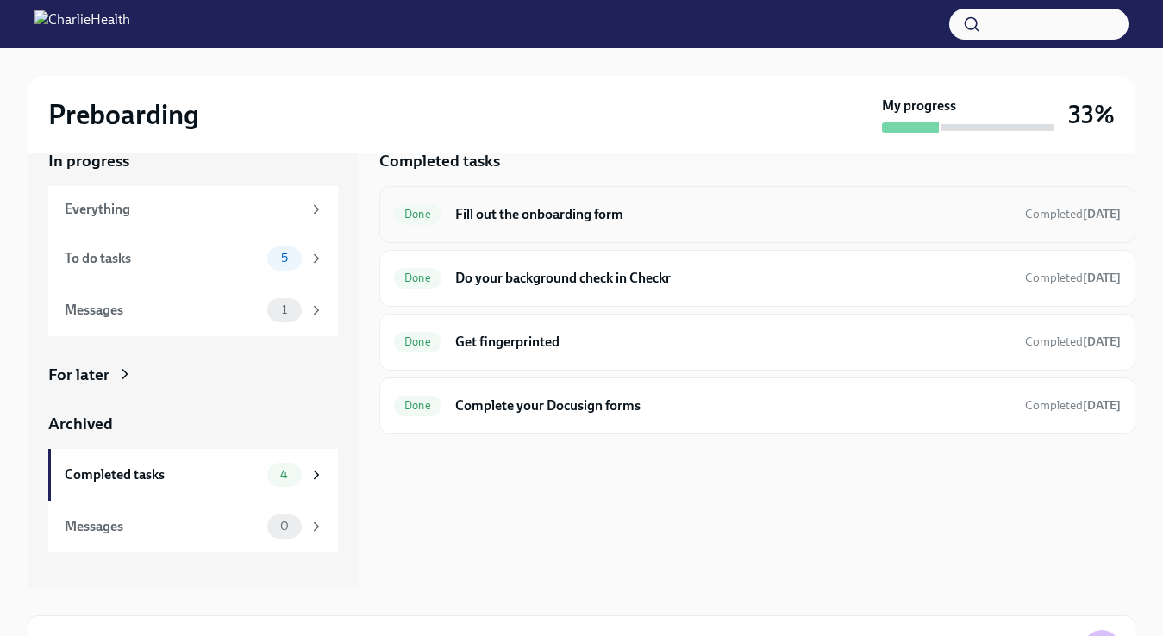
click at [544, 215] on h6 "Fill out the onboarding form" at bounding box center [733, 214] width 556 height 19
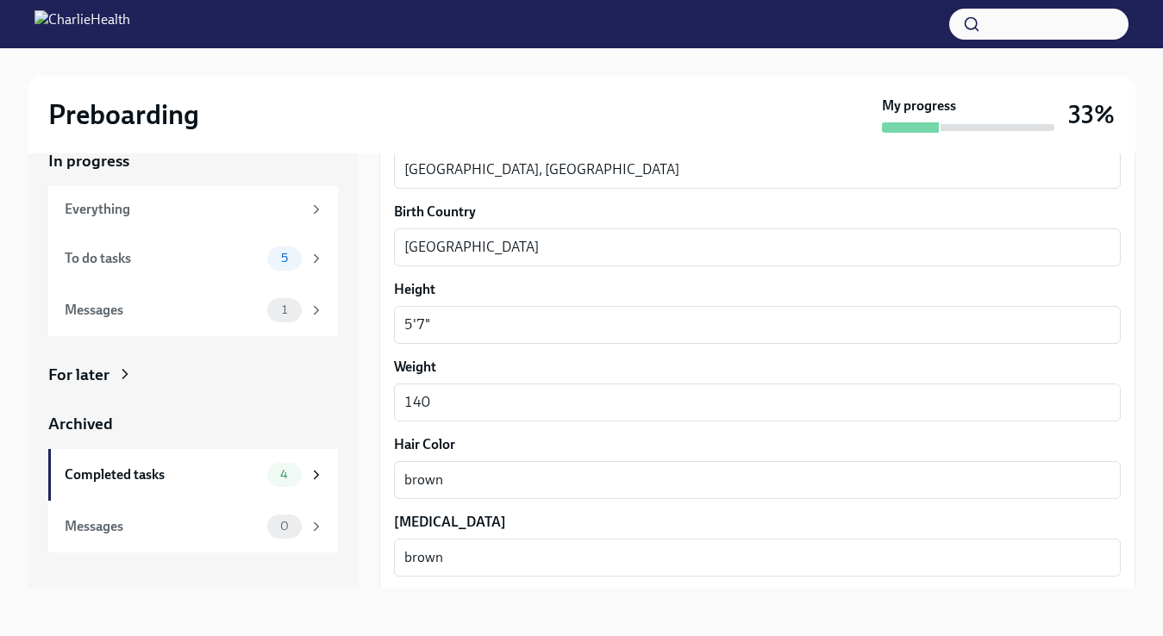
scroll to position [1557, 0]
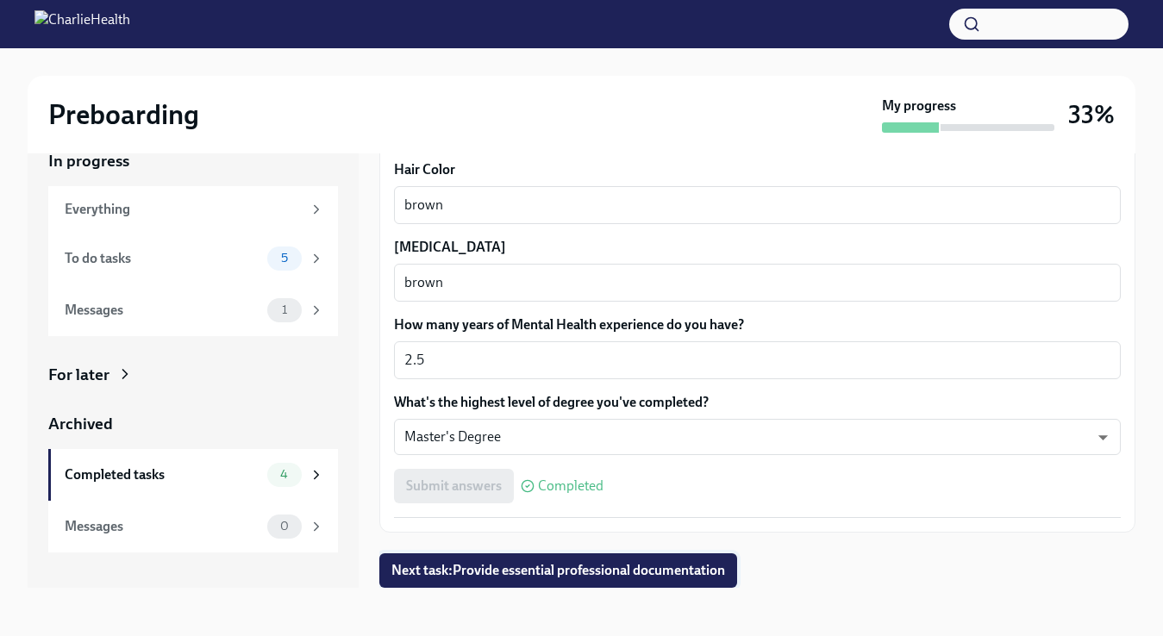
click at [628, 570] on span "Next task : Provide essential professional documentation" at bounding box center [559, 570] width 334 height 17
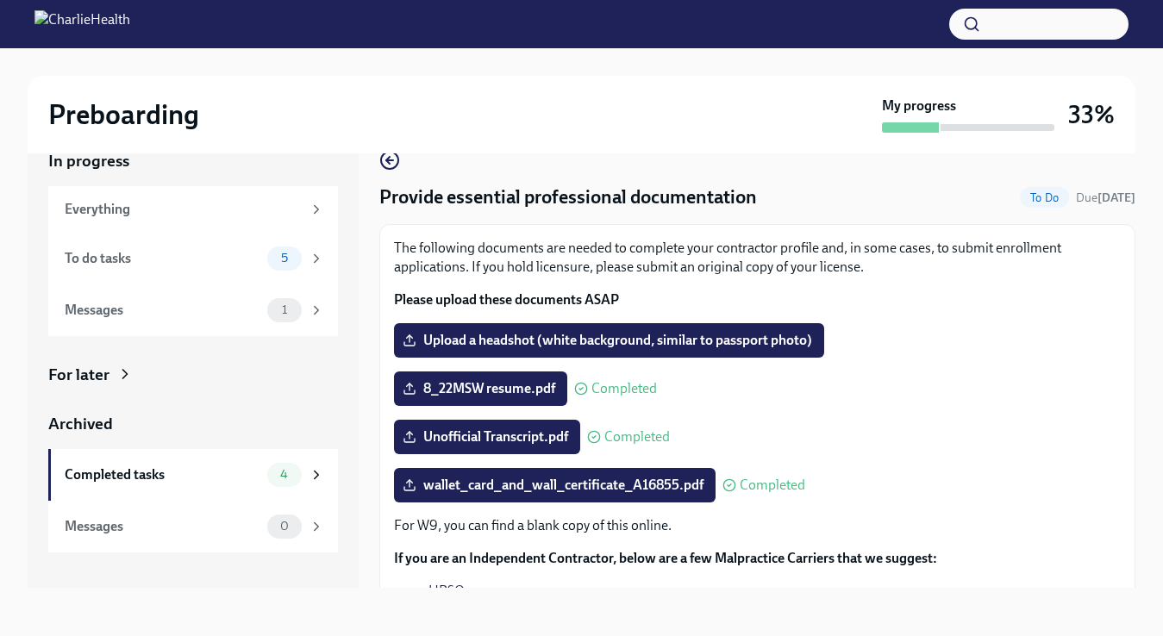
click at [592, 436] on icon at bounding box center [594, 437] width 14 height 14
click at [410, 439] on line at bounding box center [410, 435] width 0 height 7
click at [0, 0] on input "Unofficial Transcript.pdf" at bounding box center [0, 0] width 0 height 0
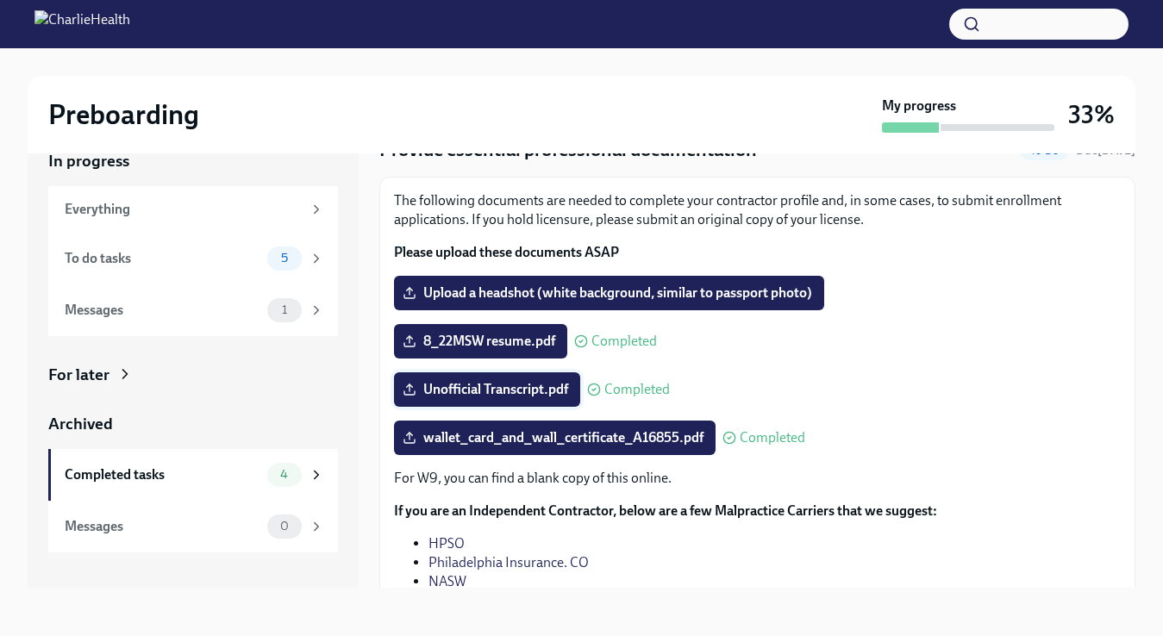
scroll to position [154, 0]
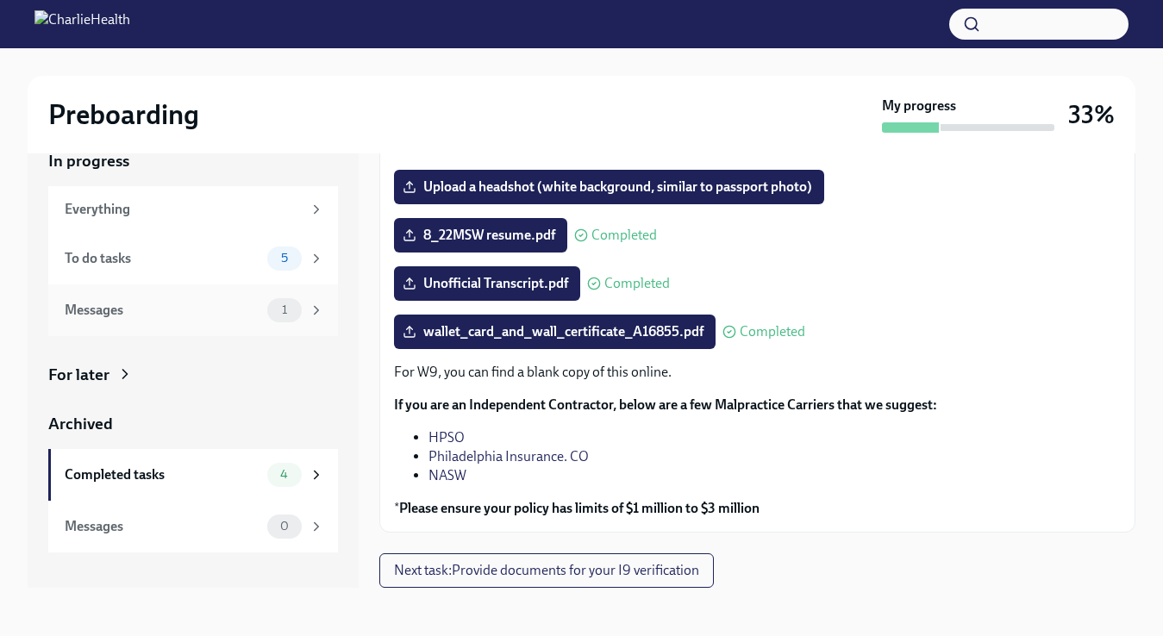
click at [165, 310] on div "Messages" at bounding box center [163, 310] width 196 height 19
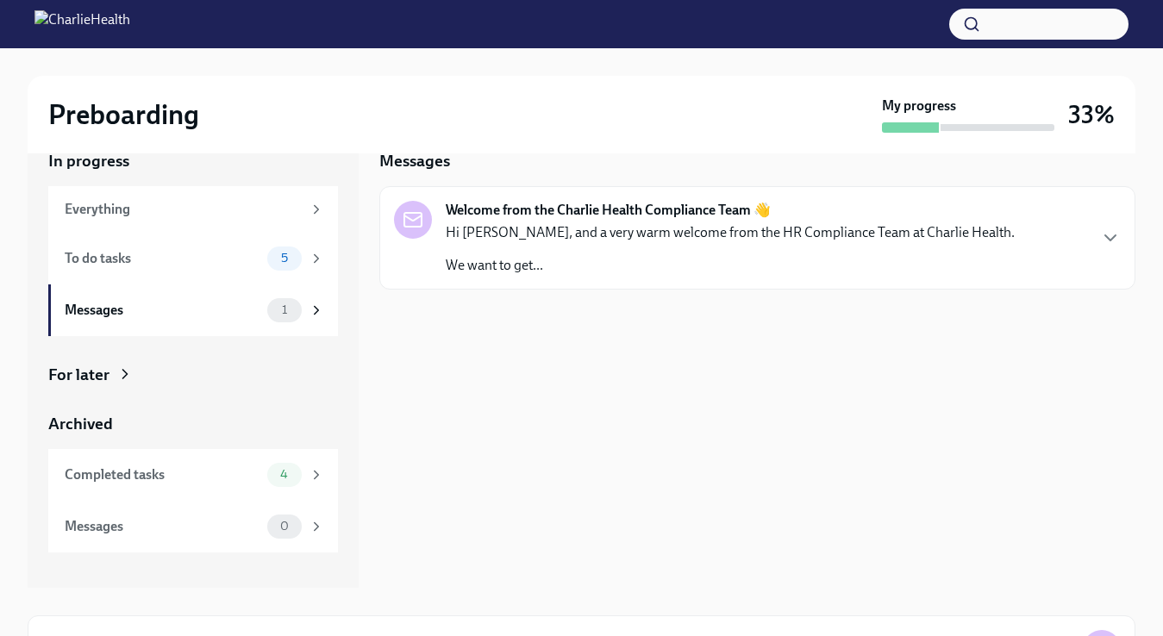
click at [512, 206] on strong "Welcome from the Charlie Health Compliance Team 👋" at bounding box center [608, 210] width 325 height 19
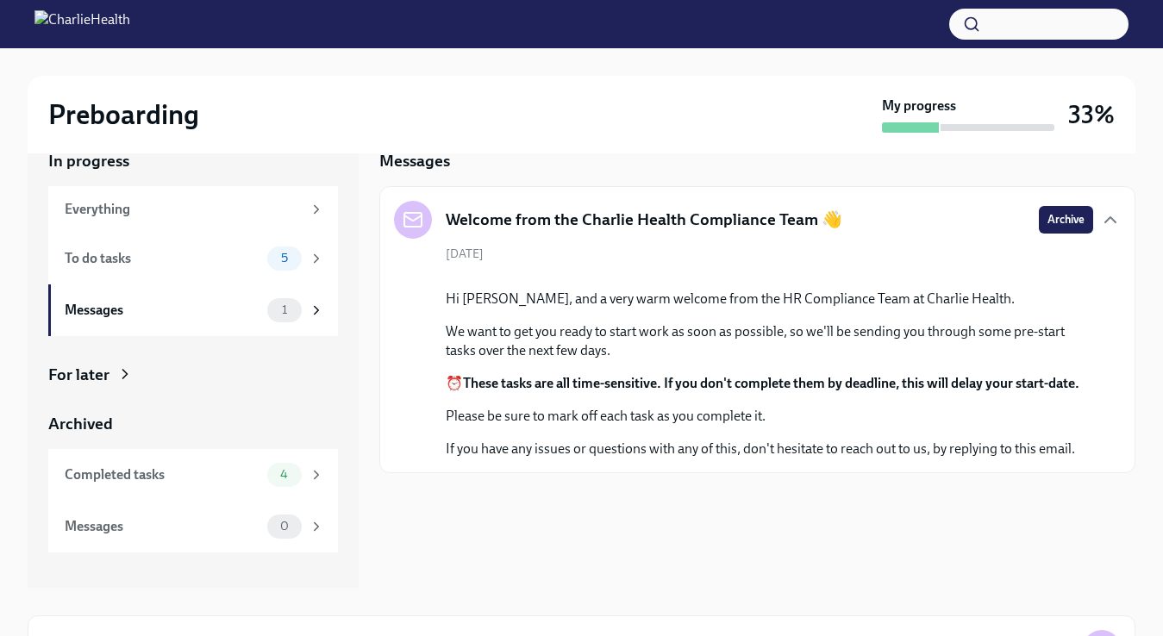
scroll to position [71, 0]
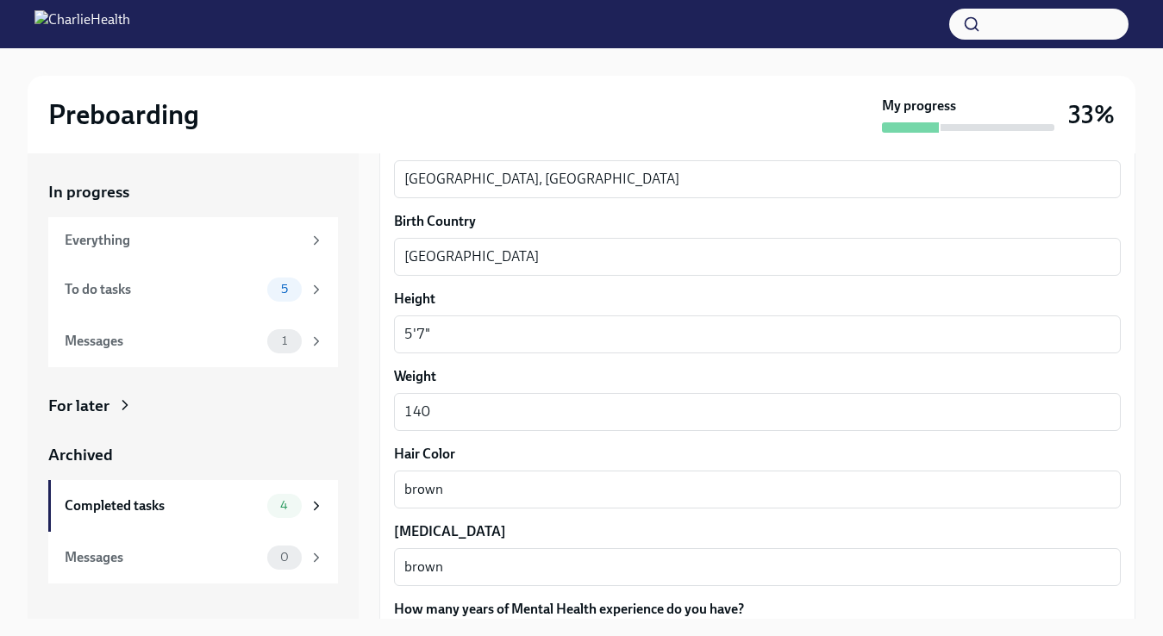
scroll to position [1557, 0]
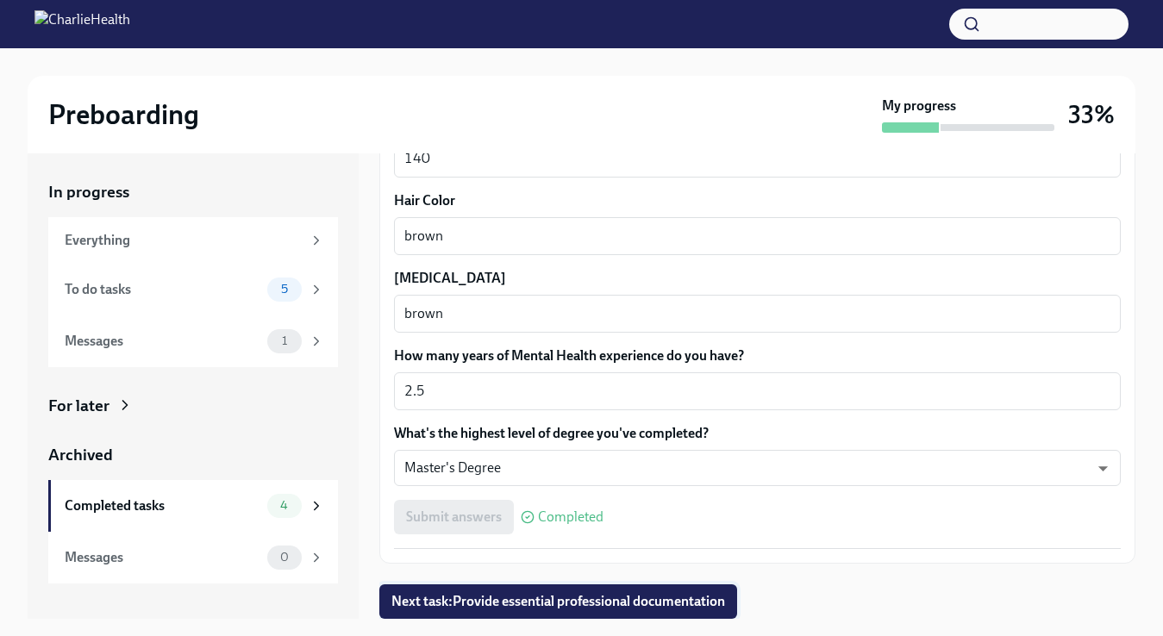
click at [650, 595] on span "Next task : Provide essential professional documentation" at bounding box center [559, 601] width 334 height 17
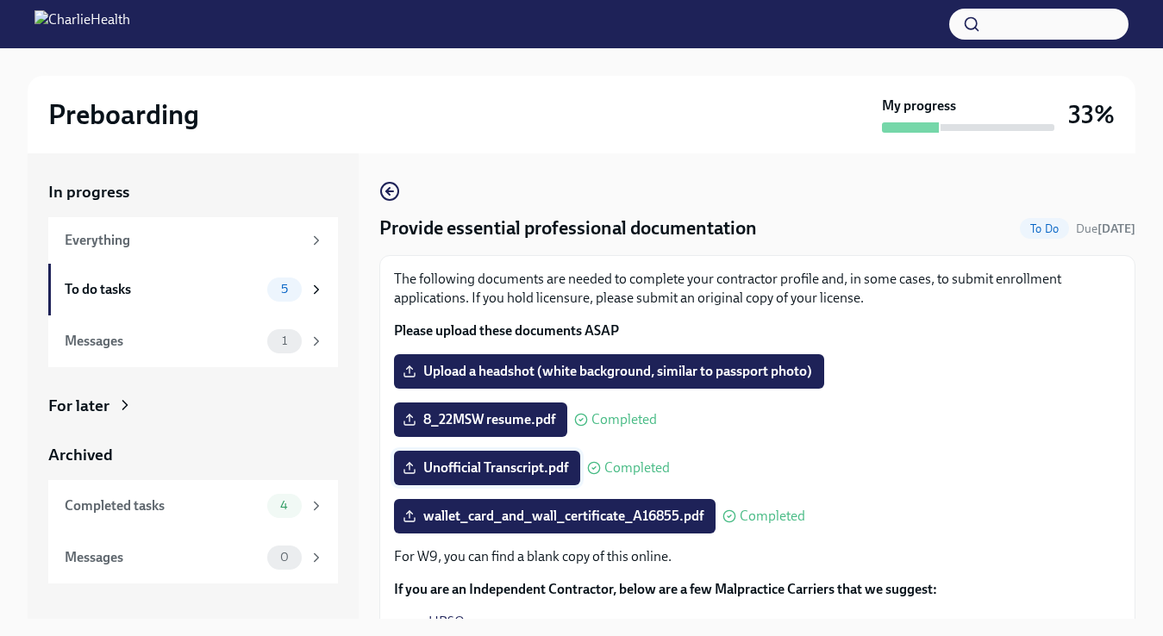
click at [537, 469] on span "Unofficial Transcript.pdf" at bounding box center [487, 468] width 162 height 17
click at [0, 0] on input "Unofficial Transcript.pdf" at bounding box center [0, 0] width 0 height 0
click at [517, 469] on span "Unofficial Transcript.pdf" at bounding box center [487, 468] width 162 height 17
click at [0, 0] on input "Unofficial Transcript.pdf" at bounding box center [0, 0] width 0 height 0
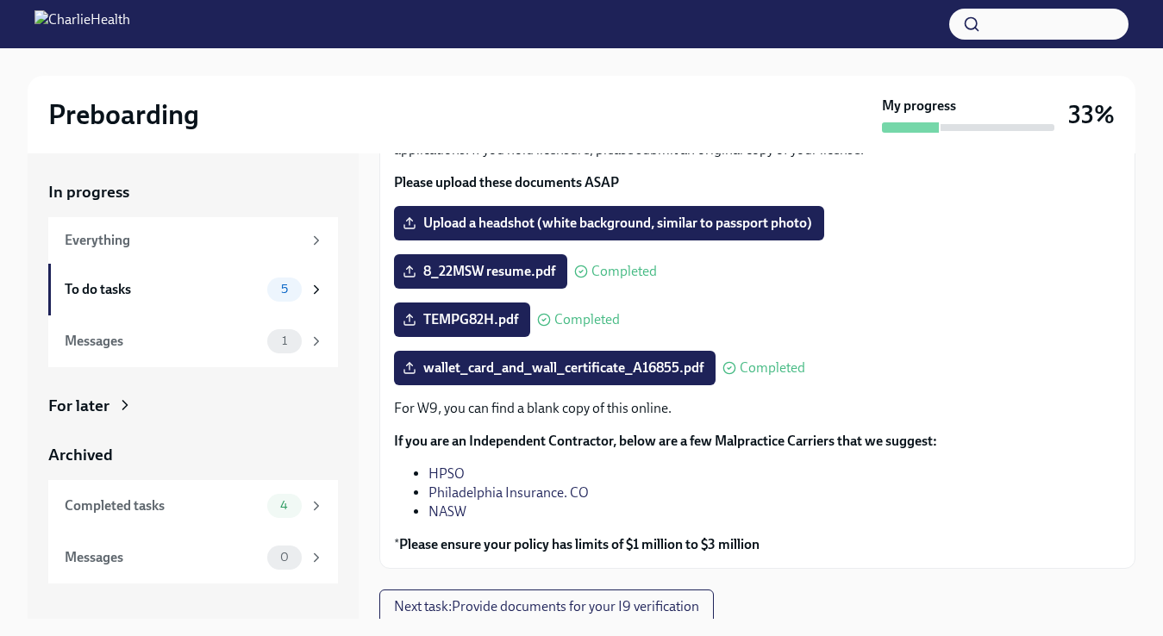
scroll to position [154, 0]
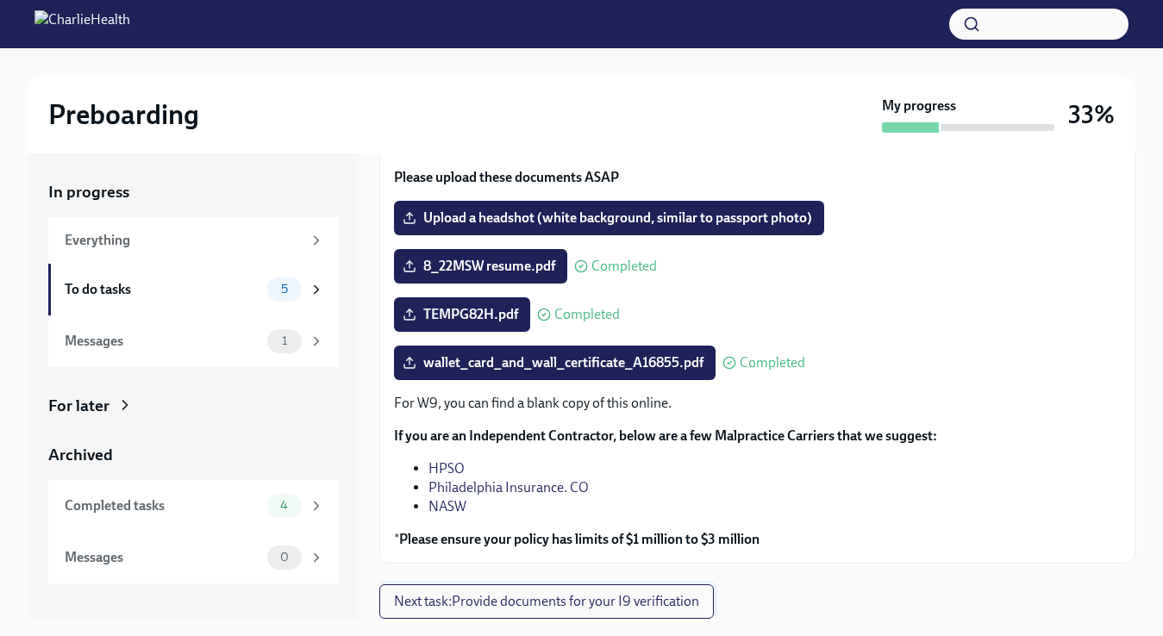
click at [489, 606] on span "Next task : Provide documents for your I9 verification" at bounding box center [546, 601] width 305 height 17
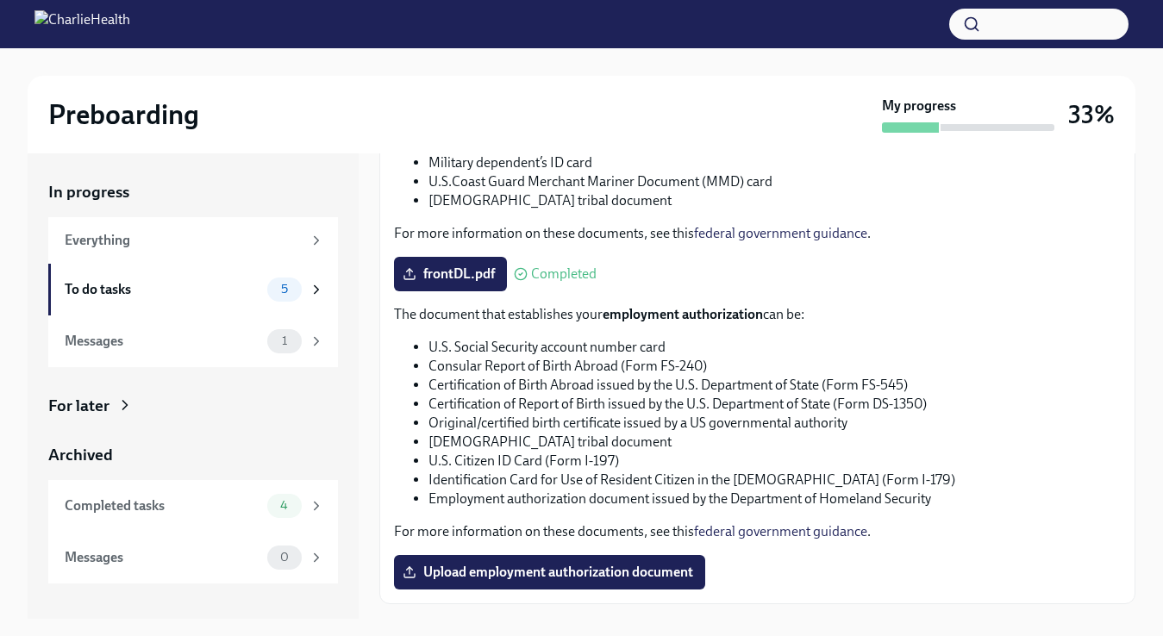
scroll to position [839, 0]
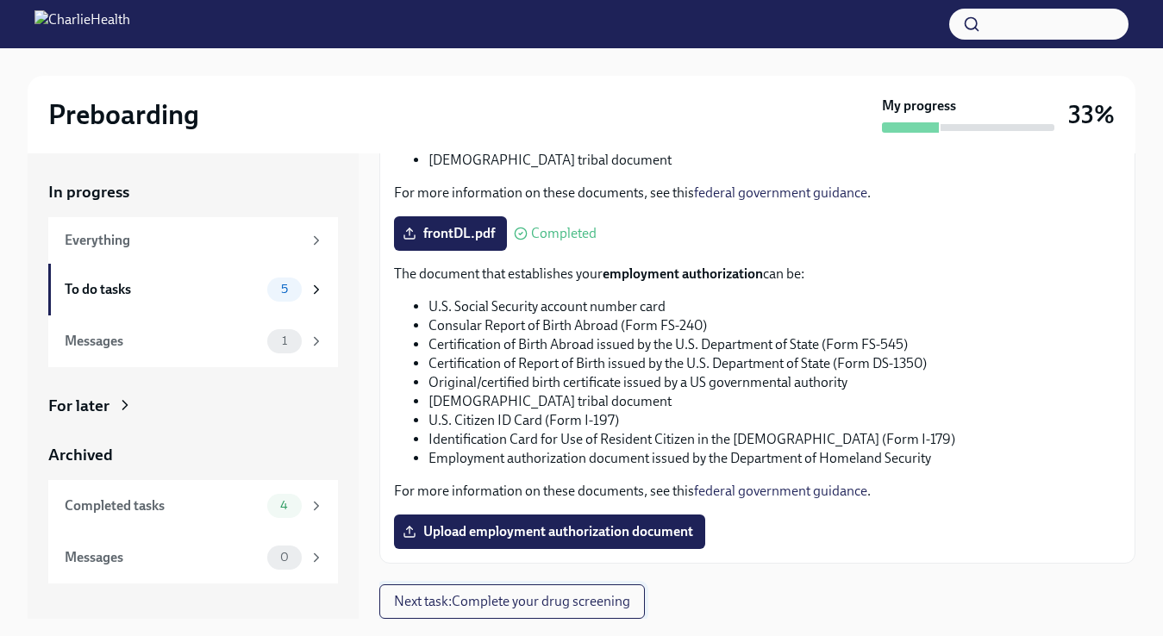
click at [508, 598] on span "Next task : Complete your drug screening" at bounding box center [512, 601] width 236 height 17
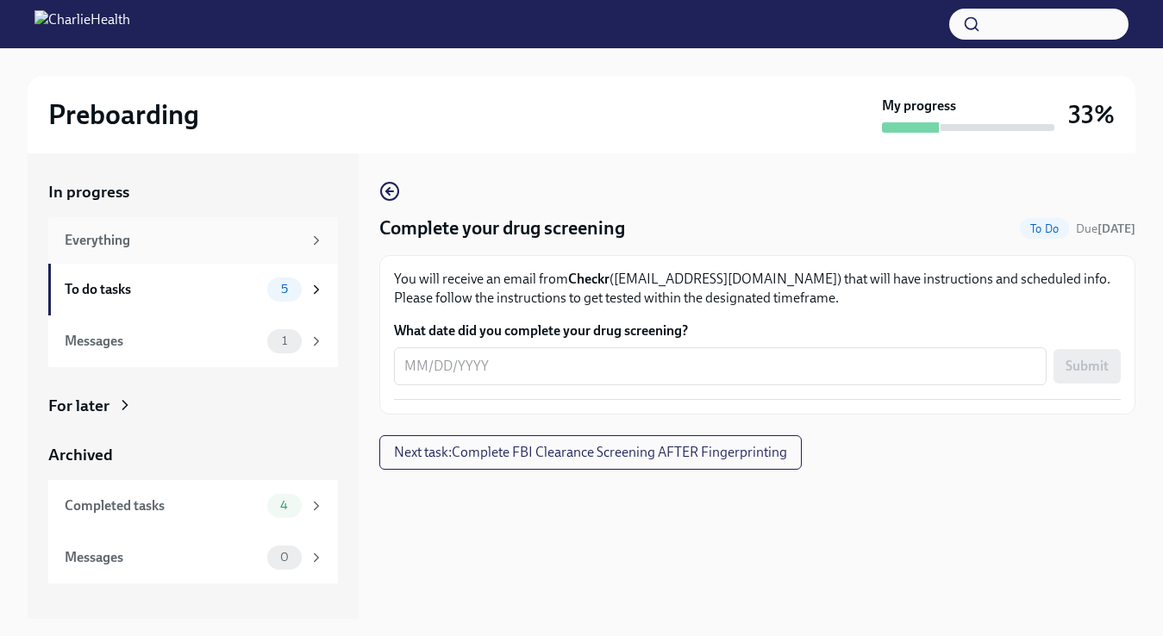
click at [154, 244] on div "Everything" at bounding box center [183, 240] width 237 height 19
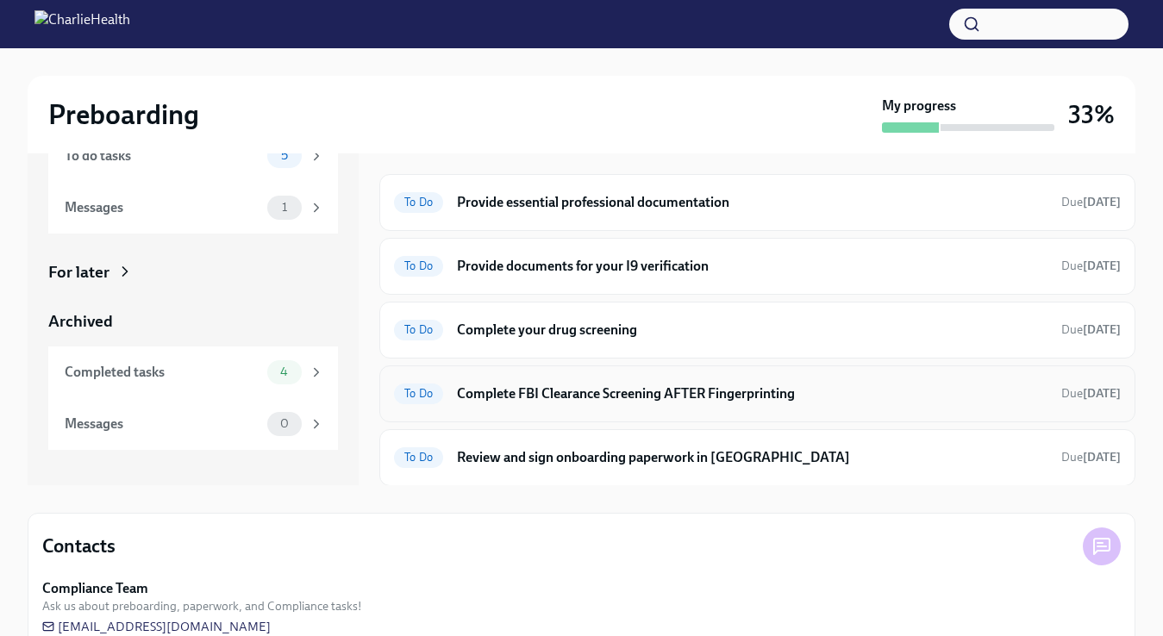
scroll to position [137, 0]
